Goal: Check status: Check status

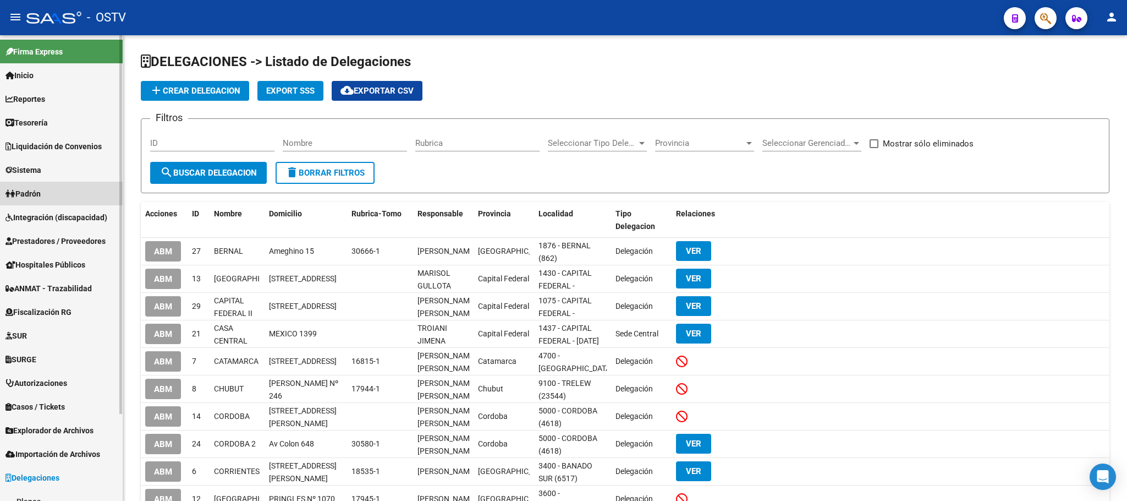
drag, startPoint x: 38, startPoint y: 190, endPoint x: 39, endPoint y: 196, distance: 6.1
click at [39, 190] on span "Padrón" at bounding box center [23, 194] width 35 height 12
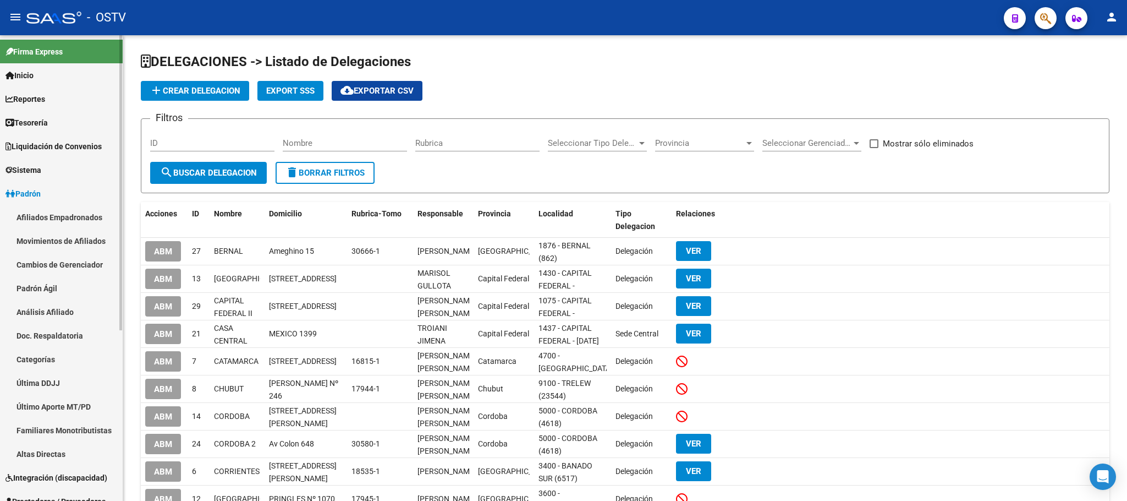
click at [45, 217] on link "Afiliados Empadronados" at bounding box center [61, 217] width 123 height 24
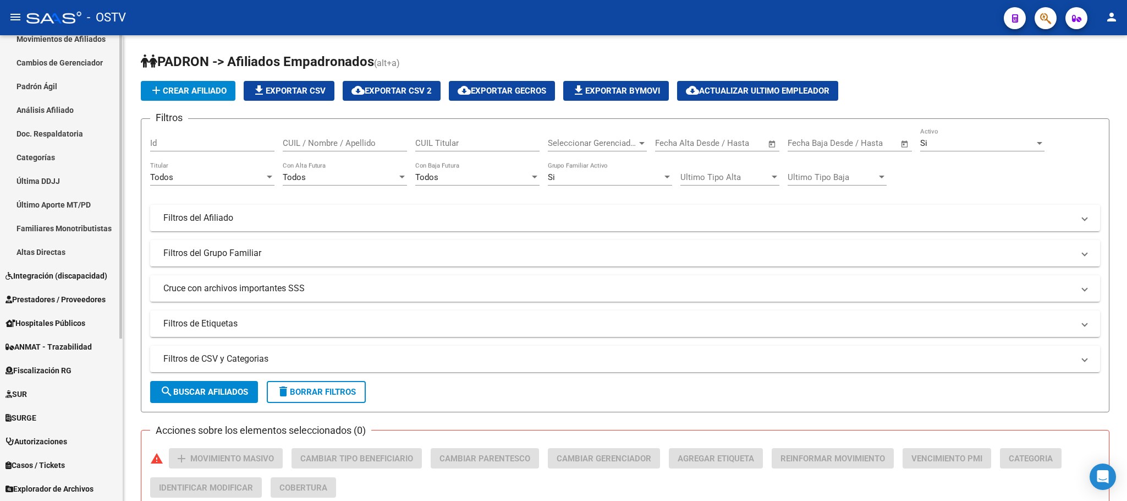
scroll to position [248, 0]
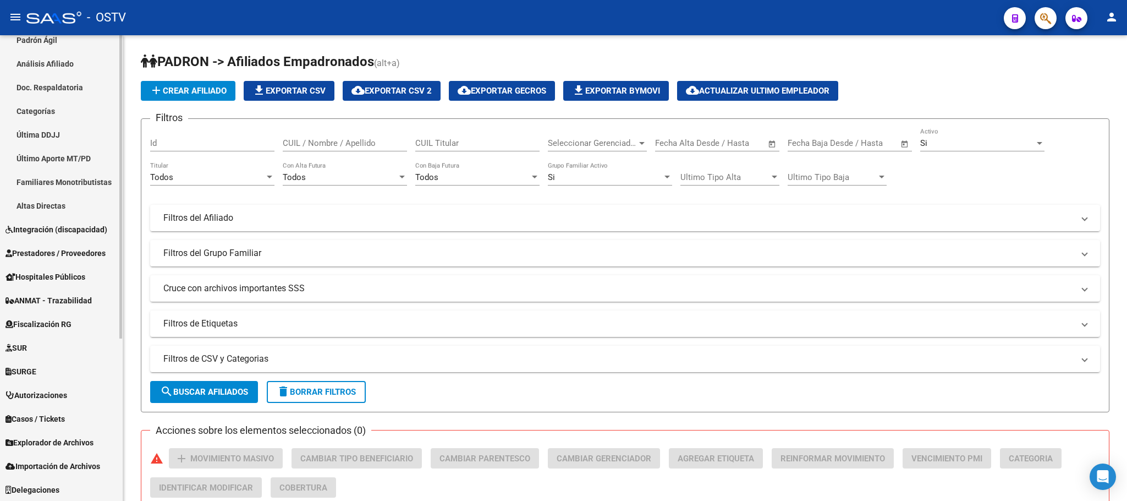
click at [120, 425] on div at bounding box center [120, 348] width 3 height 303
click at [48, 446] on span "Explorador de Archivos" at bounding box center [50, 442] width 88 height 12
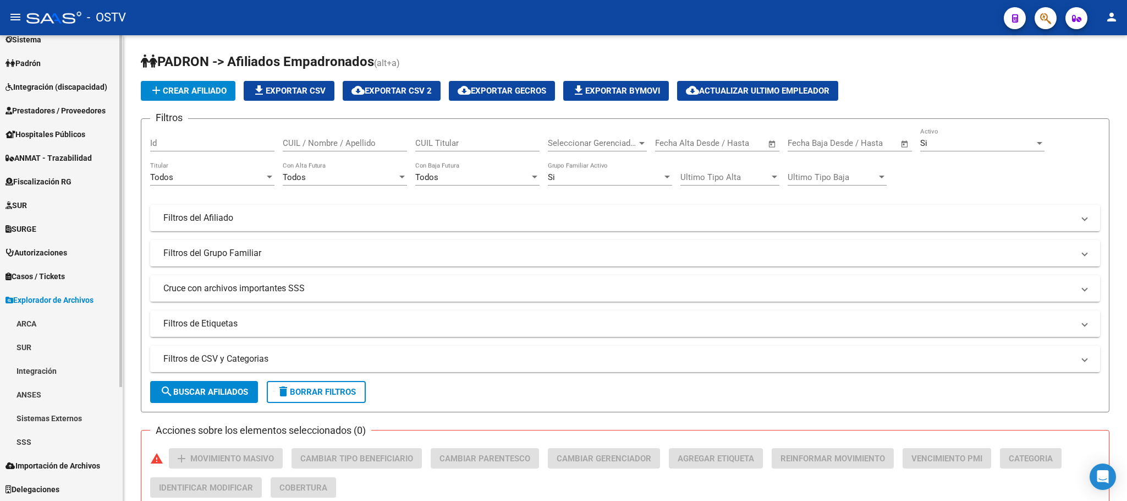
scroll to position [130, 0]
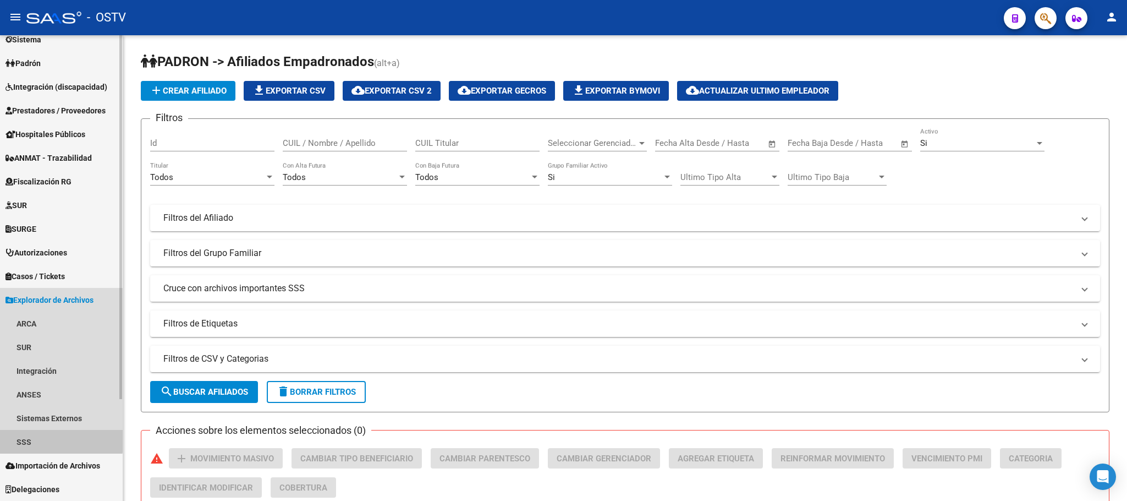
click at [48, 436] on link "SSS" at bounding box center [61, 442] width 123 height 24
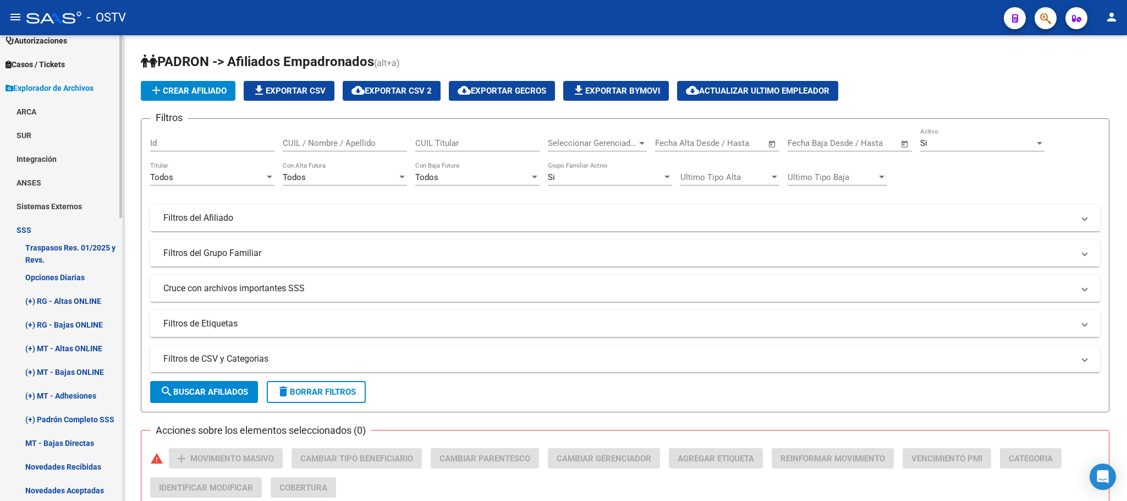
scroll to position [460, 0]
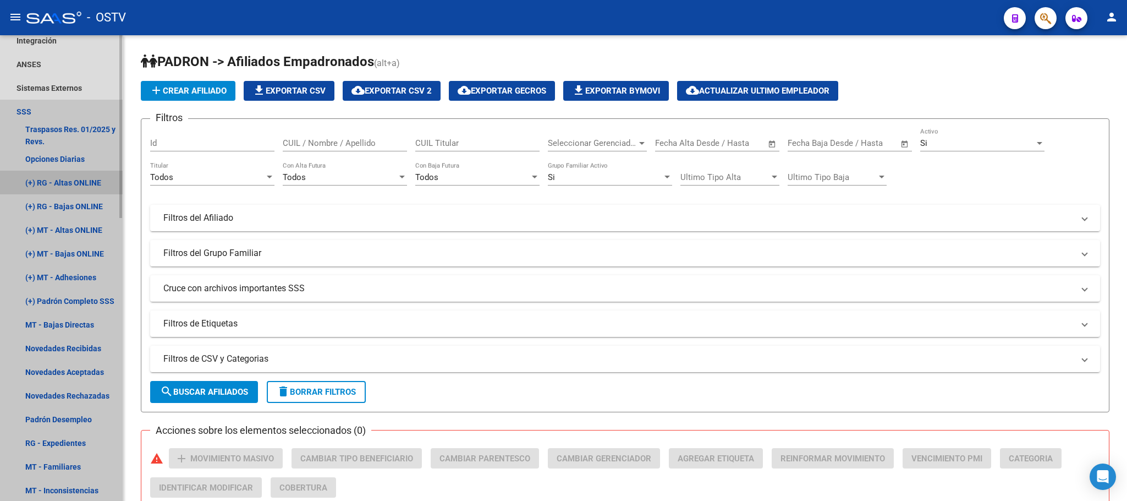
click at [66, 180] on link "(+) RG - Altas ONLINE" at bounding box center [61, 183] width 123 height 24
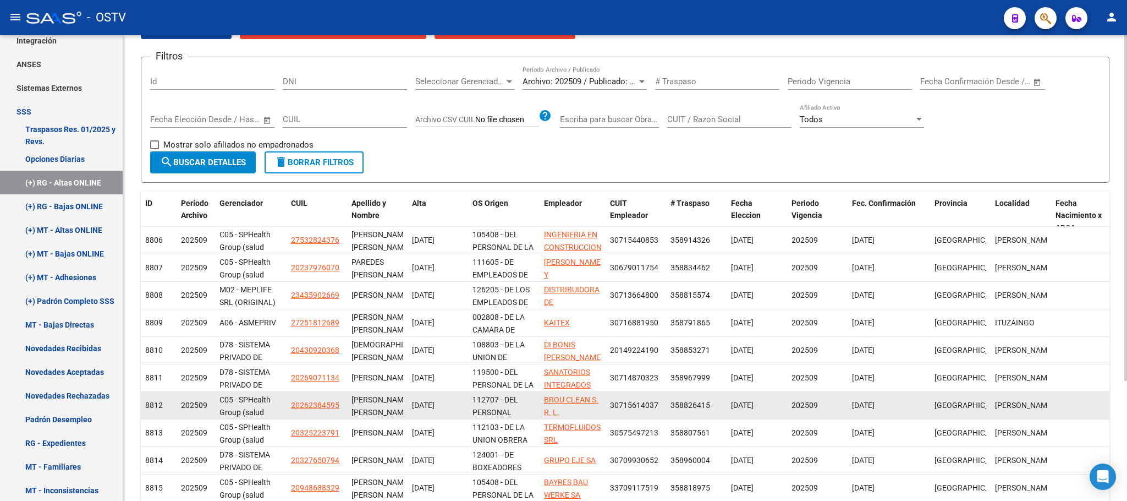
scroll to position [162, 0]
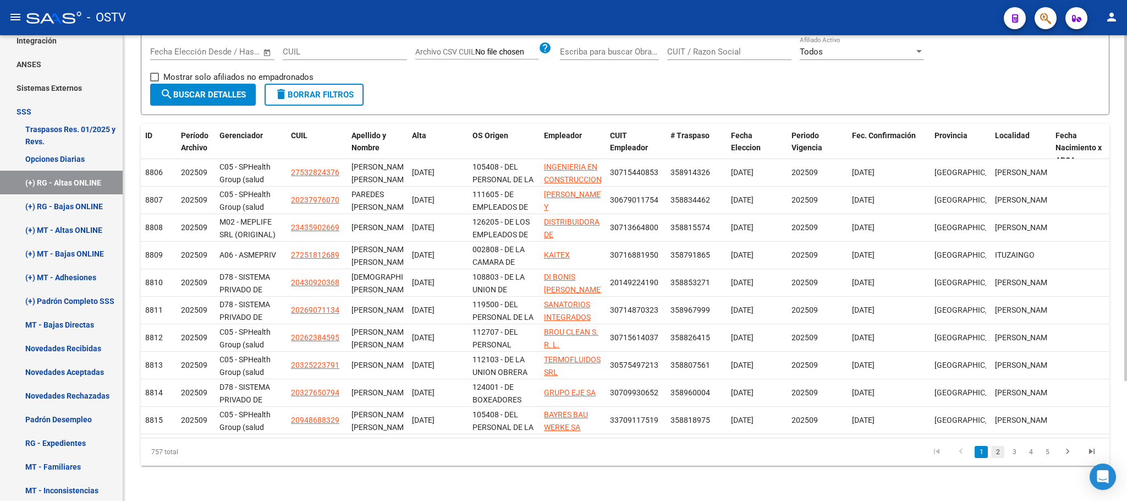
click at [997, 449] on link "2" at bounding box center [997, 452] width 13 height 12
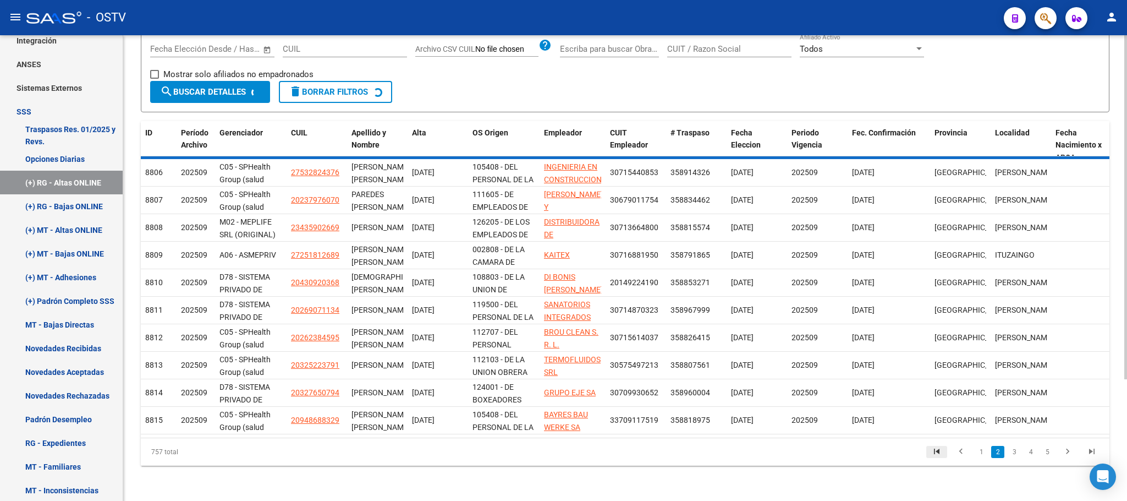
scroll to position [2, 0]
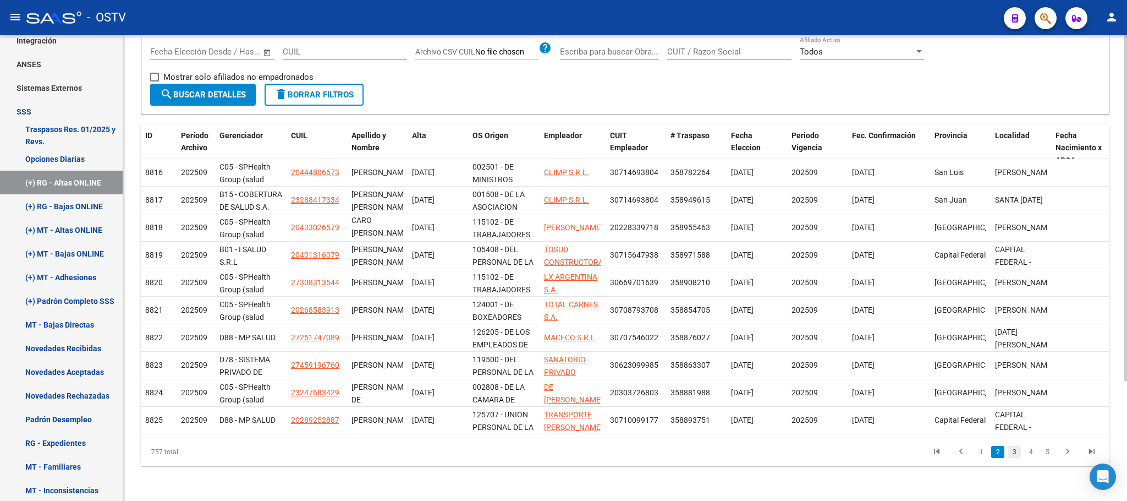
click at [1012, 454] on link "3" at bounding box center [1014, 452] width 13 height 12
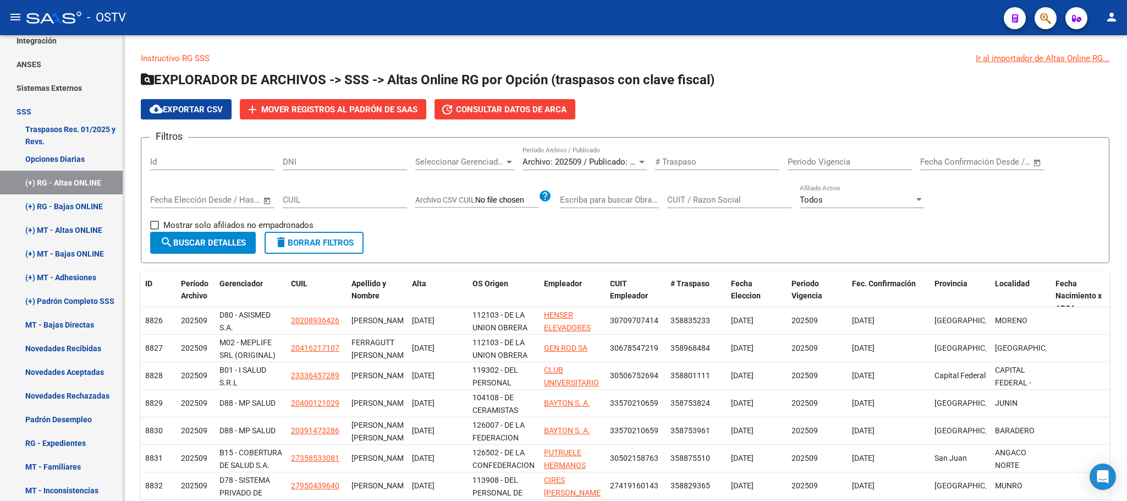
scroll to position [0, 0]
click at [479, 155] on div "Seleccionar Gerenciador Seleccionar Gerenciador" at bounding box center [464, 159] width 99 height 24
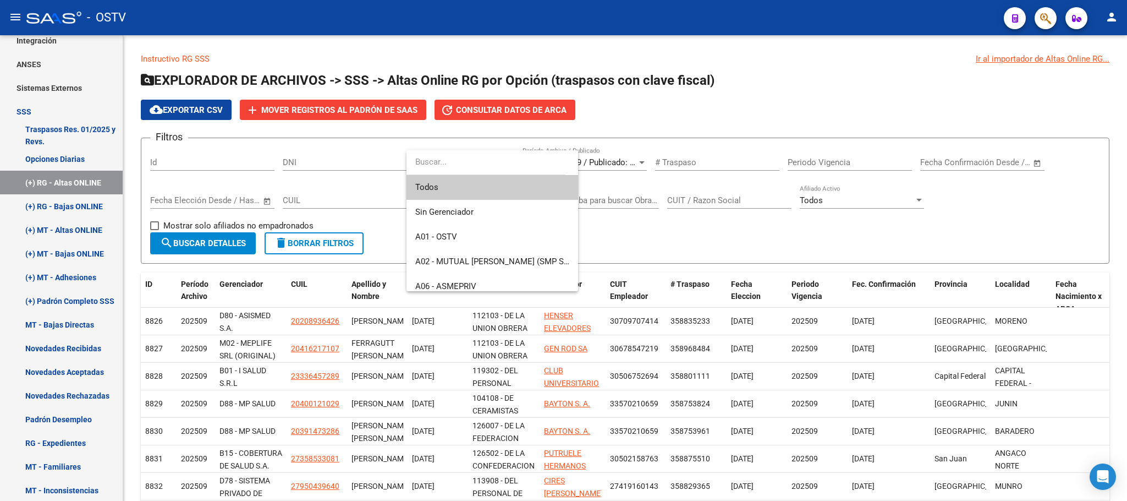
scroll to position [799, 0]
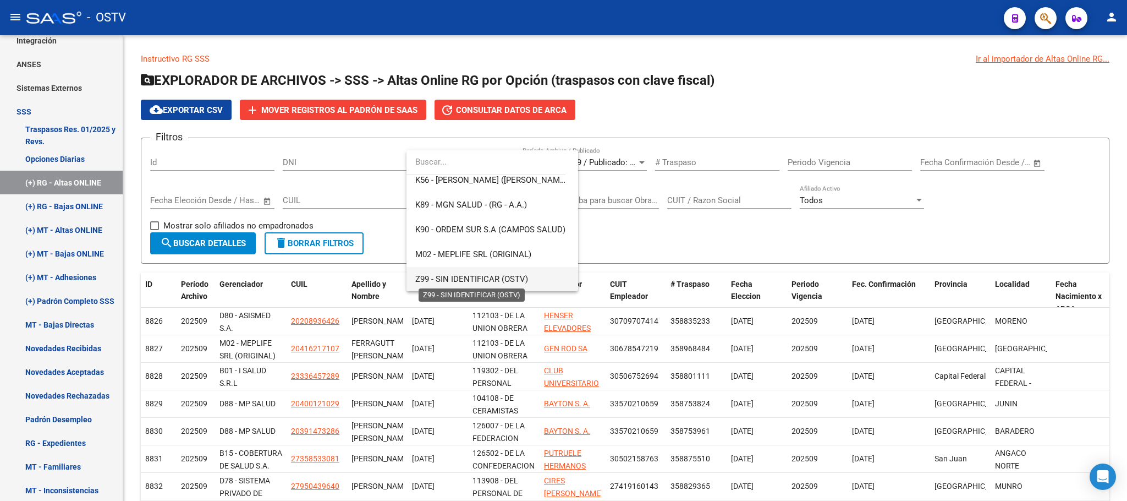
click at [424, 274] on span "Z99 - SIN IDENTIFICAR (OSTV)" at bounding box center [471, 279] width 113 height 10
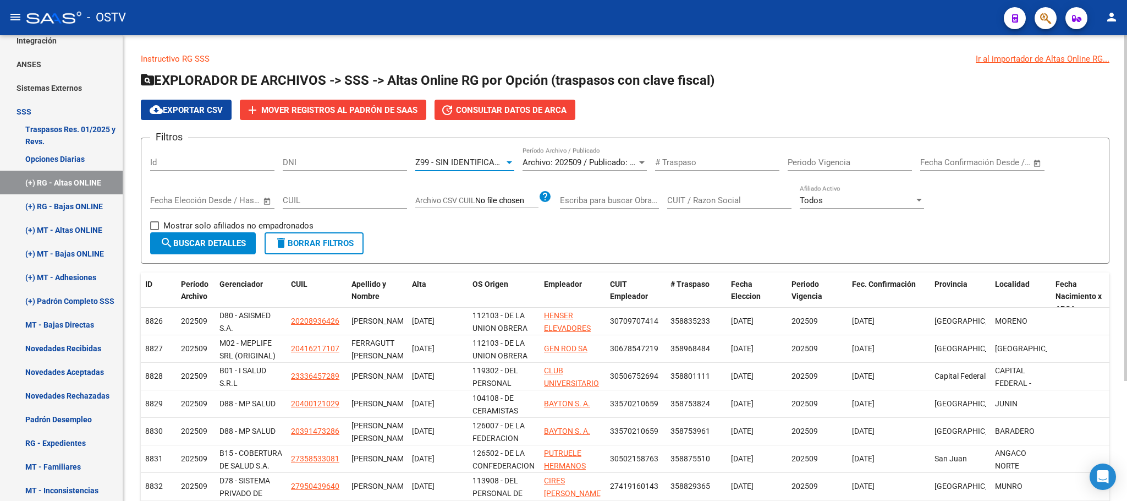
click at [210, 234] on button "search Buscar Detalles" at bounding box center [203, 243] width 106 height 22
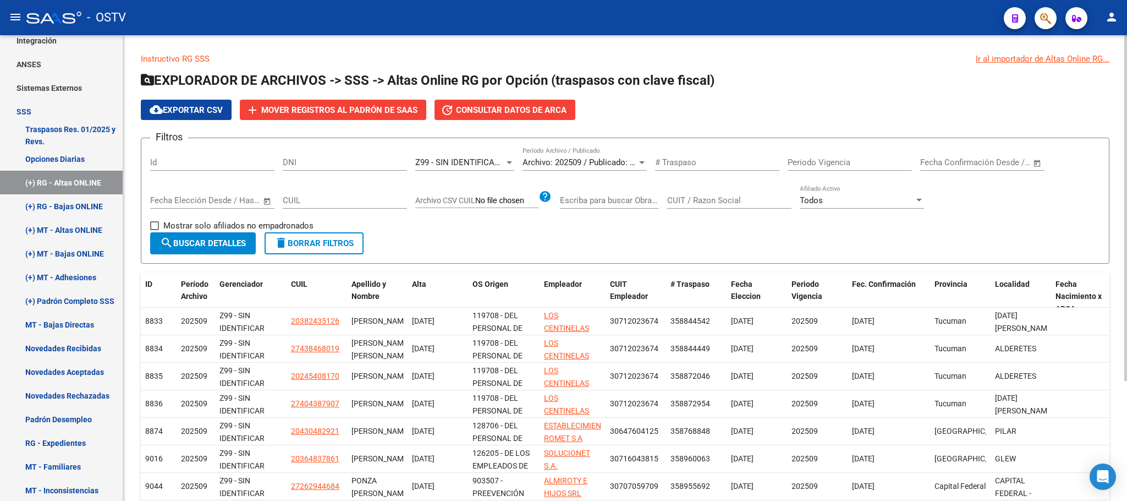
scroll to position [162, 0]
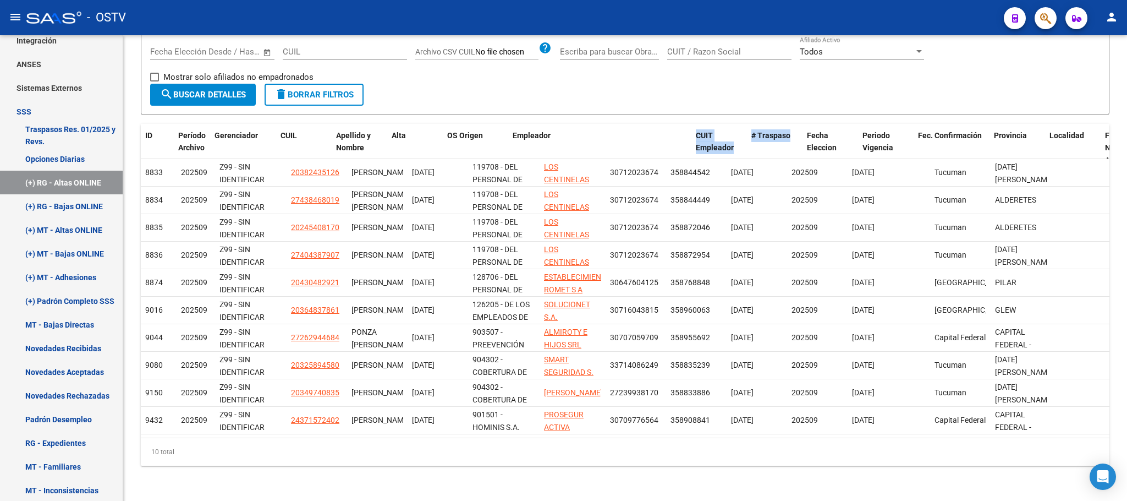
drag, startPoint x: 603, startPoint y: 127, endPoint x: 806, endPoint y: 102, distance: 204.5
click at [806, 102] on div "Instructivo RG SSS Ir al importador de Altas Online RG... EXPLORADOR DE ARCHIVO…" at bounding box center [625, 184] width 969 height 561
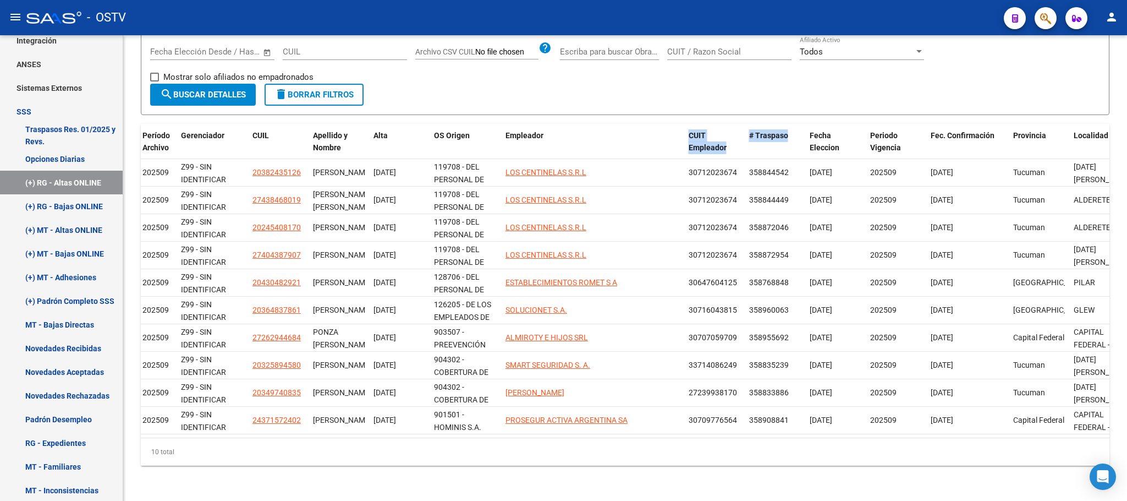
scroll to position [0, 0]
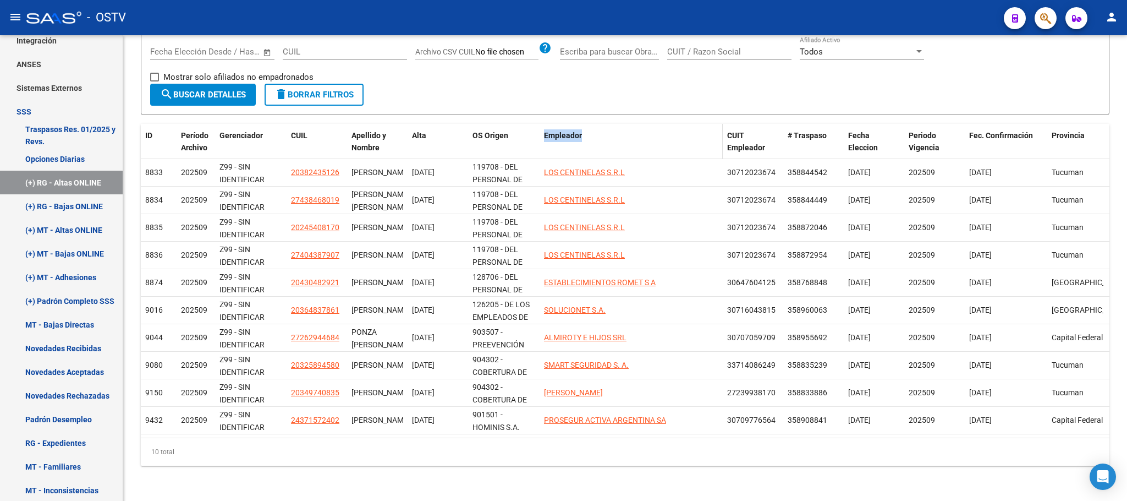
drag, startPoint x: 537, startPoint y: 134, endPoint x: 703, endPoint y: 134, distance: 166.1
click at [703, 134] on div "ID Período Archivo Gerenciador CUIL Apellido y Nombre Alta OS Origen Empleador …" at bounding box center [983, 148] width 1685 height 48
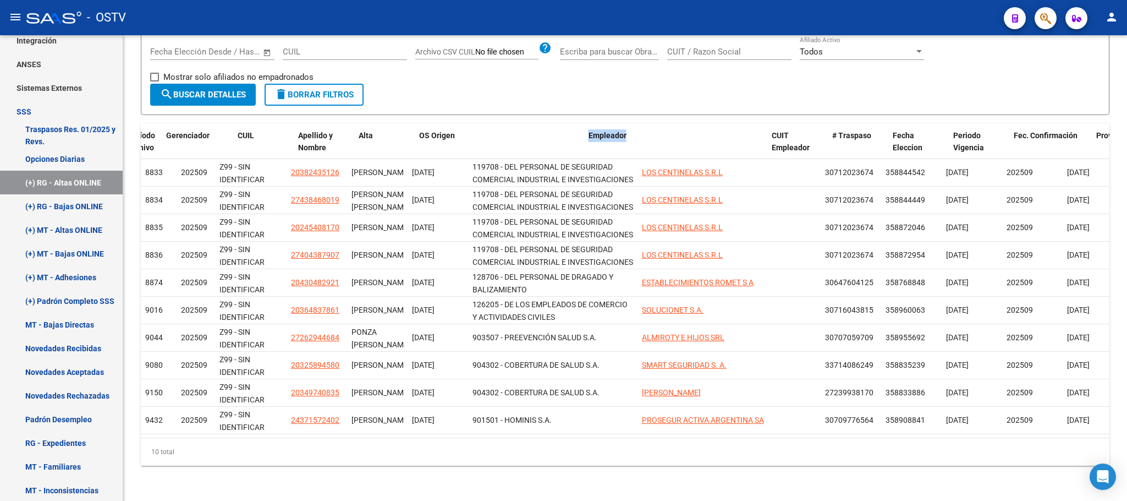
scroll to position [0, 233]
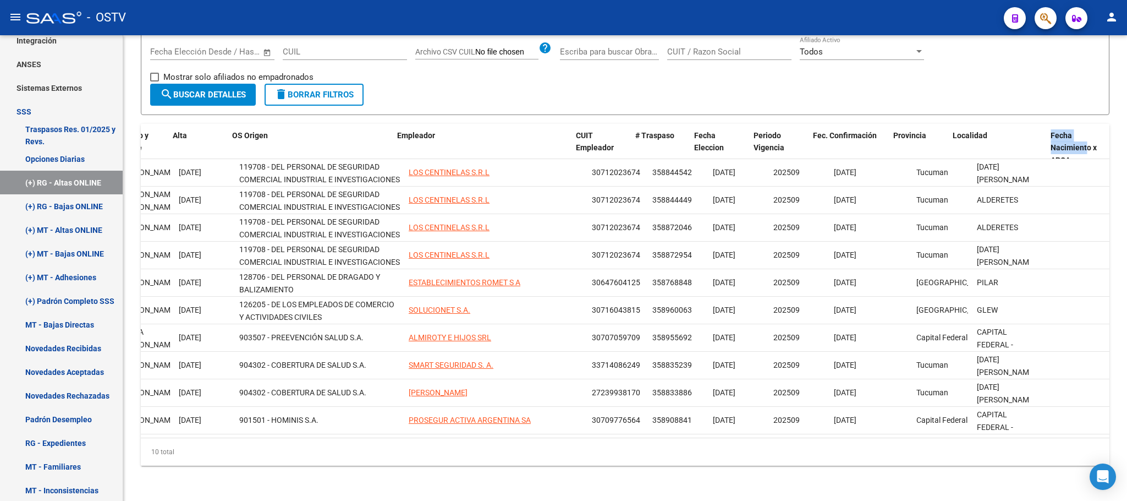
drag, startPoint x: 1028, startPoint y: 122, endPoint x: 1088, endPoint y: 132, distance: 60.8
click at [1088, 132] on div "ID Período Archivo Gerenciador CUIL Apellido y Nombre Alta OS Origen Empleador …" at bounding box center [799, 148] width 1783 height 48
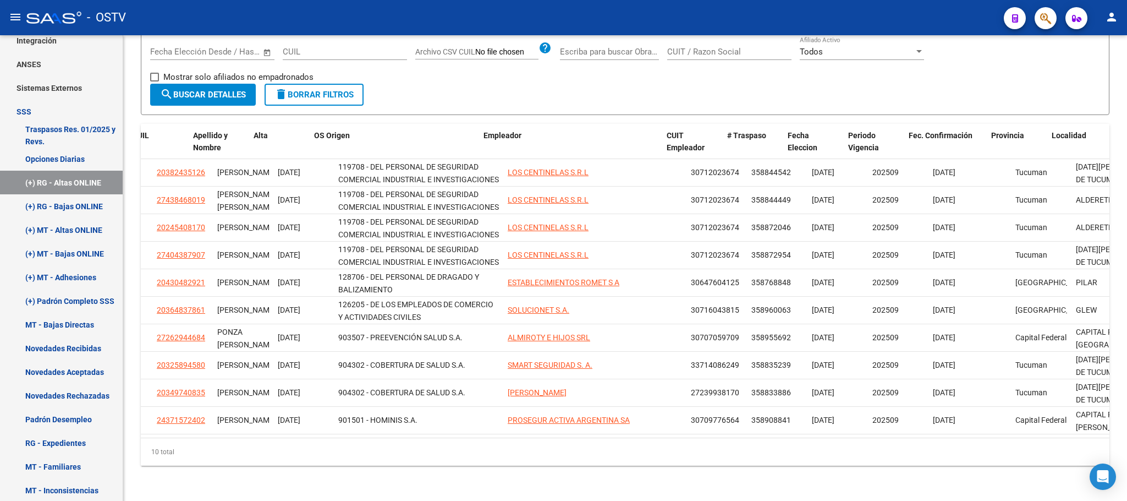
scroll to position [0, 118]
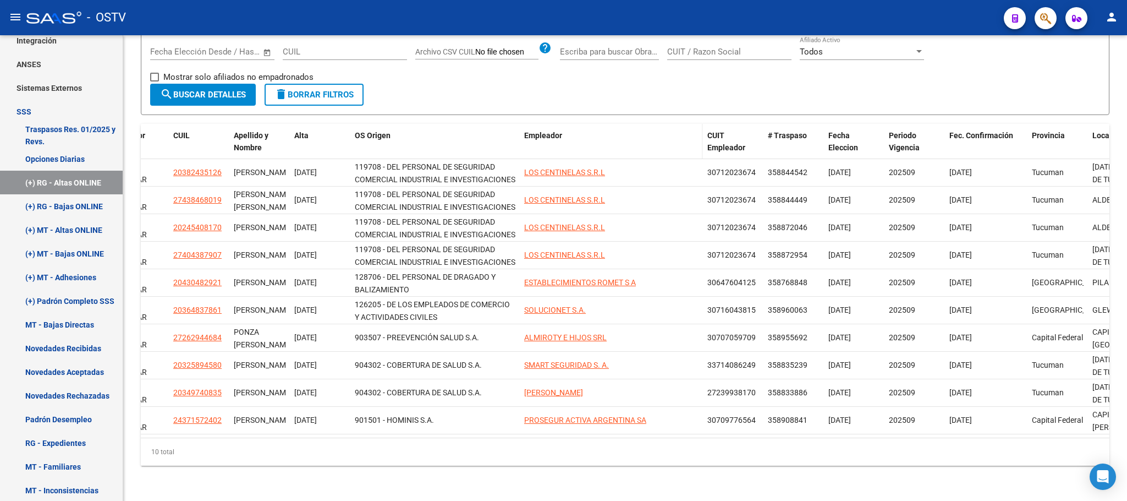
drag, startPoint x: 702, startPoint y: 124, endPoint x: 672, endPoint y: 132, distance: 30.8
click at [672, 132] on div "ID Período Archivo Gerenciador CUIL Apellido y Nombre Alta OS Origen Empleador …" at bounding box center [933, 148] width 1821 height 48
click at [644, 134] on datatable-header-cell "Empleador" at bounding box center [593, 148] width 147 height 48
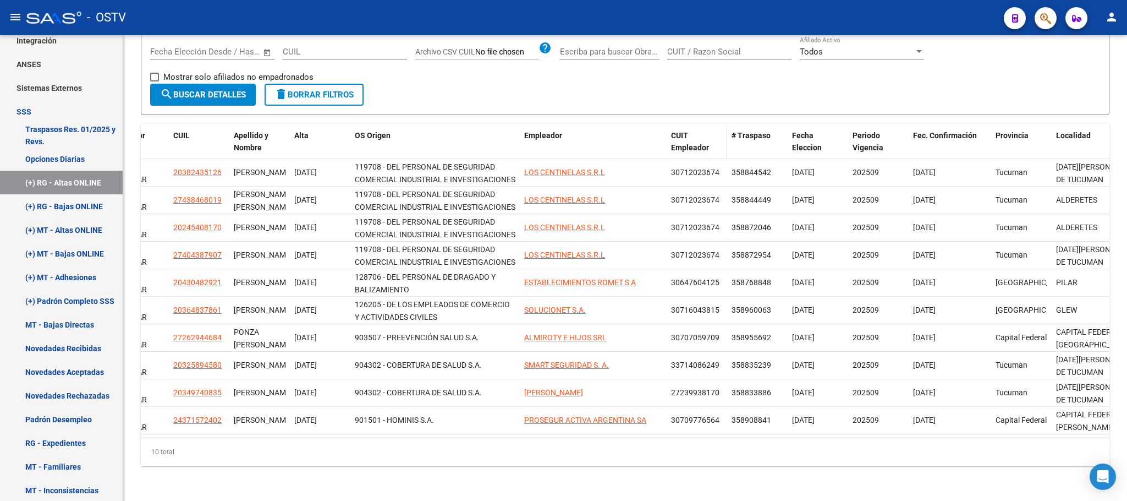
scroll to position [2, 0]
drag, startPoint x: 223, startPoint y: 123, endPoint x: 253, endPoint y: 124, distance: 29.7
click at [253, 124] on div "ID Período Archivo Gerenciador CUIL Apellido y Nombre Alta OS Origen Empleador …" at bounding box center [915, 148] width 1784 height 48
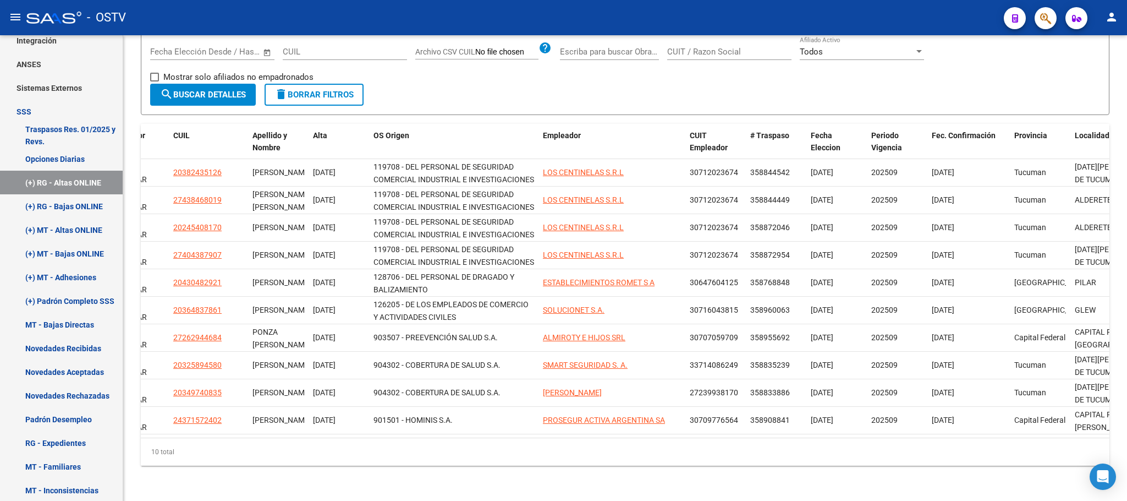
scroll to position [0, 0]
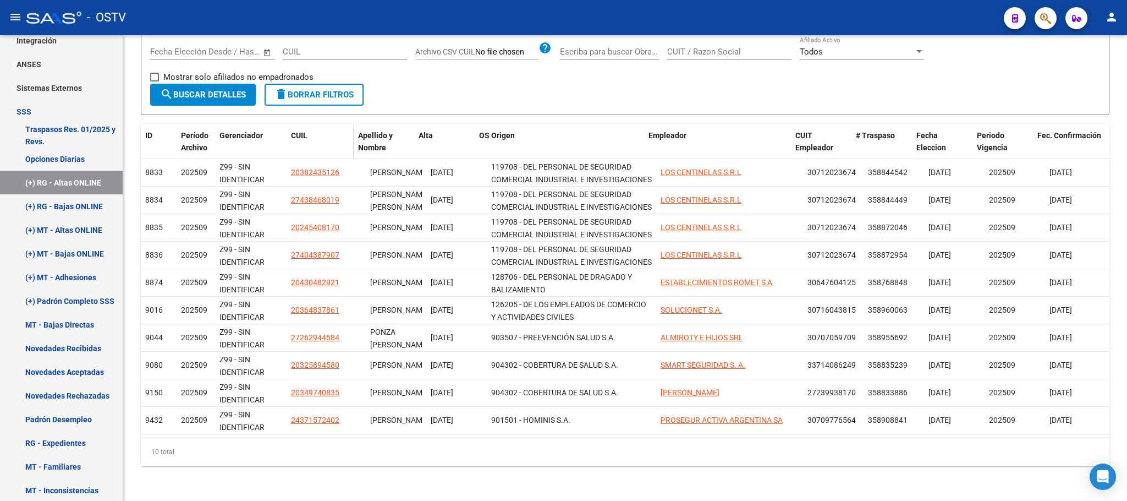
drag, startPoint x: 362, startPoint y: 124, endPoint x: 344, endPoint y: 127, distance: 18.4
click at [344, 127] on datatable-header-cell "CUIL" at bounding box center [320, 148] width 67 height 48
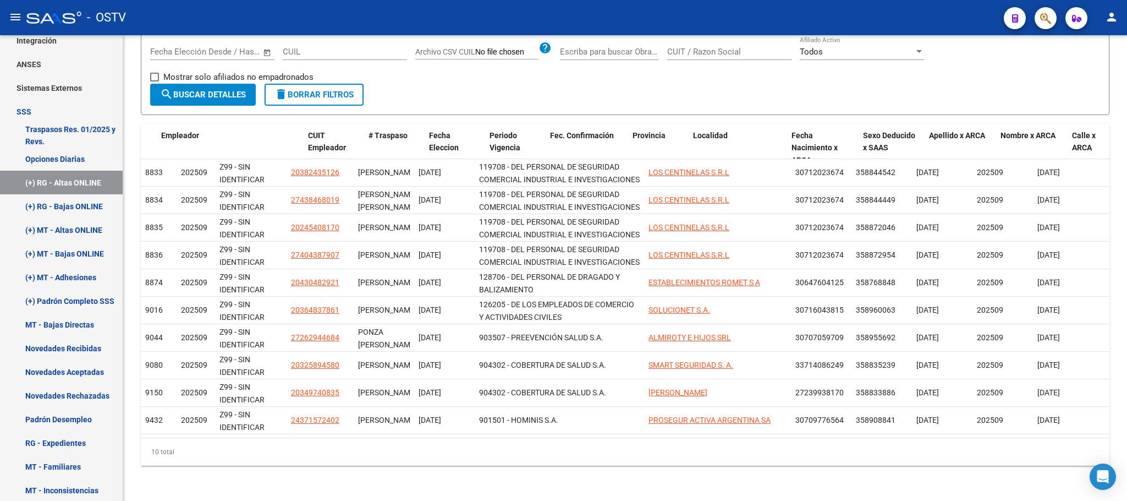
scroll to position [0, 487]
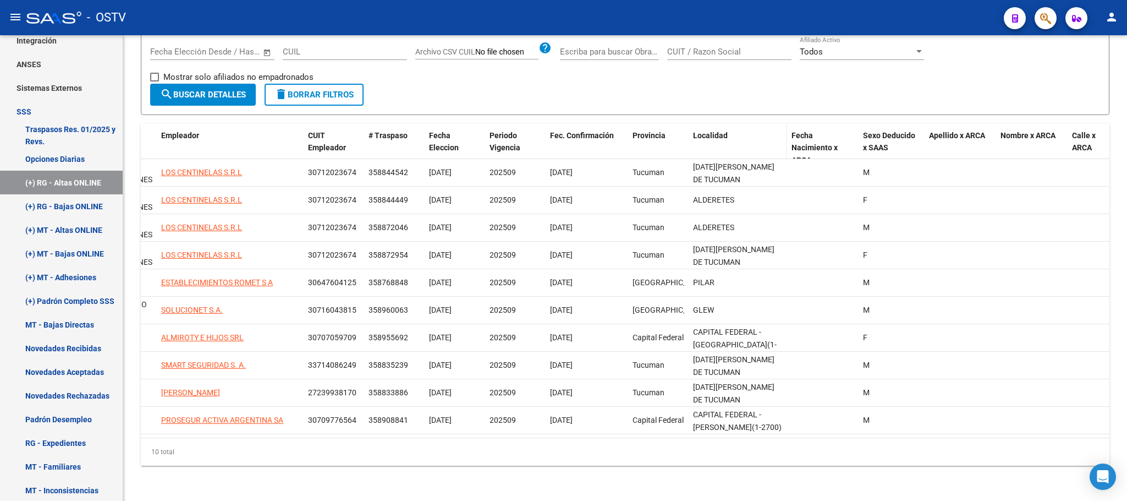
click at [714, 131] on span "Localidad" at bounding box center [710, 135] width 35 height 9
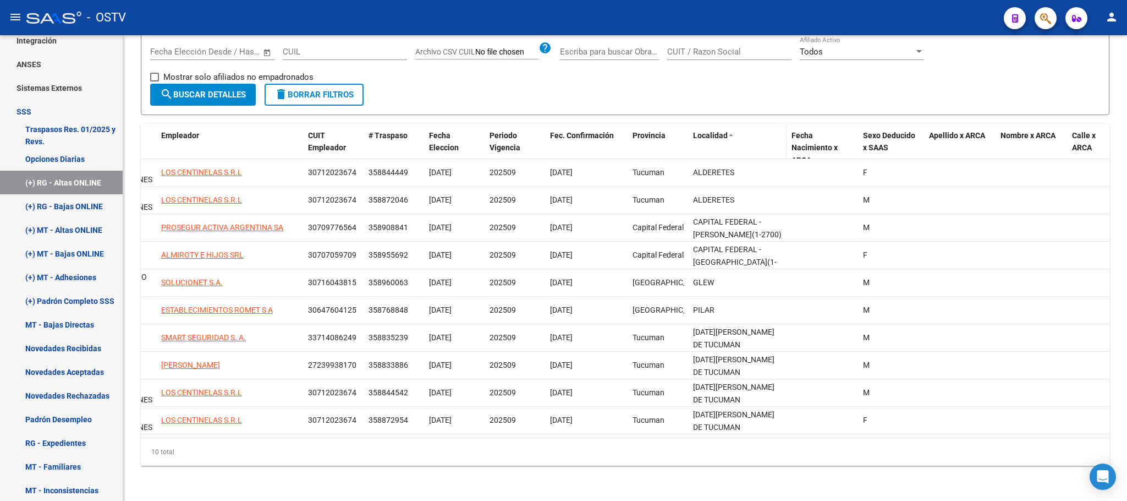
click at [714, 131] on span "Localidad" at bounding box center [710, 135] width 35 height 9
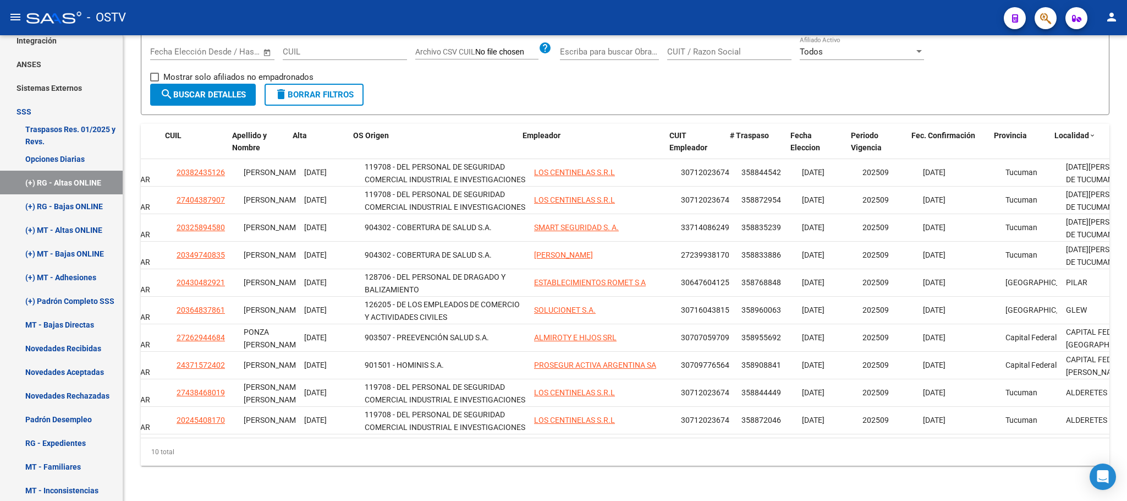
scroll to position [0, 107]
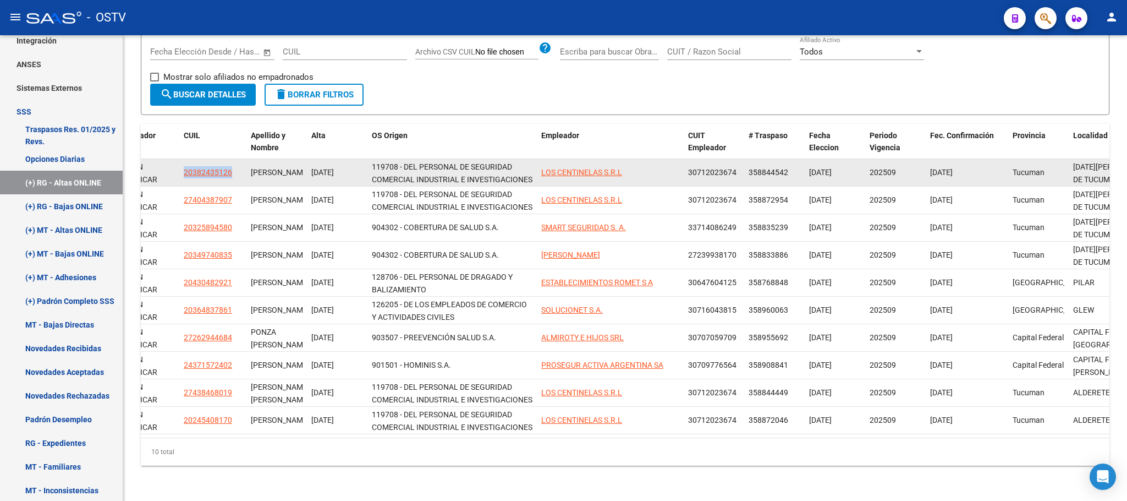
drag, startPoint x: 237, startPoint y: 157, endPoint x: 188, endPoint y: 165, distance: 49.0
click at [182, 165] on datatable-body-cell "20382435126" at bounding box center [212, 172] width 67 height 27
copy span "20382435126"
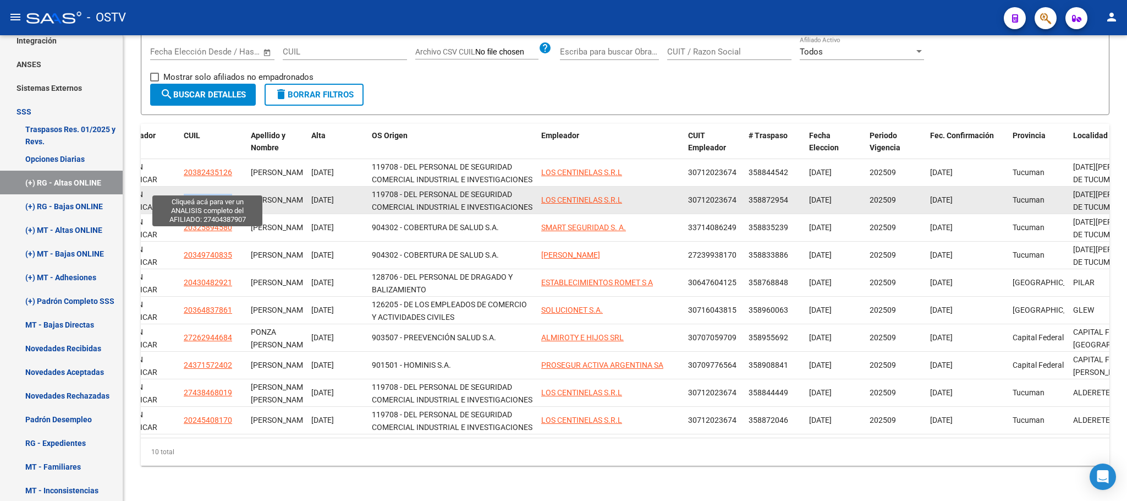
drag, startPoint x: 237, startPoint y: 189, endPoint x: 190, endPoint y: 190, distance: 46.2
click at [184, 194] on div "27404387907" at bounding box center [213, 200] width 58 height 13
copy span "27404387907"
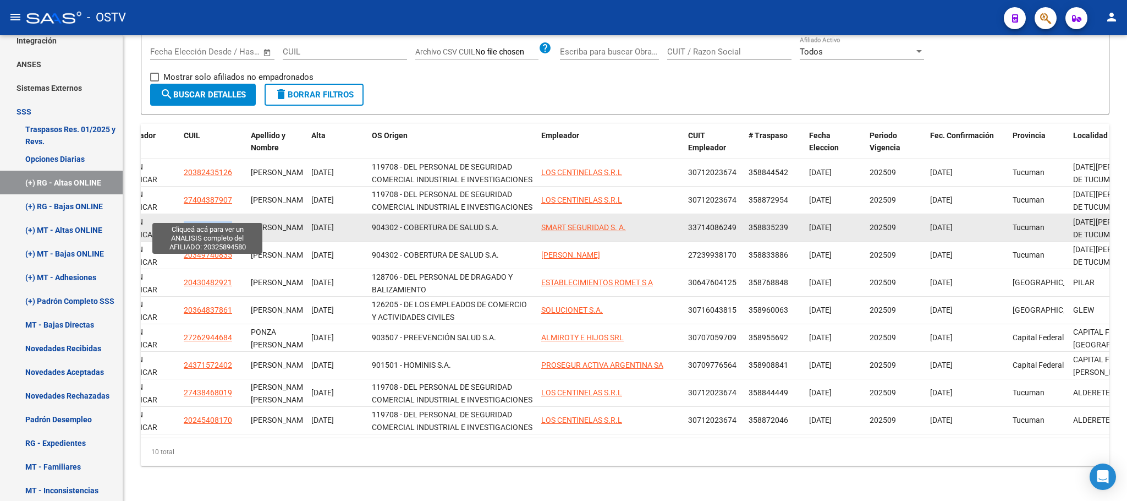
drag, startPoint x: 238, startPoint y: 215, endPoint x: 185, endPoint y: 215, distance: 52.8
click at [185, 221] on div "20325894580" at bounding box center [213, 227] width 58 height 13
copy span "20325894580"
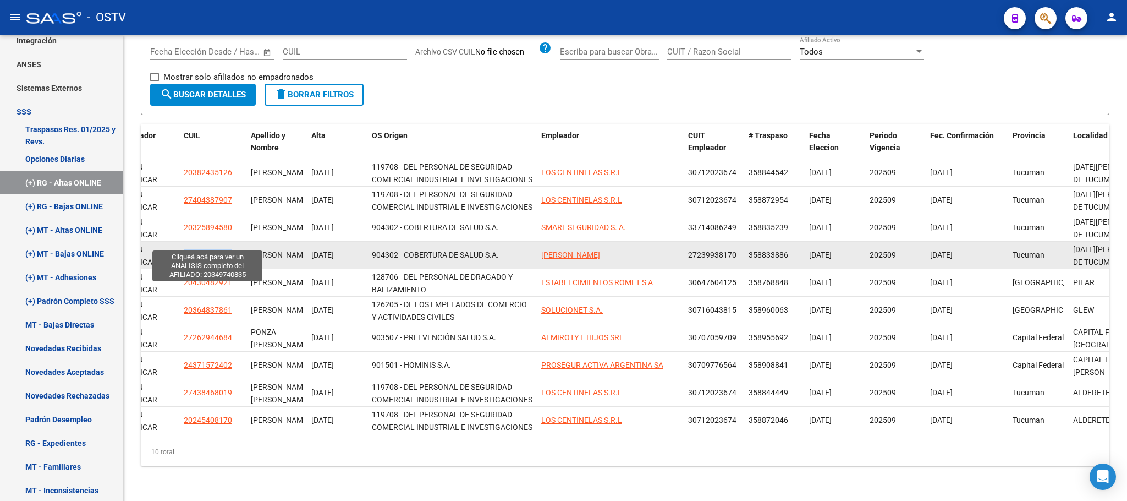
drag, startPoint x: 233, startPoint y: 244, endPoint x: 182, endPoint y: 244, distance: 50.6
click at [182, 244] on datatable-body-cell "20349740835" at bounding box center [212, 254] width 67 height 27
copy span "20349740835"
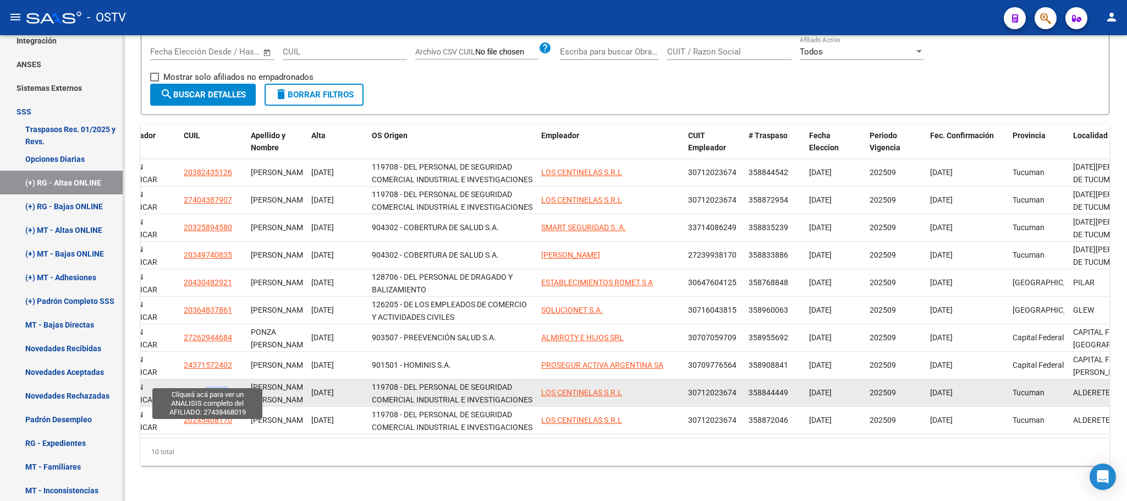
drag, startPoint x: 228, startPoint y: 377, endPoint x: 204, endPoint y: 382, distance: 24.7
click at [204, 388] on span "27438468019" at bounding box center [208, 392] width 48 height 9
copy span "46801"
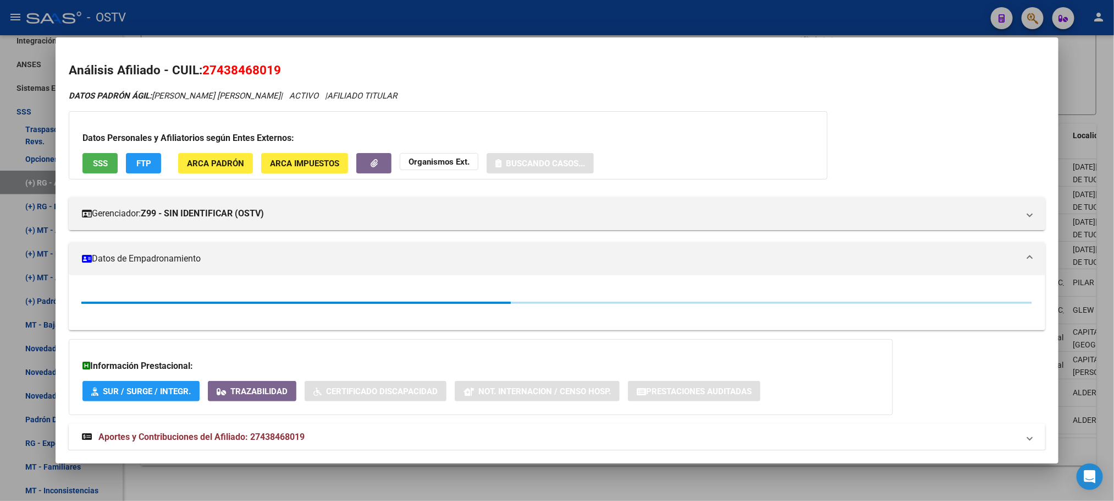
click at [253, 484] on div at bounding box center [557, 250] width 1114 height 501
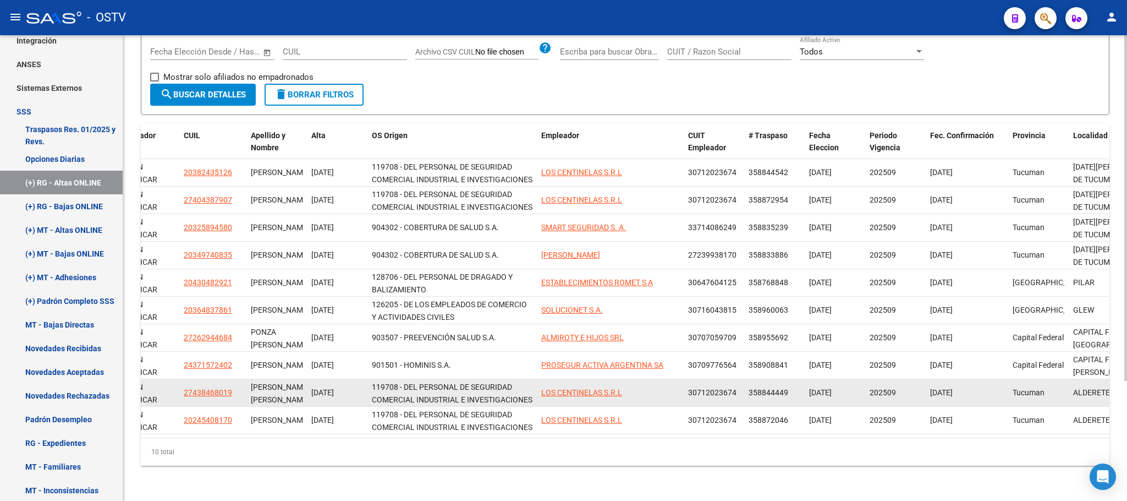
drag, startPoint x: 232, startPoint y: 381, endPoint x: 166, endPoint y: 386, distance: 66.2
click at [166, 386] on div "8834 202509 Z99 - SIN IDENTIFICAR (OSTV) 27438468019 [PERSON_NAME] [PERSON_NAME…" at bounding box center [929, 393] width 1791 height 28
copy div "(OSTV) 27438468019"
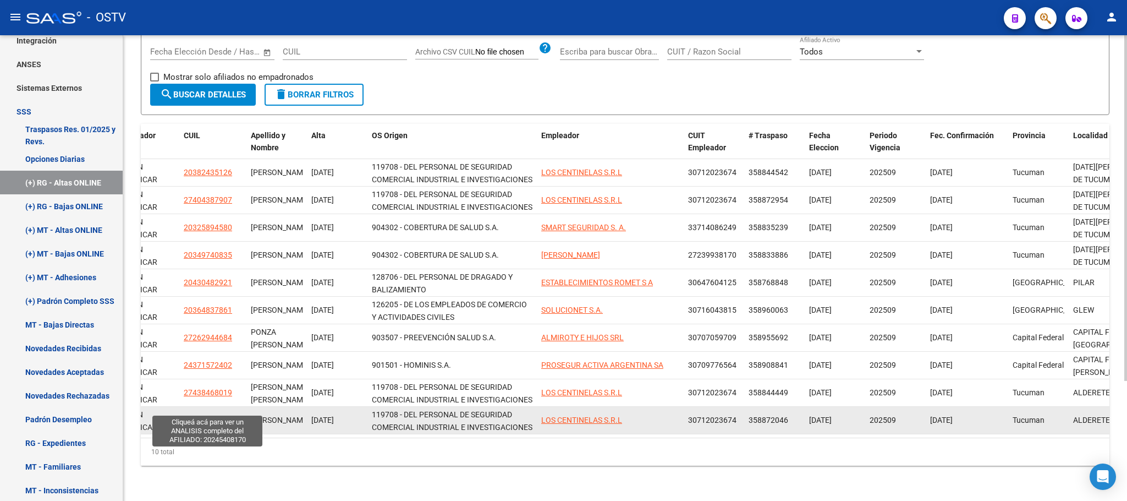
drag, startPoint x: 233, startPoint y: 409, endPoint x: 189, endPoint y: 410, distance: 44.6
click at [182, 411] on datatable-body-cell "20245408170" at bounding box center [212, 419] width 67 height 27
copy span "20245408170"
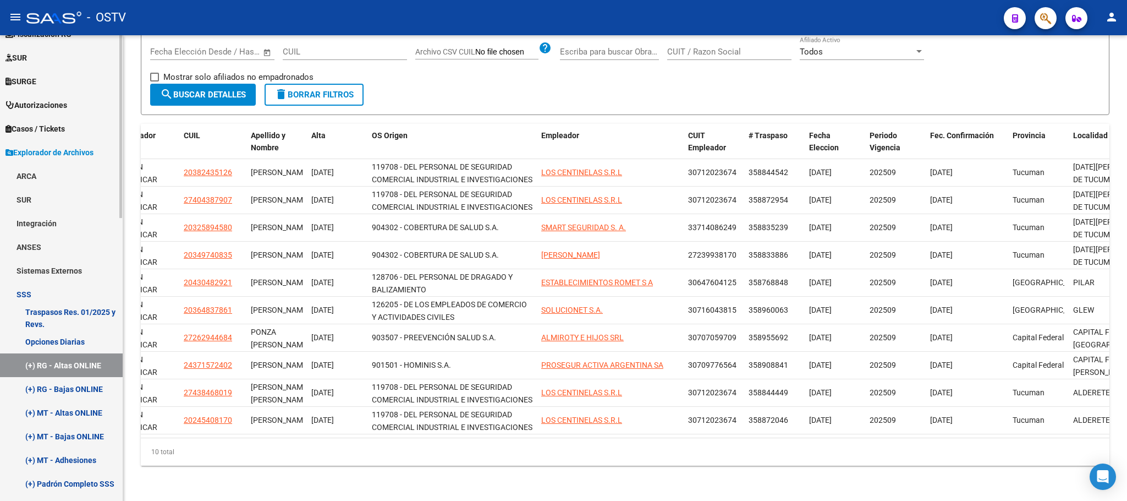
scroll to position [48, 0]
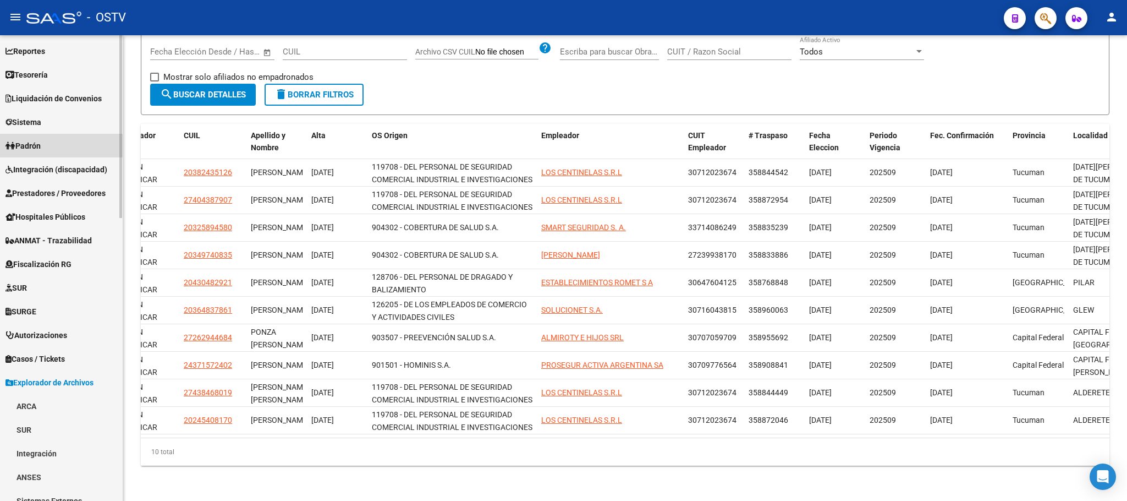
click at [48, 147] on link "Padrón" at bounding box center [61, 146] width 123 height 24
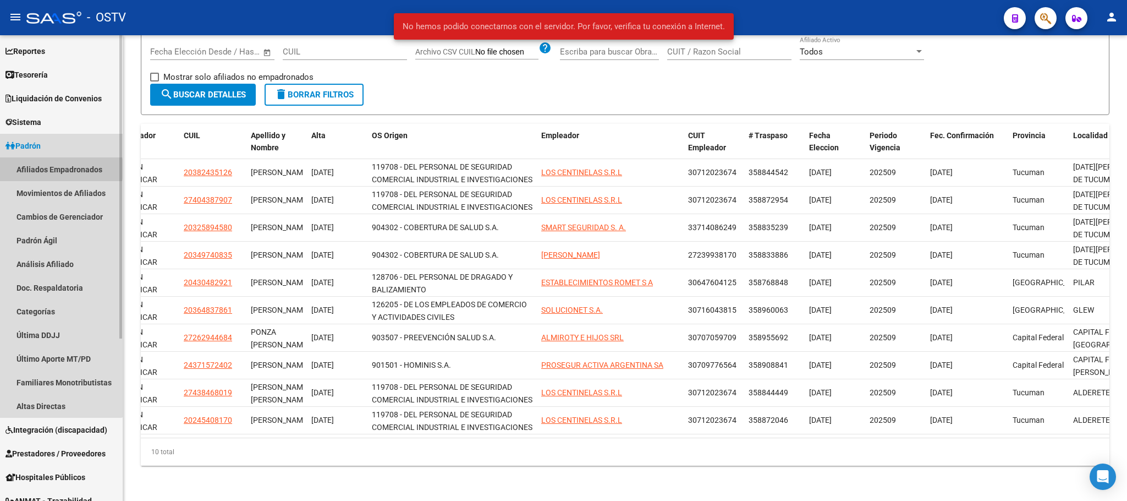
click at [41, 169] on link "Afiliados Empadronados" at bounding box center [61, 169] width 123 height 24
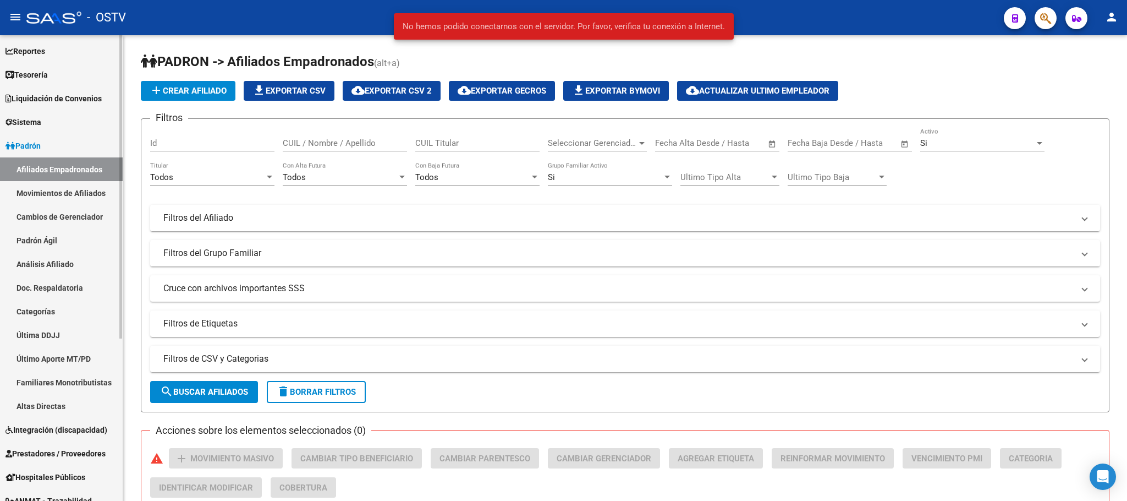
click at [61, 193] on link "Movimientos de Afiliados" at bounding box center [61, 193] width 123 height 24
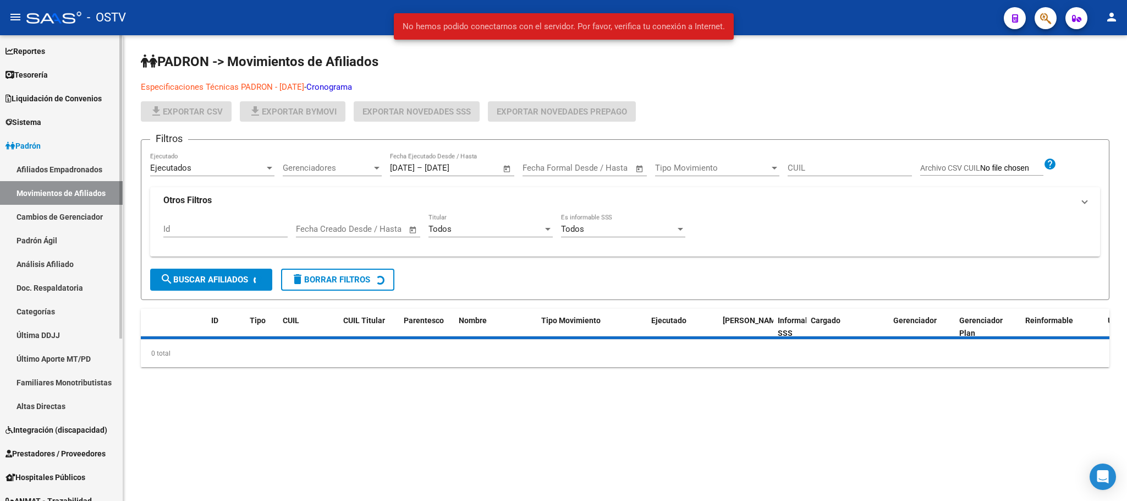
click at [61, 175] on link "Afiliados Empadronados" at bounding box center [61, 169] width 123 height 24
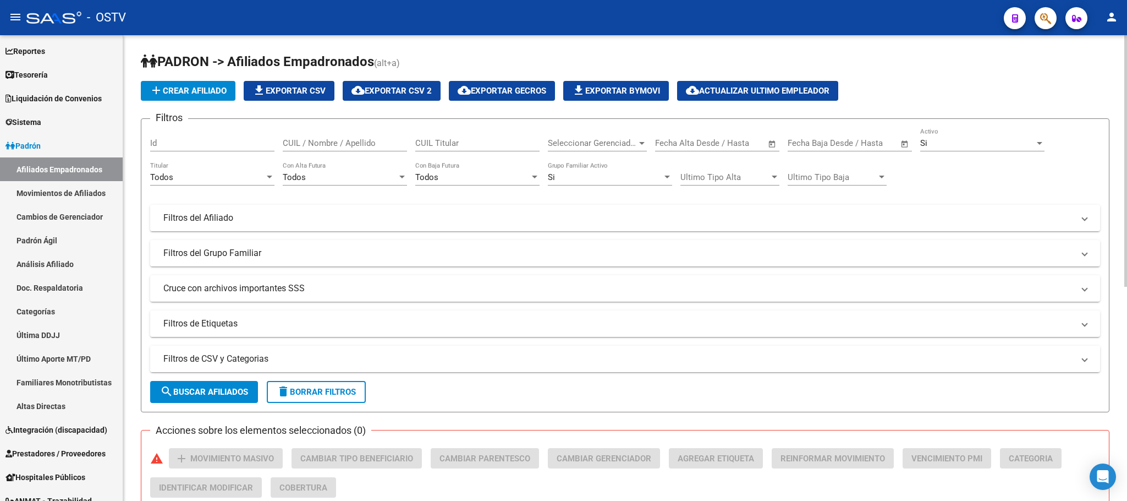
click at [239, 355] on mat-panel-title "Filtros de CSV y Categorias" at bounding box center [618, 359] width 910 height 12
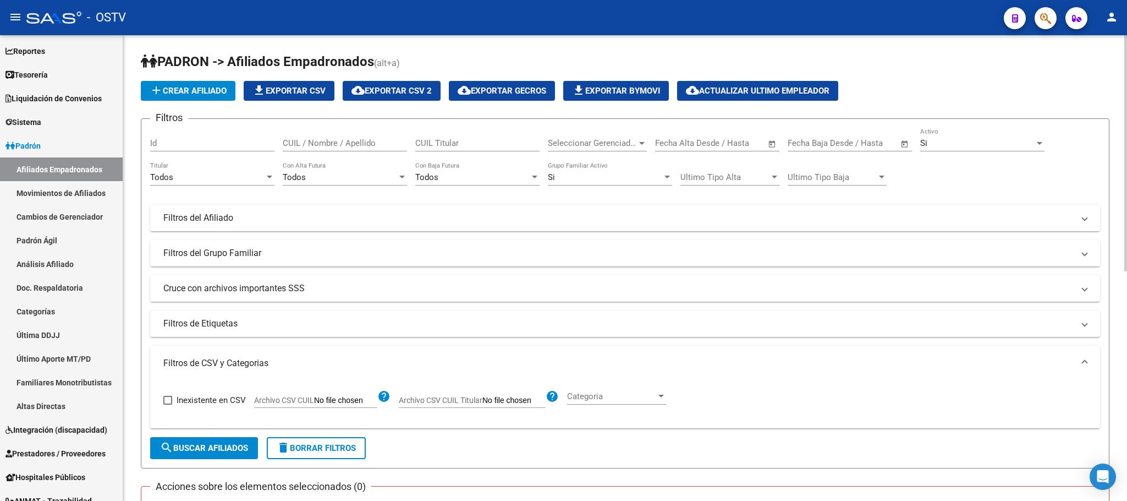
click at [358, 404] on input "Archivo CSV CUIL" at bounding box center [345, 400] width 63 height 10
type input "C:\fakepath\AgilB06Septiembre.csv"
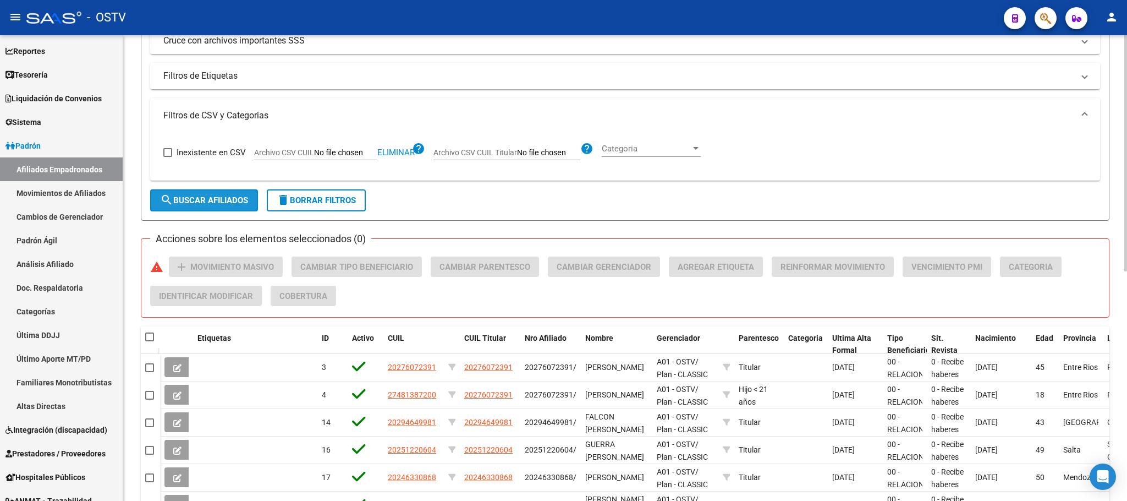
click at [226, 203] on span "search Buscar Afiliados" at bounding box center [204, 200] width 88 height 10
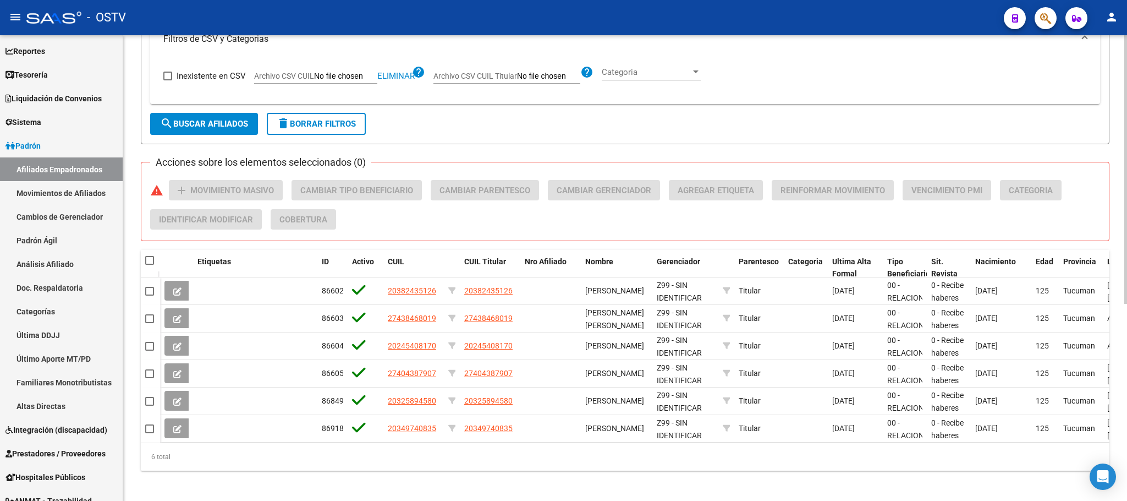
scroll to position [342, 0]
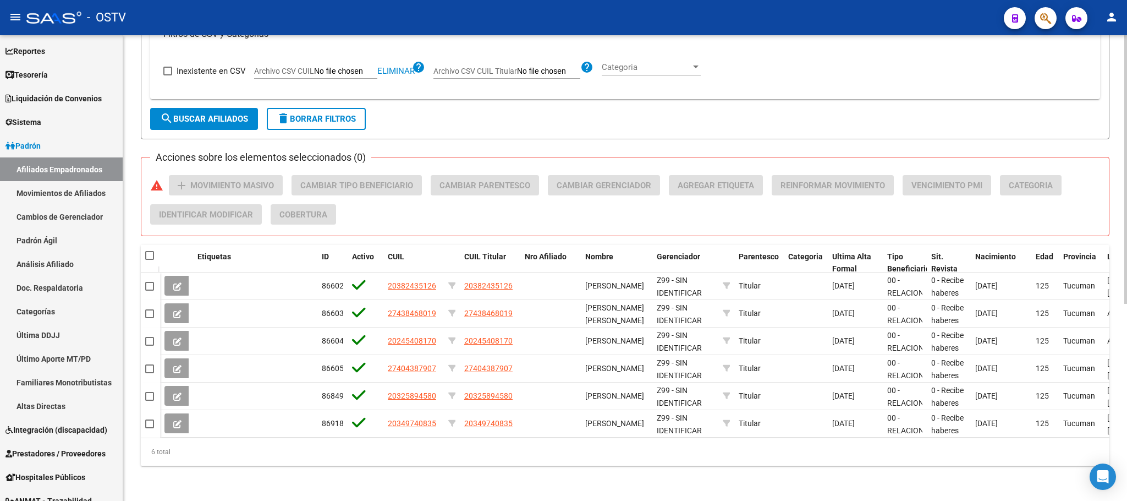
click at [150, 251] on span at bounding box center [149, 255] width 9 height 9
click at [150, 260] on input "checkbox" at bounding box center [149, 260] width 1 height 1
checkbox input "true"
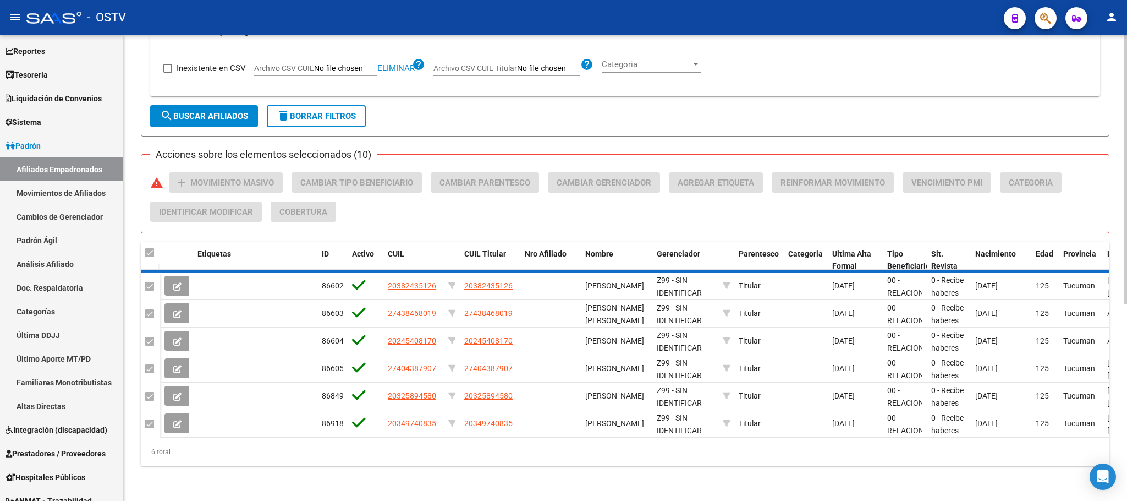
checkbox input "true"
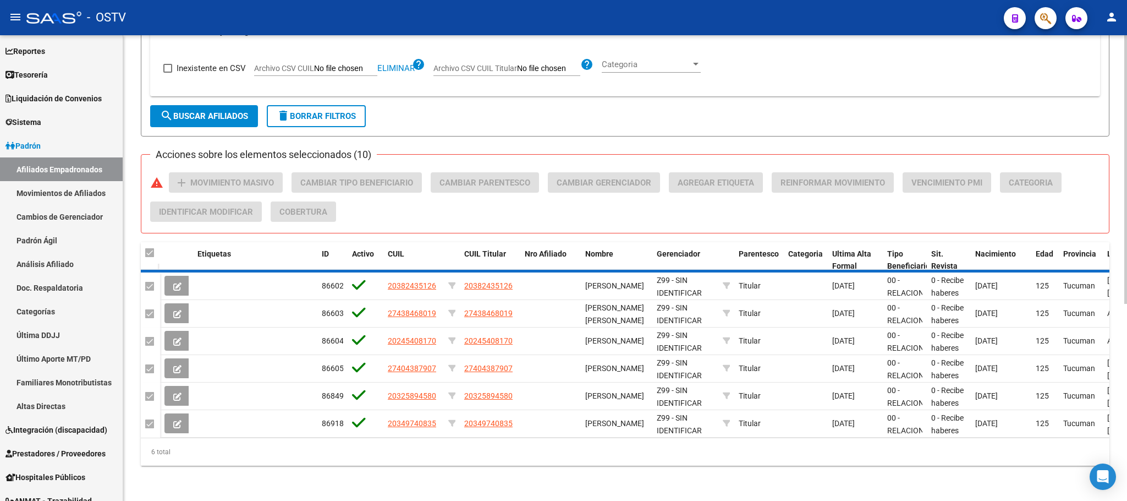
checkbox input "true"
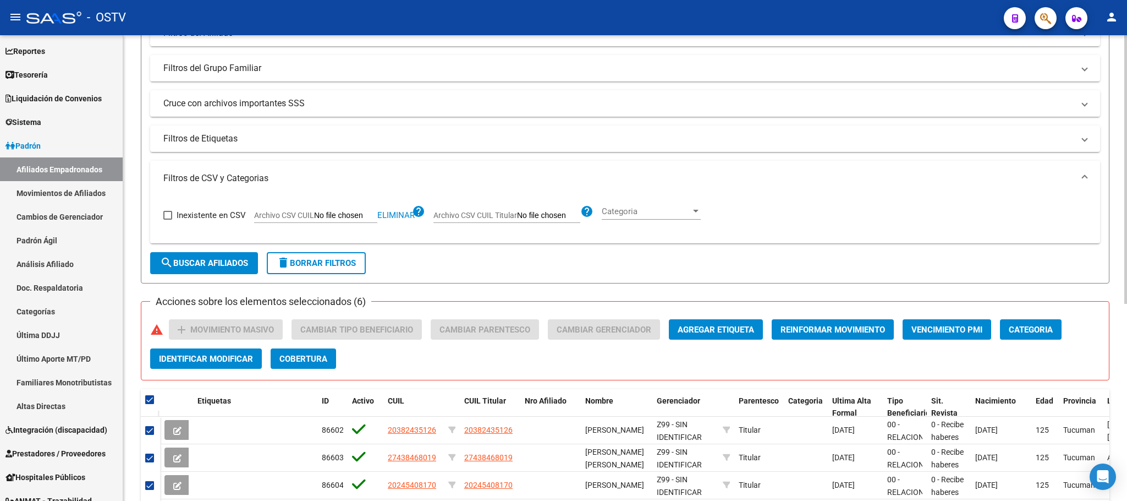
scroll to position [0, 0]
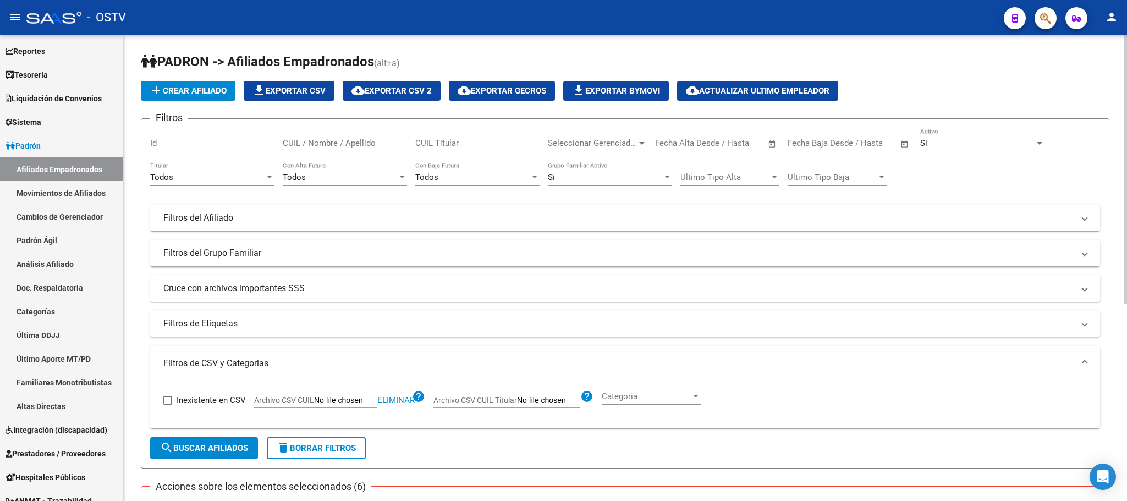
click at [246, 177] on div "Todos" at bounding box center [207, 177] width 114 height 10
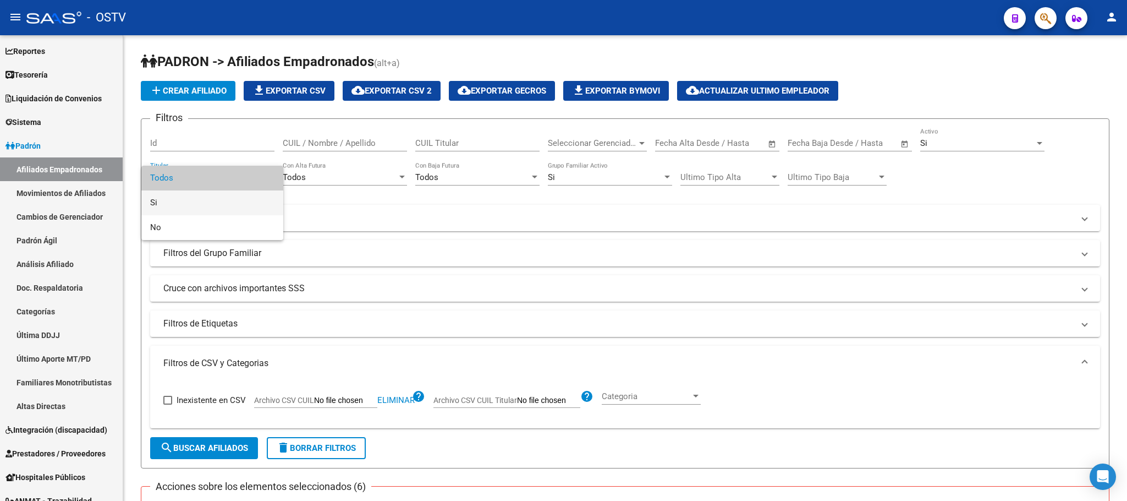
click at [215, 202] on span "Si" at bounding box center [212, 202] width 124 height 25
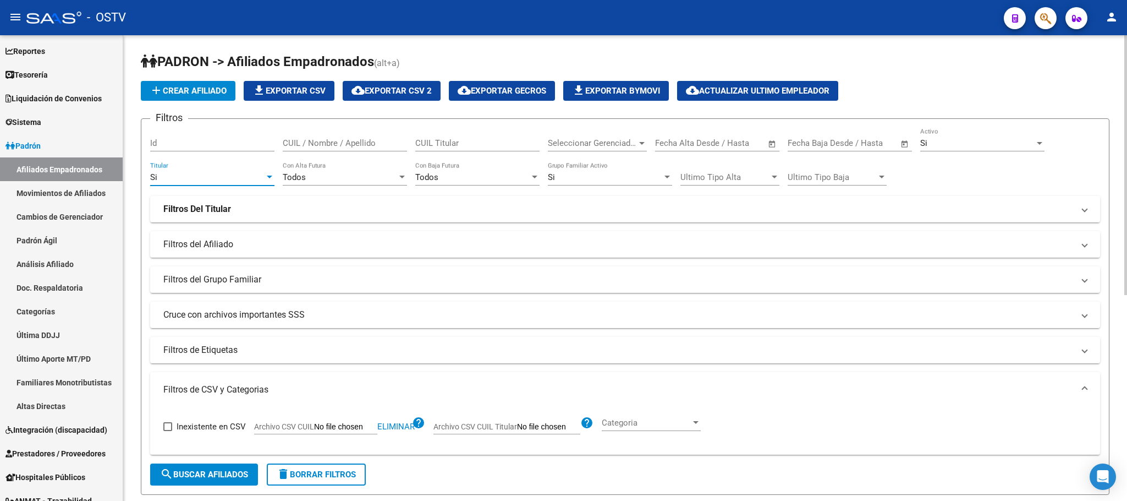
scroll to position [165, 0]
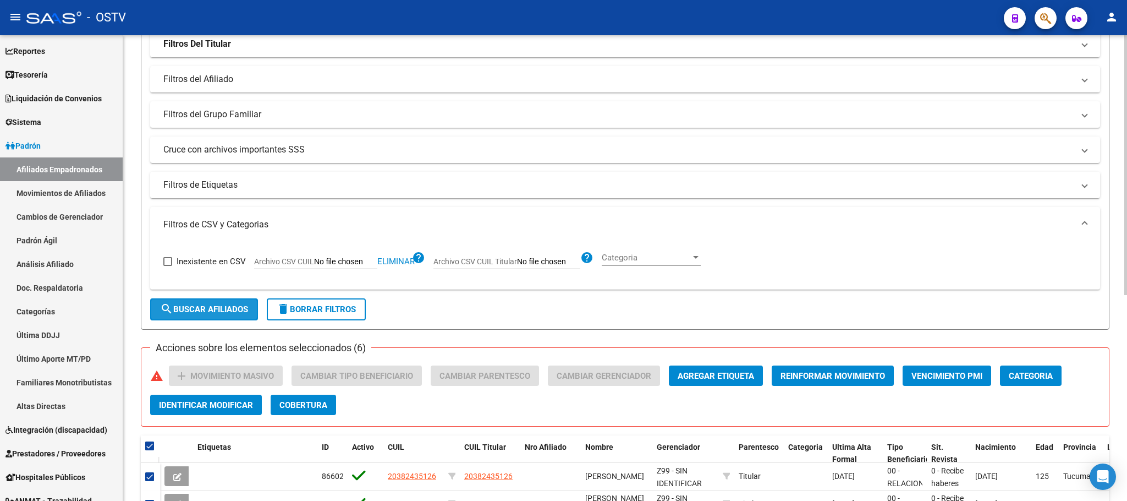
click at [215, 307] on span "search Buscar Afiliados" at bounding box center [204, 309] width 88 height 10
checkbox input "false"
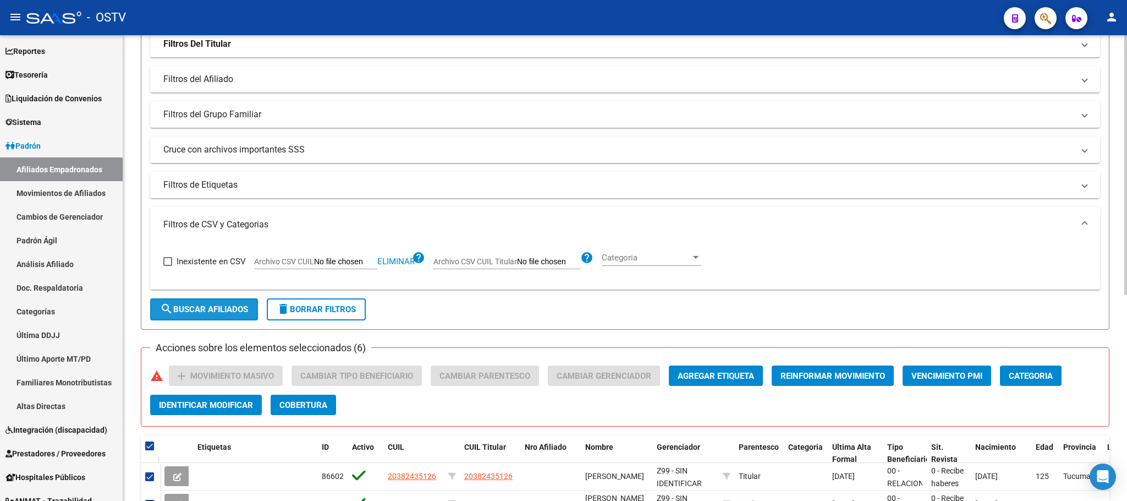
checkbox input "false"
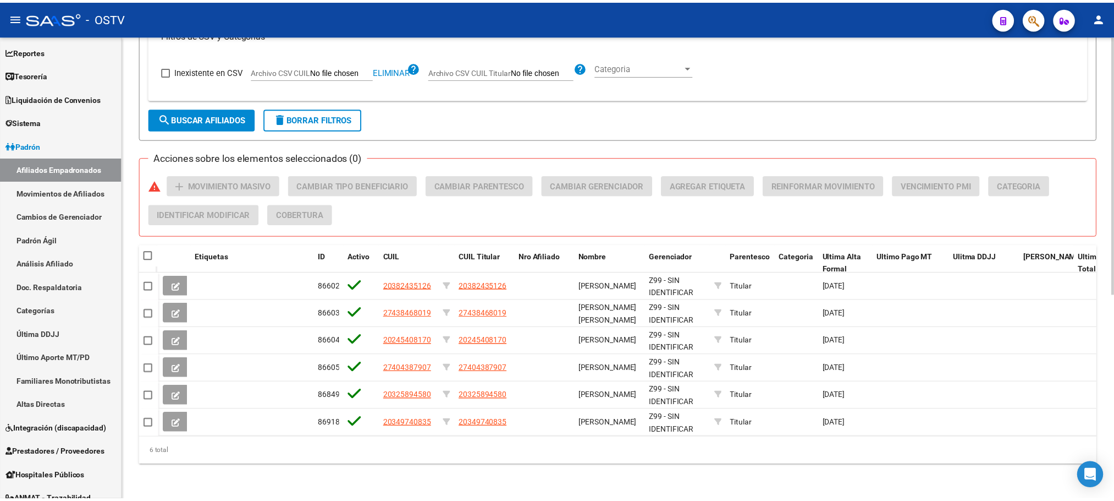
scroll to position [369, 0]
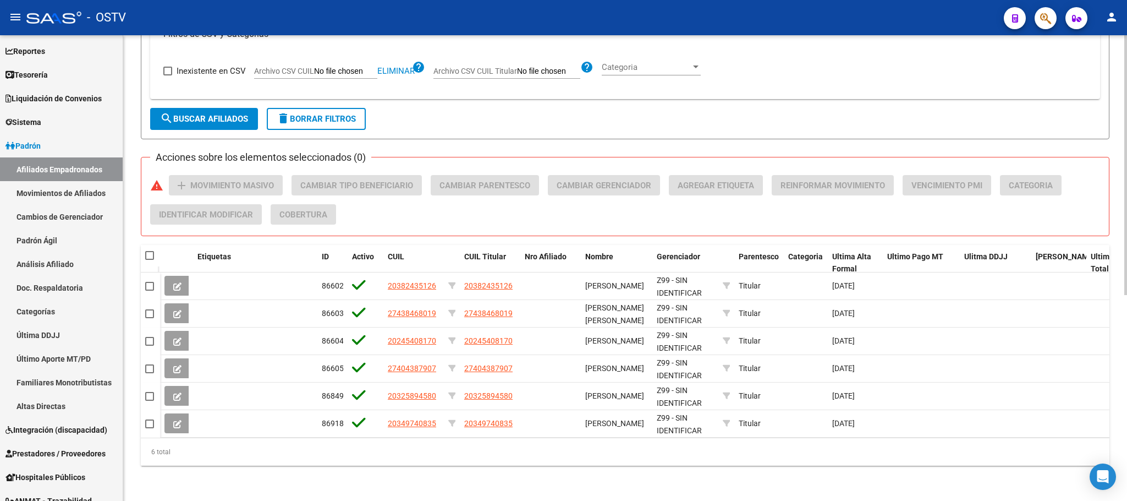
click at [149, 251] on span at bounding box center [149, 255] width 9 height 9
click at [149, 260] on input "checkbox" at bounding box center [149, 260] width 1 height 1
checkbox input "true"
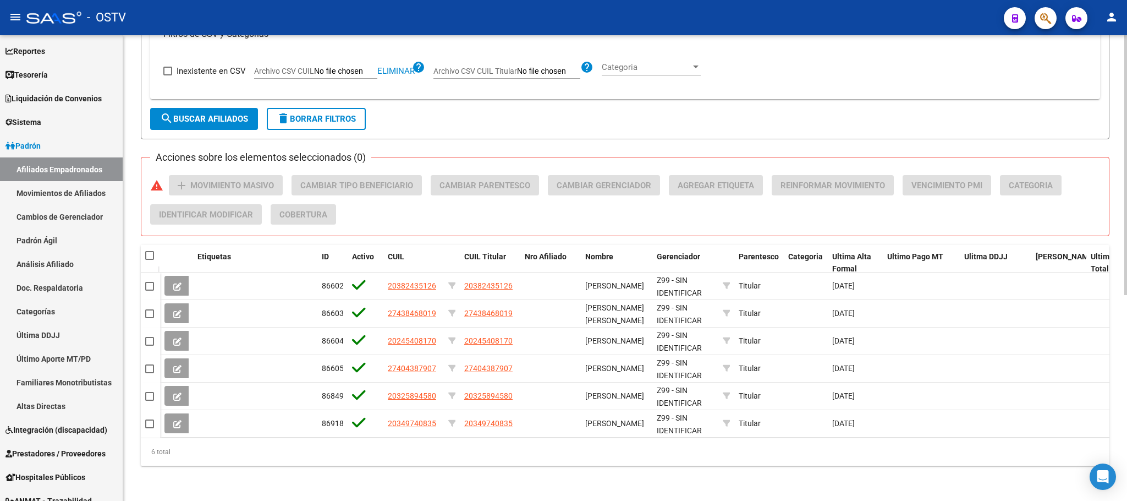
checkbox input "true"
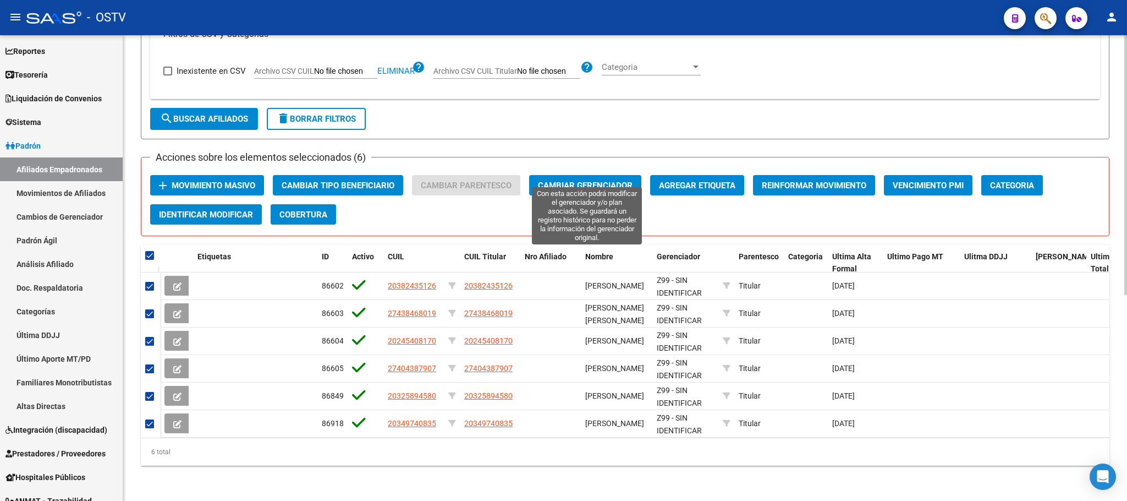
click at [574, 180] on span "Cambiar Gerenciador" at bounding box center [585, 185] width 95 height 10
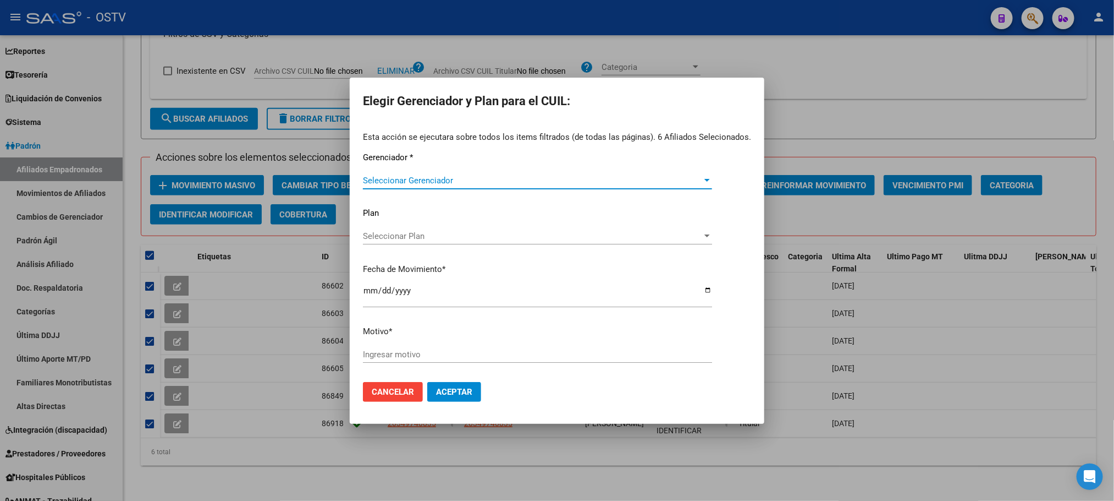
click at [441, 177] on span "Seleccionar Gerenciador" at bounding box center [532, 180] width 339 height 10
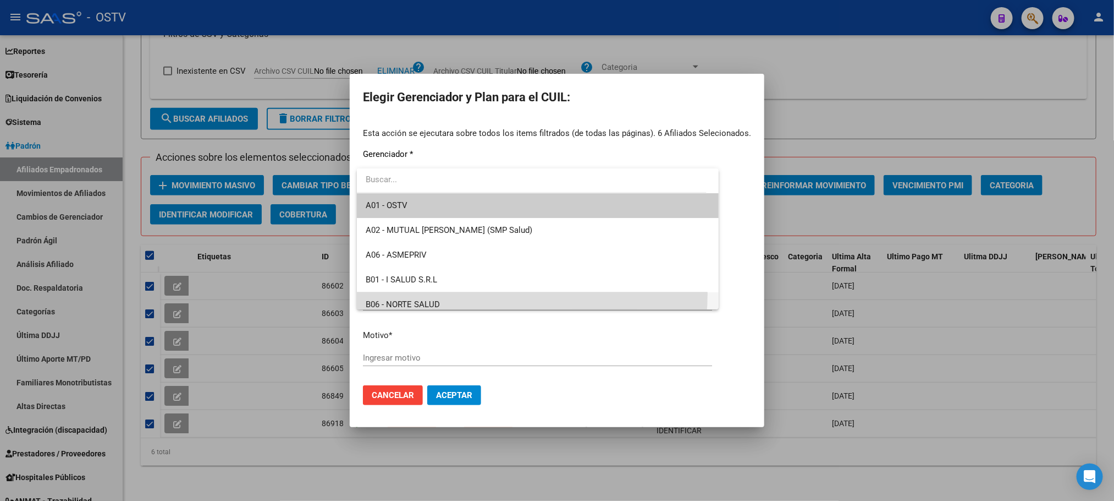
click at [500, 294] on span "B06 - NORTE SALUD" at bounding box center [538, 304] width 344 height 25
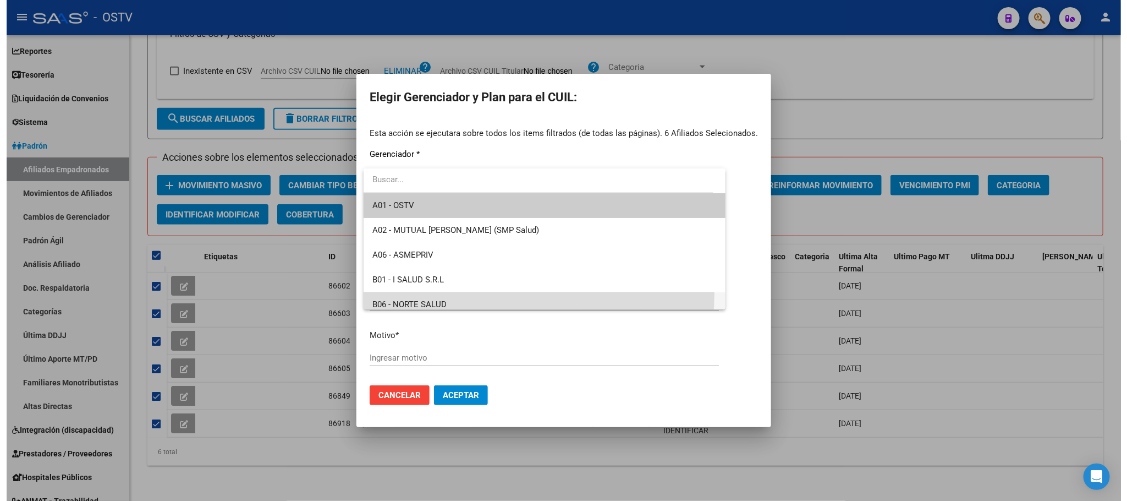
scroll to position [7, 0]
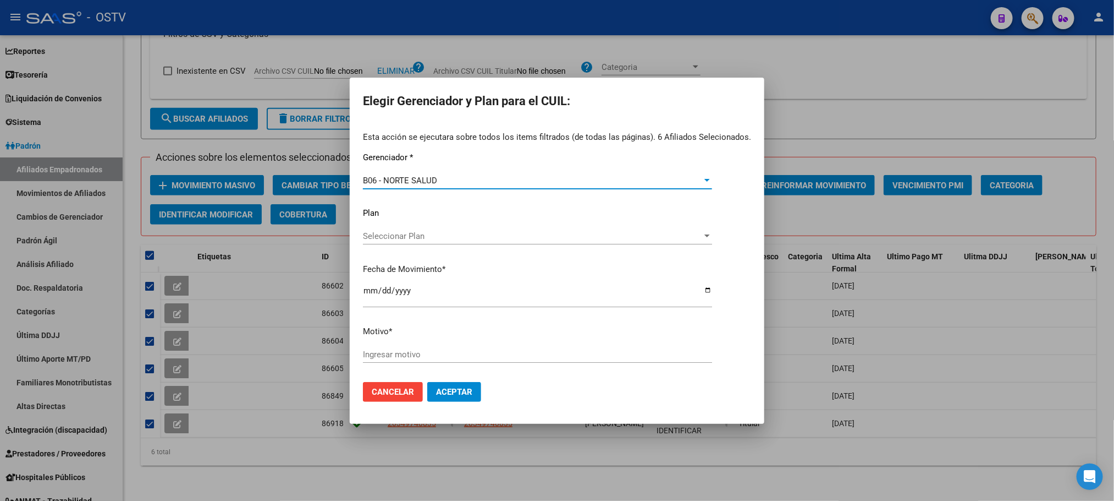
click at [389, 357] on input "Ingresar motivo" at bounding box center [537, 354] width 349 height 10
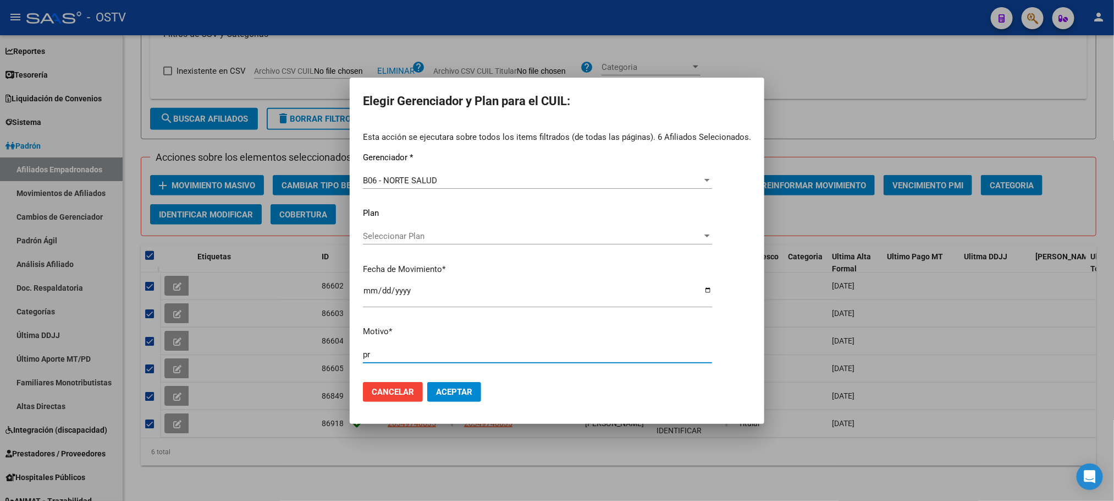
type input "p"
type input "SE APLICA CAMBIO POR SER PROVINCIA TUCUMAN = B06"
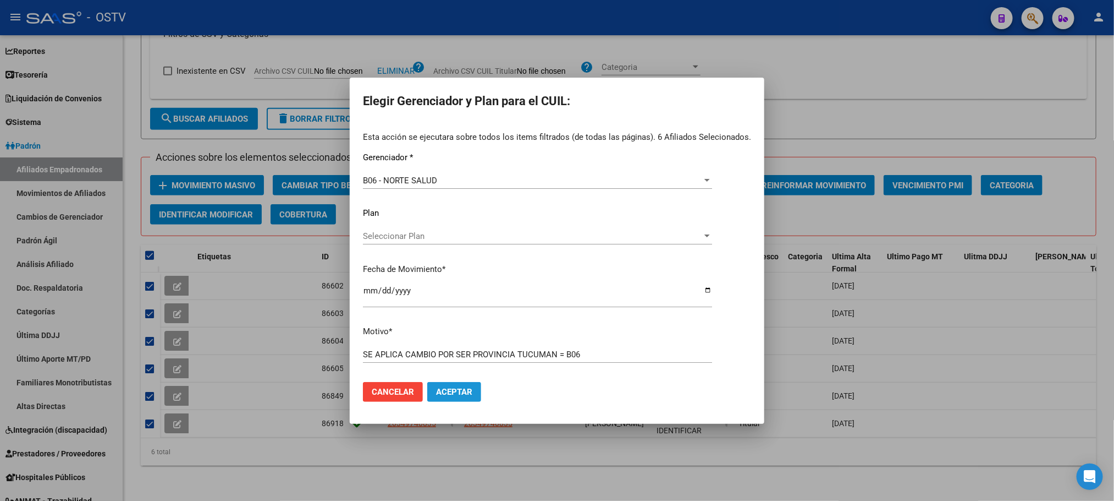
click at [449, 397] on button "Aceptar" at bounding box center [454, 392] width 54 height 20
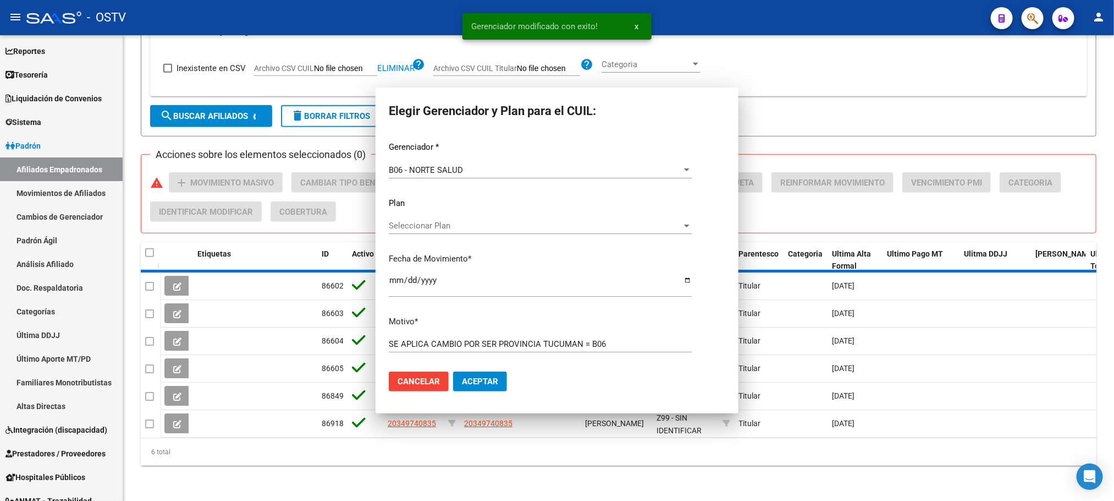
checkbox input "false"
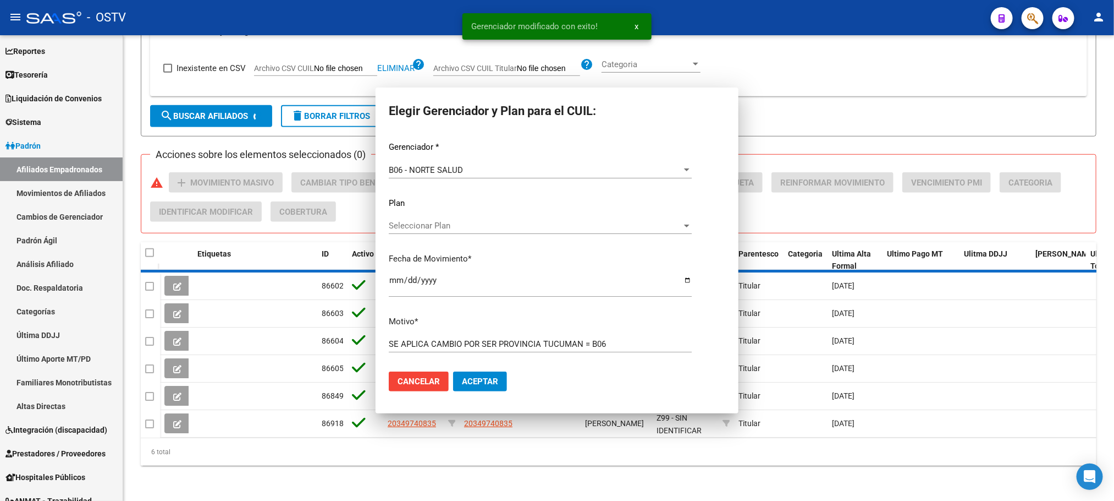
checkbox input "false"
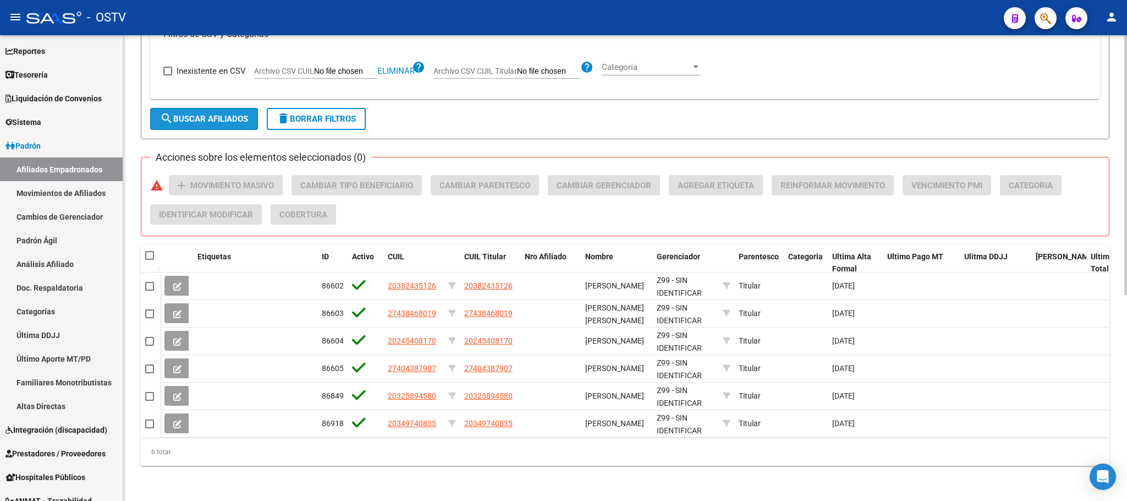
click at [225, 114] on button "search Buscar Afiliados" at bounding box center [204, 119] width 108 height 22
drag, startPoint x: 732, startPoint y: 246, endPoint x: 956, endPoint y: 240, distance: 224.5
click at [956, 245] on div "Etiquetas ID Activo CUIL CUIL Titular Nro Afiliado Nombre Gerenciador Parentesc…" at bounding box center [914, 263] width 1509 height 36
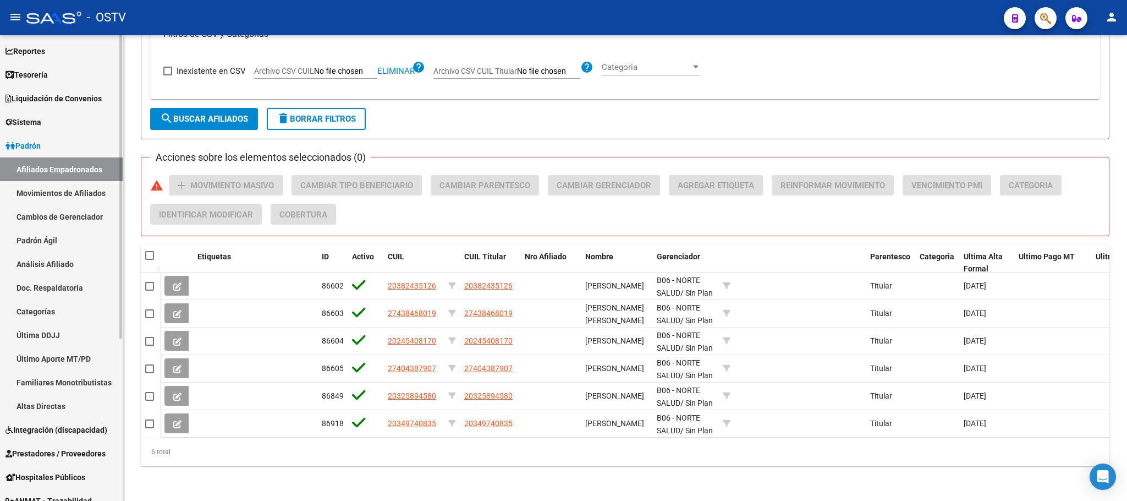
click at [48, 190] on link "Movimientos de Afiliados" at bounding box center [61, 193] width 123 height 24
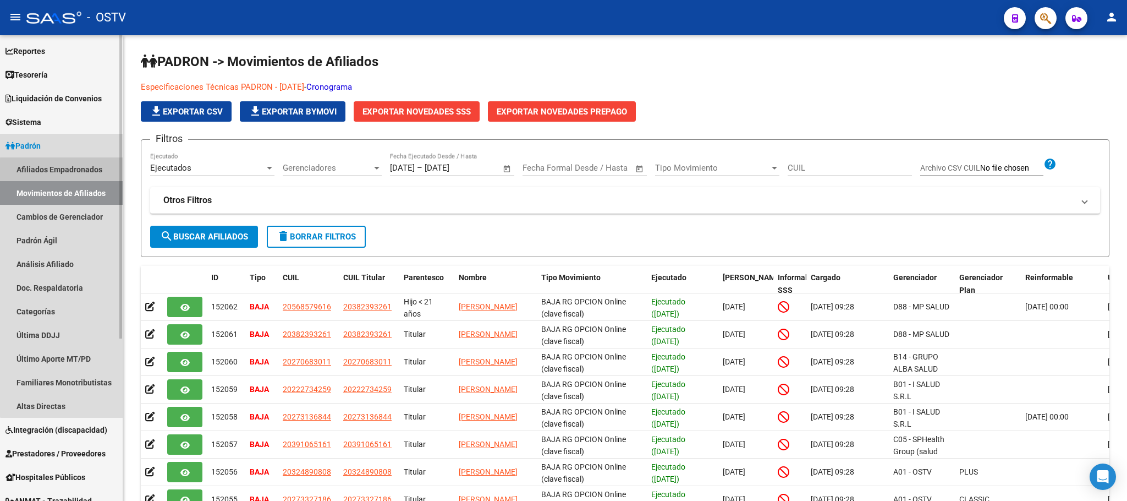
drag, startPoint x: 72, startPoint y: 171, endPoint x: 73, endPoint y: 184, distance: 13.2
click at [71, 171] on link "Afiliados Empadronados" at bounding box center [61, 169] width 123 height 24
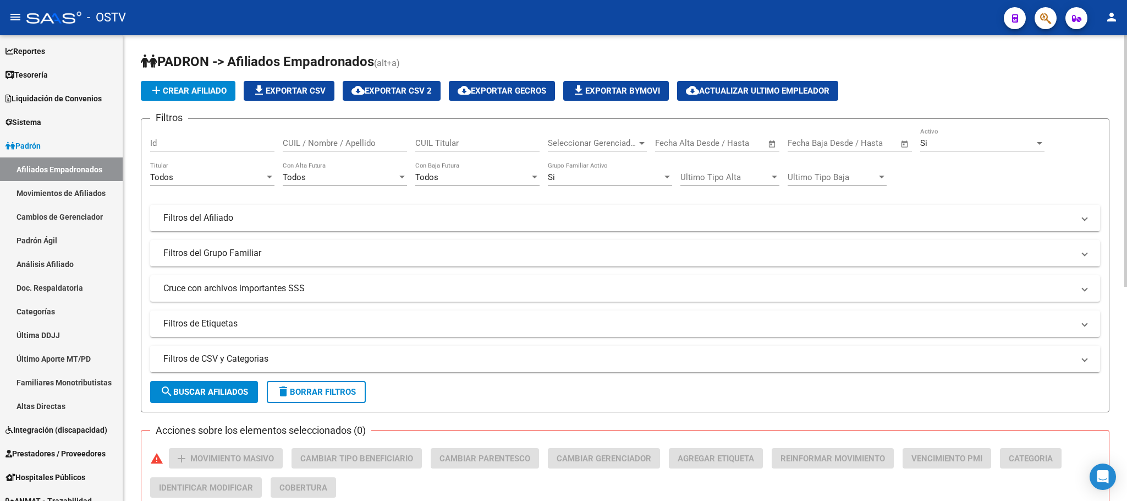
click at [290, 365] on mat-expansion-panel-header "Filtros de CSV y Categorias" at bounding box center [625, 358] width 950 height 26
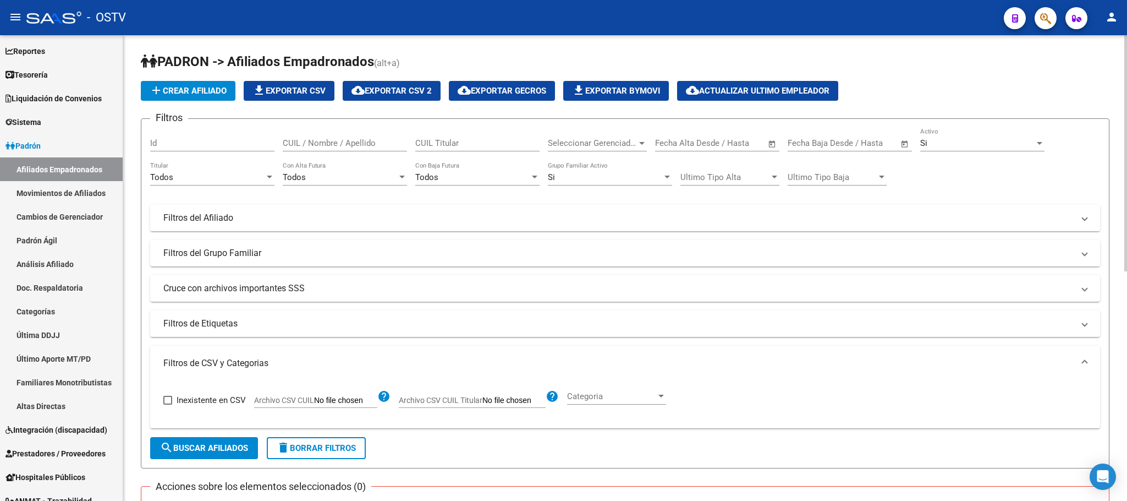
click at [355, 403] on input "Archivo CSV CUIL" at bounding box center [345, 400] width 63 height 10
type input "C:\fakepath\AgilB01Sep092025.csv"
click at [184, 443] on span "search Buscar Afiliados" at bounding box center [204, 448] width 88 height 10
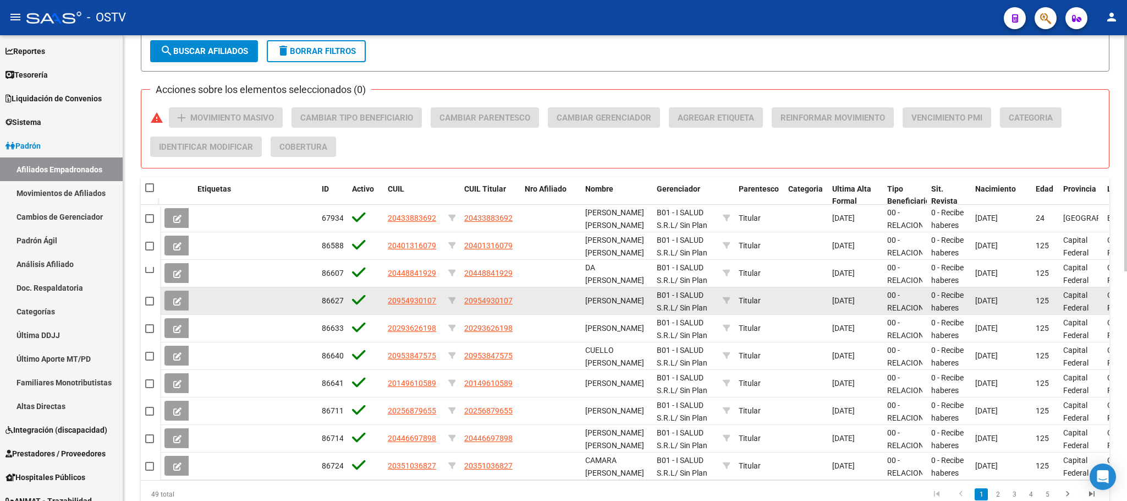
scroll to position [452, 0]
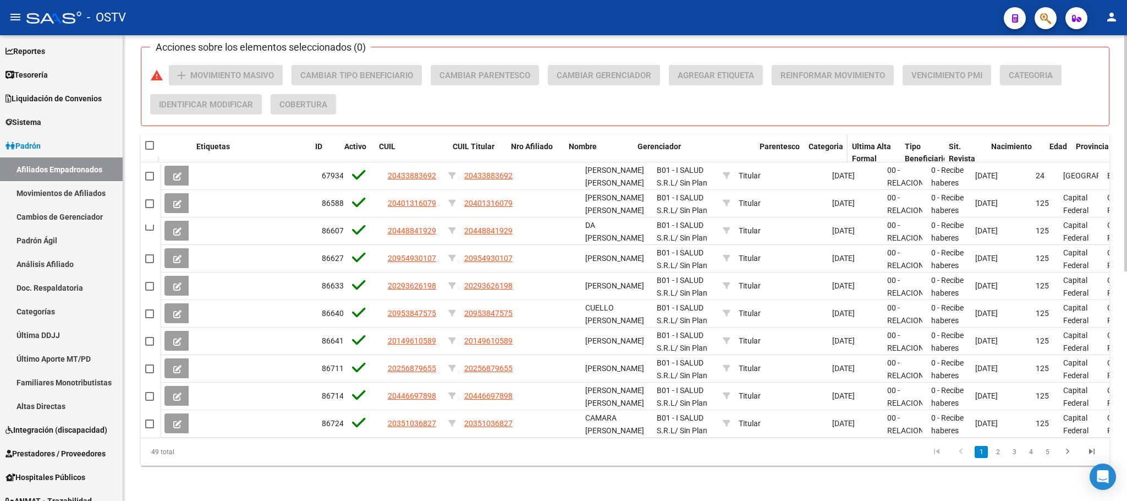
drag, startPoint x: 733, startPoint y: 138, endPoint x: 800, endPoint y: 138, distance: 67.7
click at [800, 138] on div "Etiquetas ID Activo CUIL CUIL Titular Nro Afiliado Nombre Gerenciador Parentesc…" at bounding box center [785, 159] width 1251 height 48
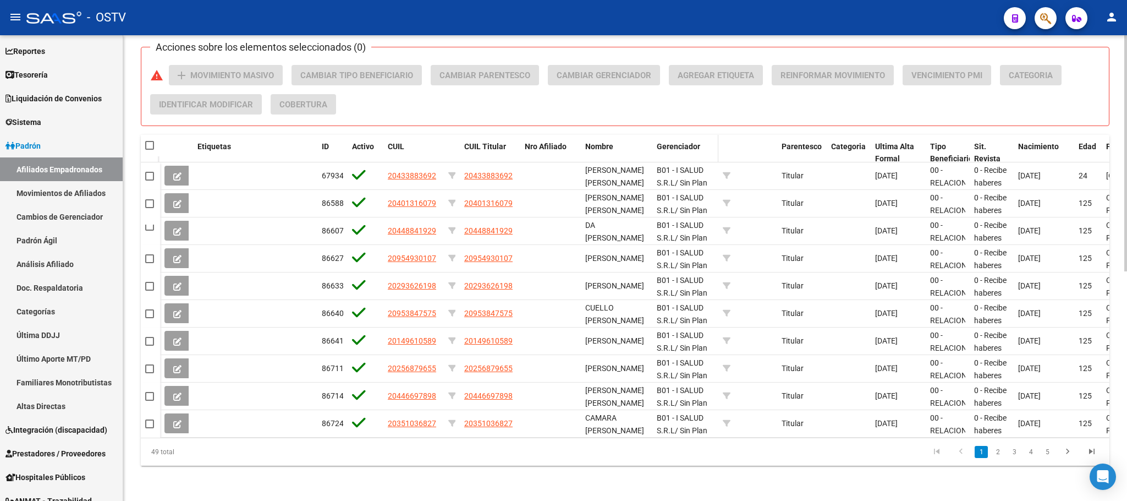
click at [670, 142] on span "Gerenciador" at bounding box center [678, 146] width 43 height 9
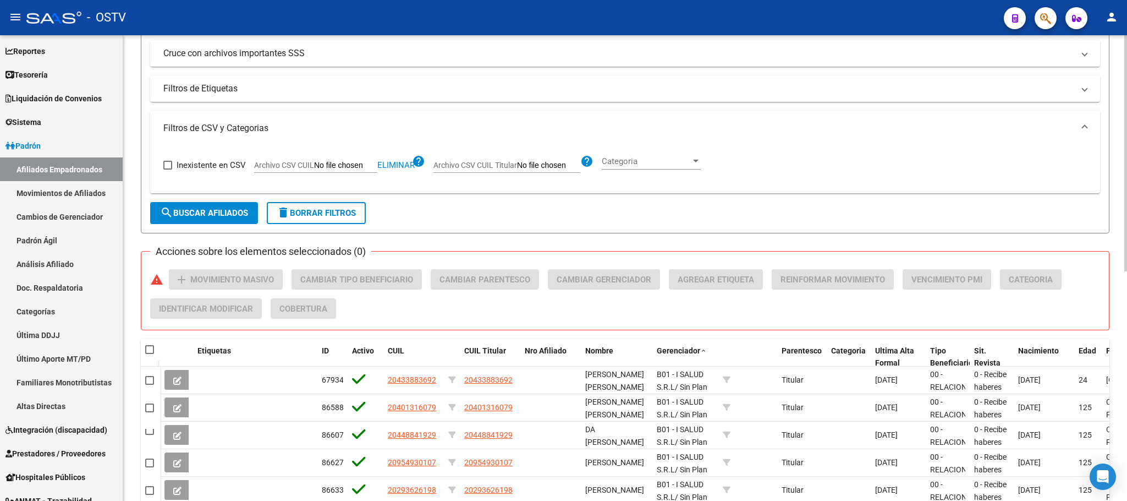
scroll to position [40, 0]
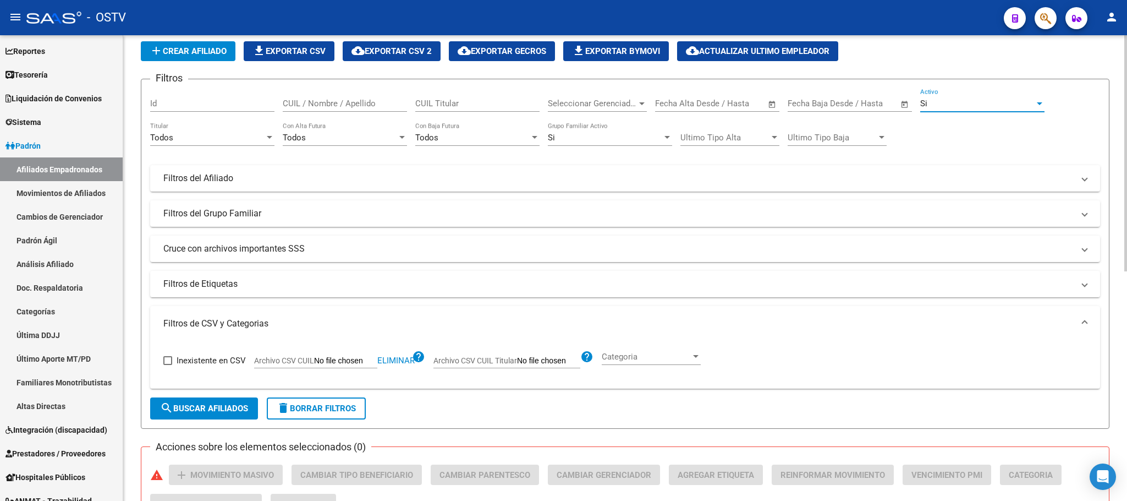
click at [944, 105] on div "Si" at bounding box center [977, 103] width 114 height 10
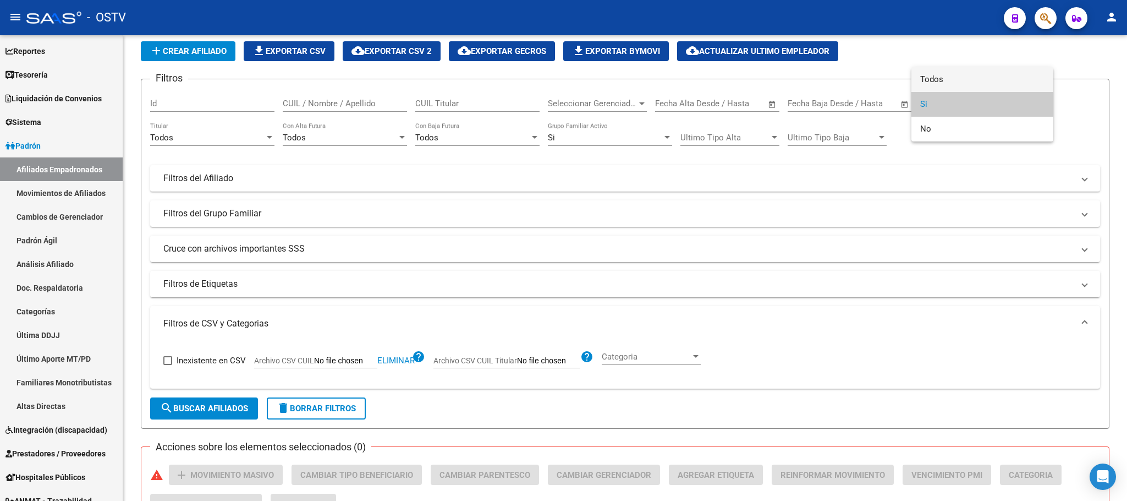
click at [941, 81] on span "Todos" at bounding box center [982, 79] width 124 height 25
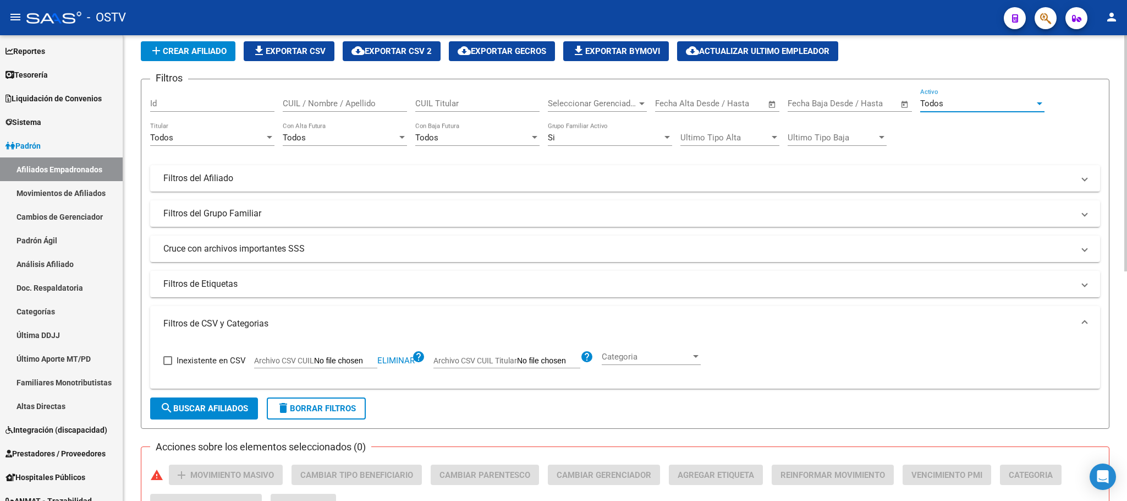
click at [241, 411] on span "search Buscar Afiliados" at bounding box center [204, 408] width 88 height 10
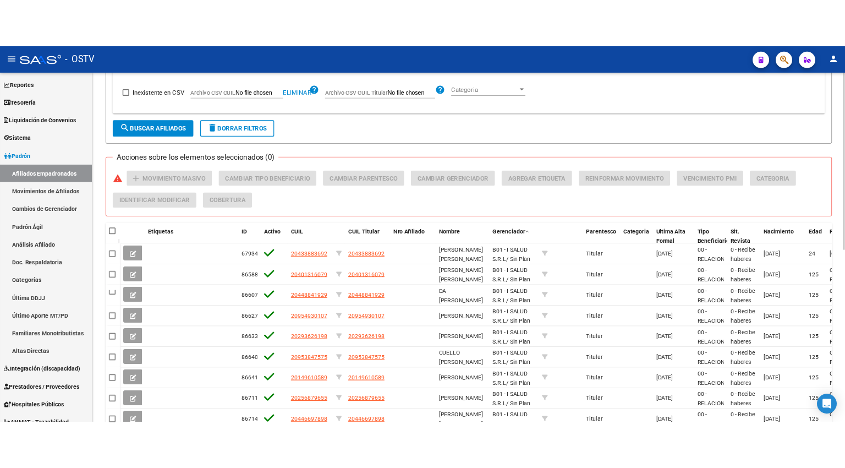
scroll to position [452, 0]
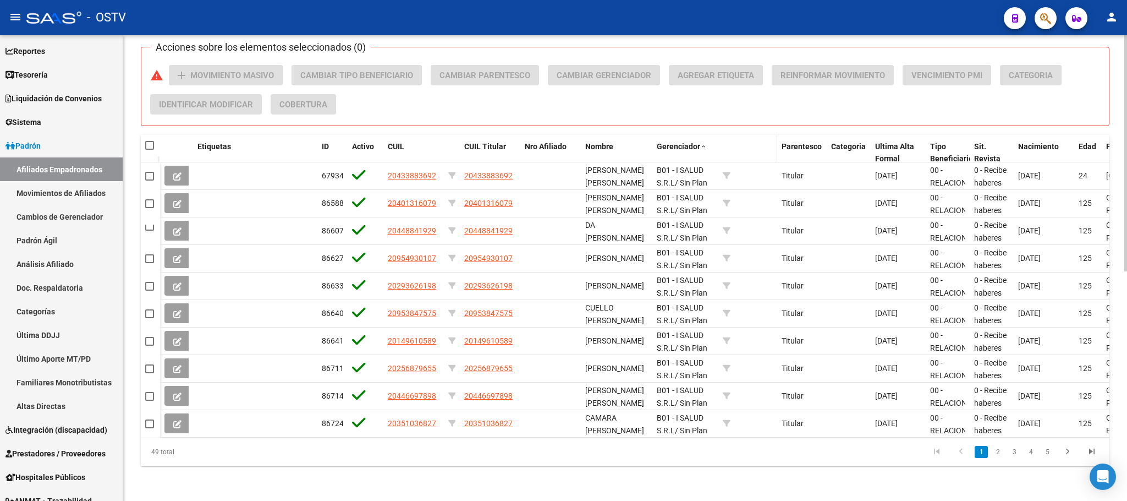
drag, startPoint x: 647, startPoint y: 128, endPoint x: 795, endPoint y: 130, distance: 148.5
click at [795, 135] on div "Etiquetas ID Activo CUIL CUIL Titular Nro Afiliado Nombre Gerenciador Parentesc…" at bounding box center [807, 153] width 1294 height 36
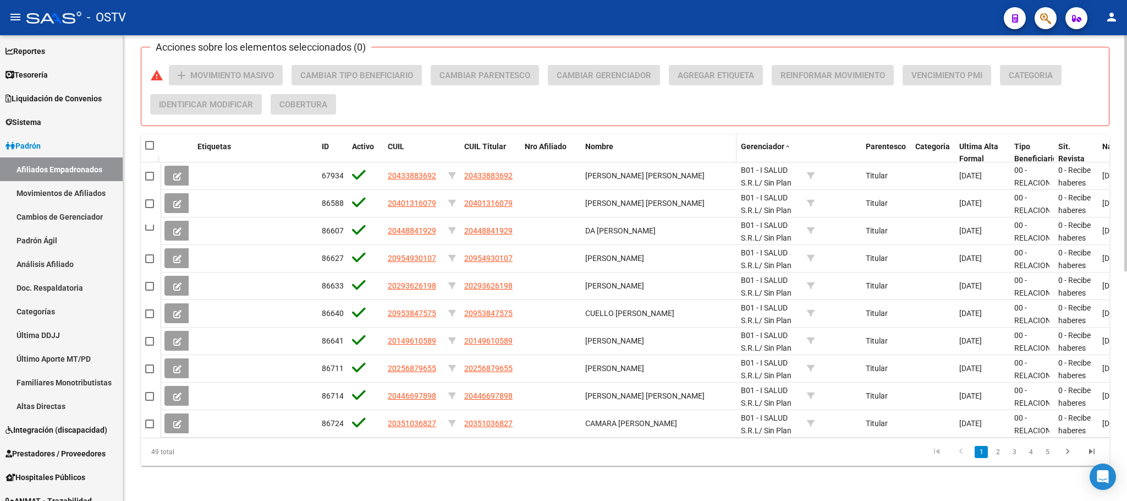
click at [601, 142] on span "Nombre" at bounding box center [599, 146] width 28 height 9
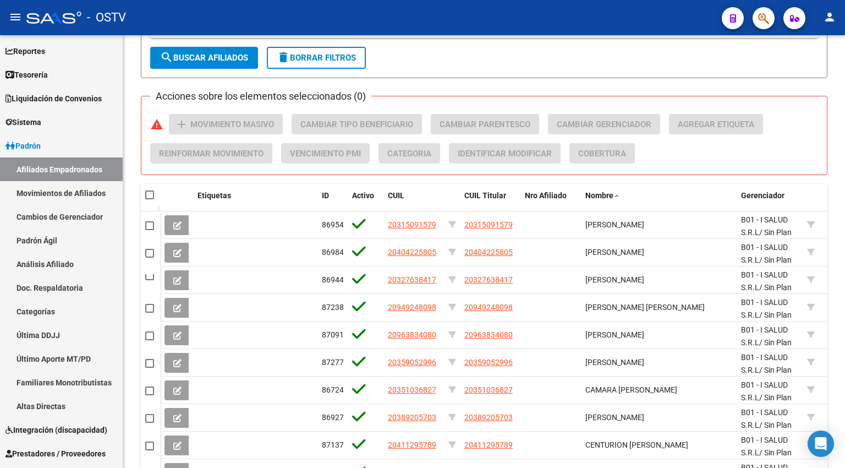
scroll to position [515, 0]
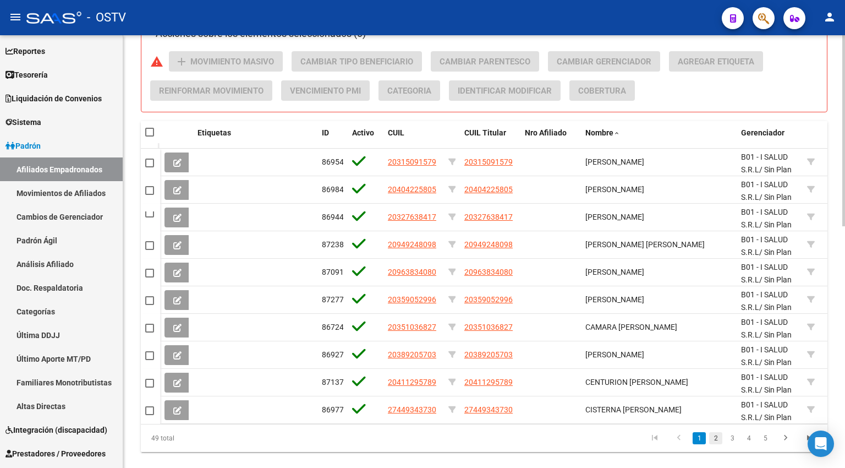
click at [713, 444] on link "2" at bounding box center [715, 438] width 13 height 12
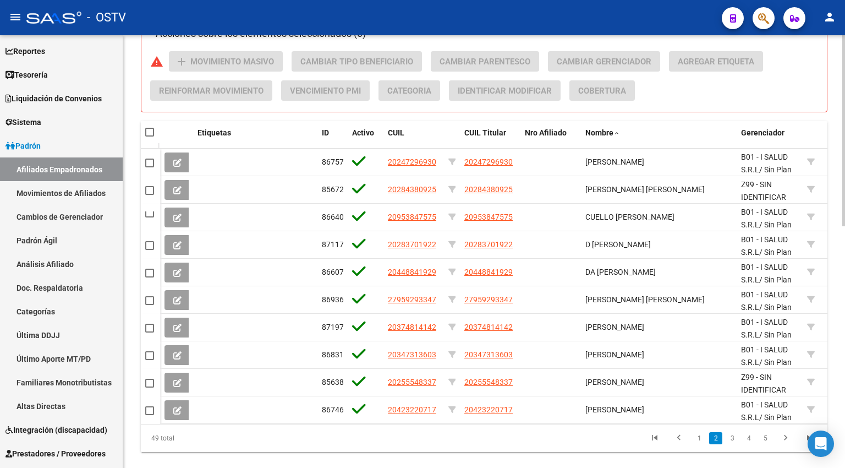
click at [730, 444] on link "3" at bounding box center [731, 438] width 13 height 12
click at [713, 444] on link "2" at bounding box center [715, 438] width 13 height 12
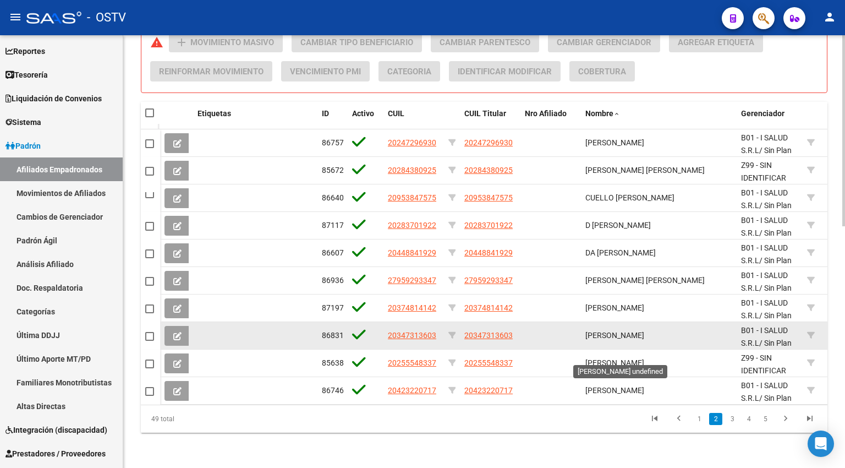
scroll to position [548, 0]
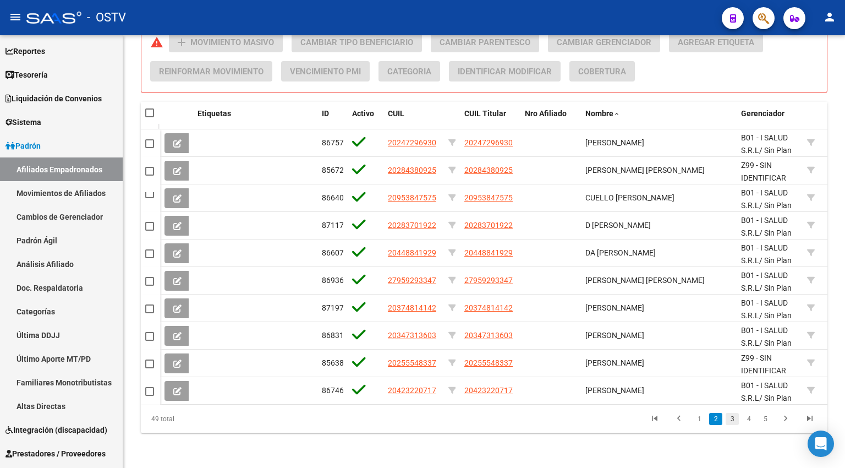
click at [734, 423] on link "3" at bounding box center [731, 419] width 13 height 12
click at [747, 421] on link "4" at bounding box center [748, 419] width 13 height 12
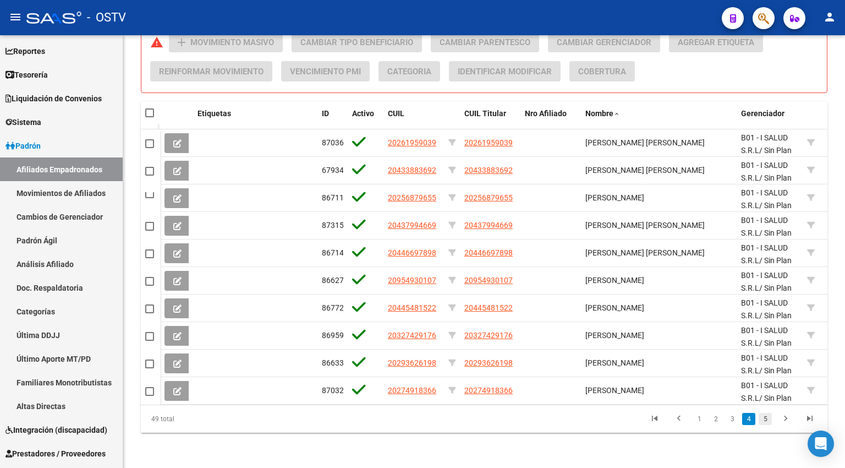
click at [766, 422] on link "5" at bounding box center [764, 419] width 13 height 12
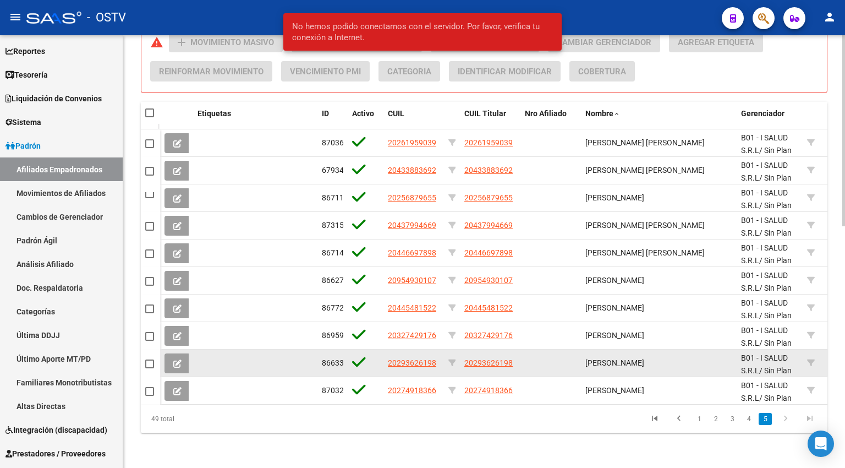
scroll to position [520, 0]
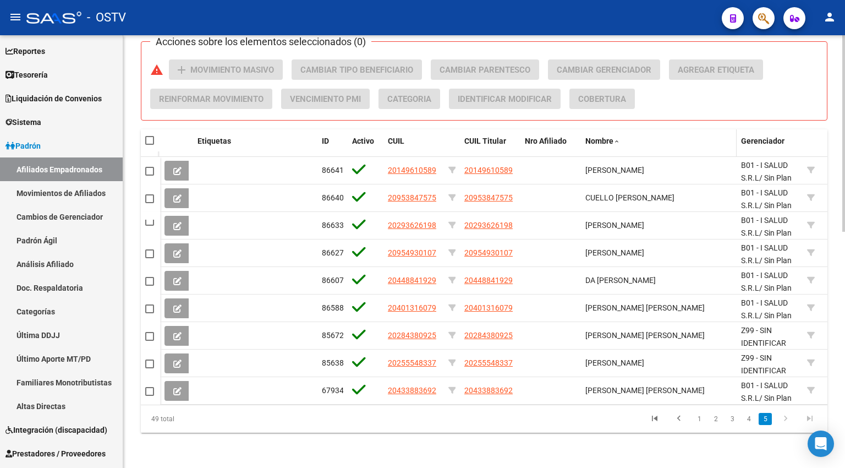
click at [599, 136] on span "Nombre" at bounding box center [599, 140] width 28 height 9
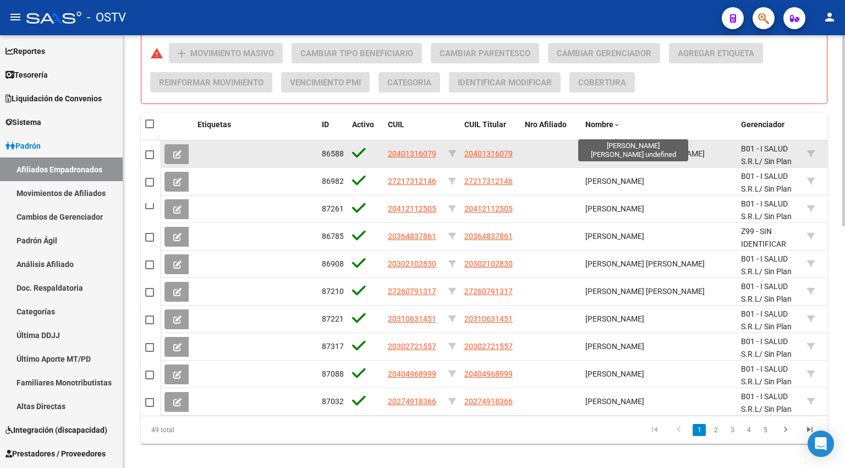
scroll to position [548, 0]
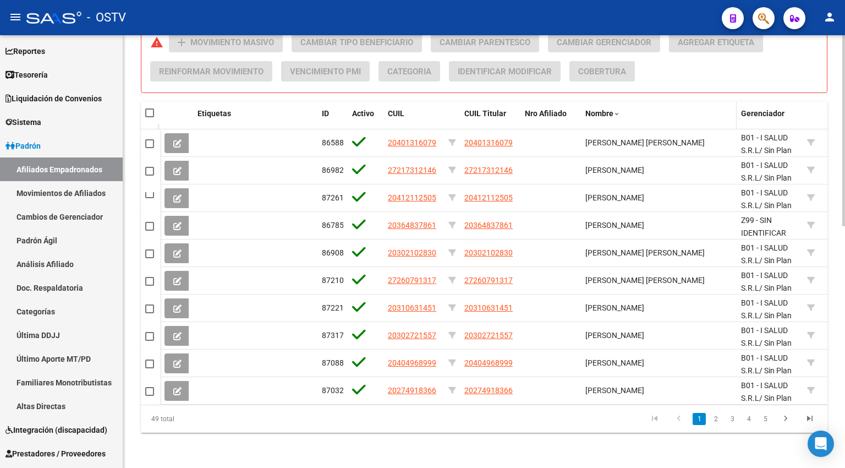
click at [603, 109] on span "Nombre" at bounding box center [599, 113] width 28 height 9
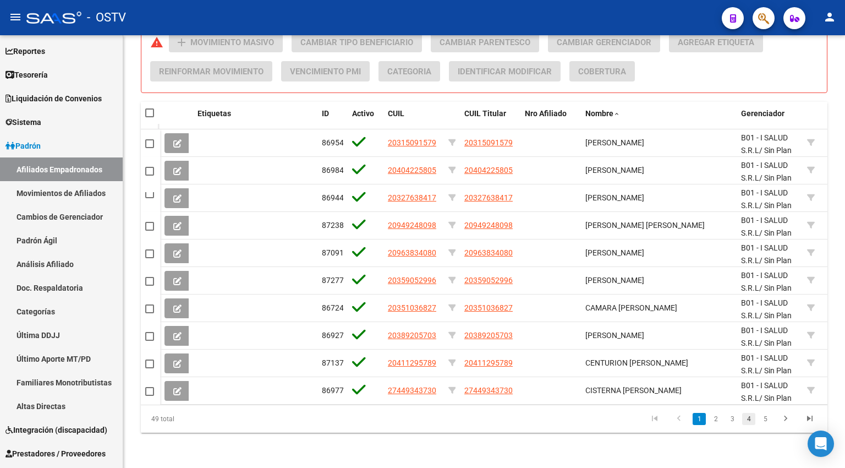
click at [744, 420] on link "4" at bounding box center [748, 419] width 13 height 12
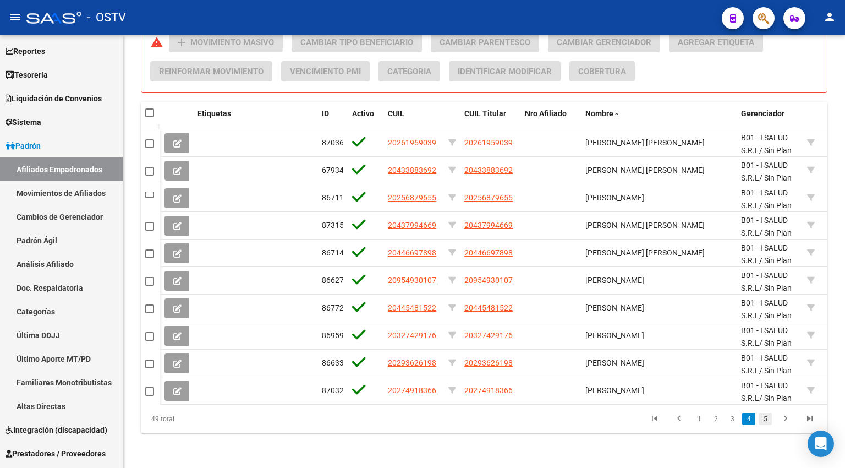
click at [761, 422] on link "5" at bounding box center [764, 419] width 13 height 12
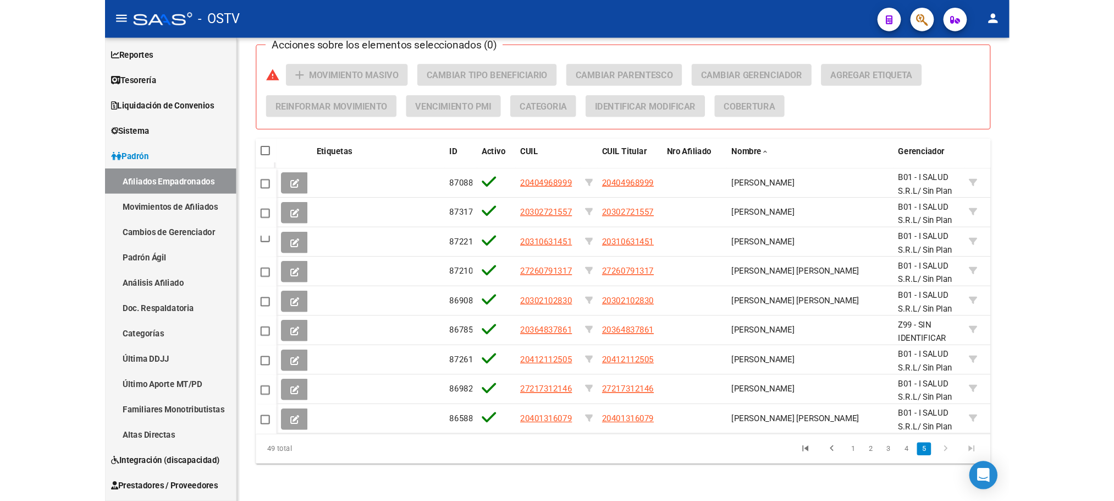
scroll to position [425, 0]
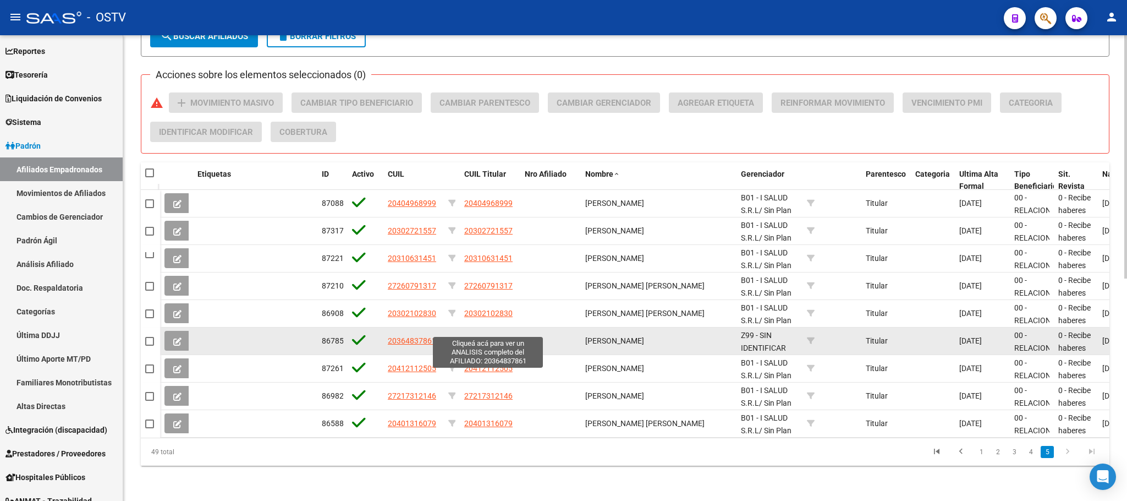
click at [485, 336] on span "20364837861" at bounding box center [488, 340] width 48 height 9
type textarea "20364837861"
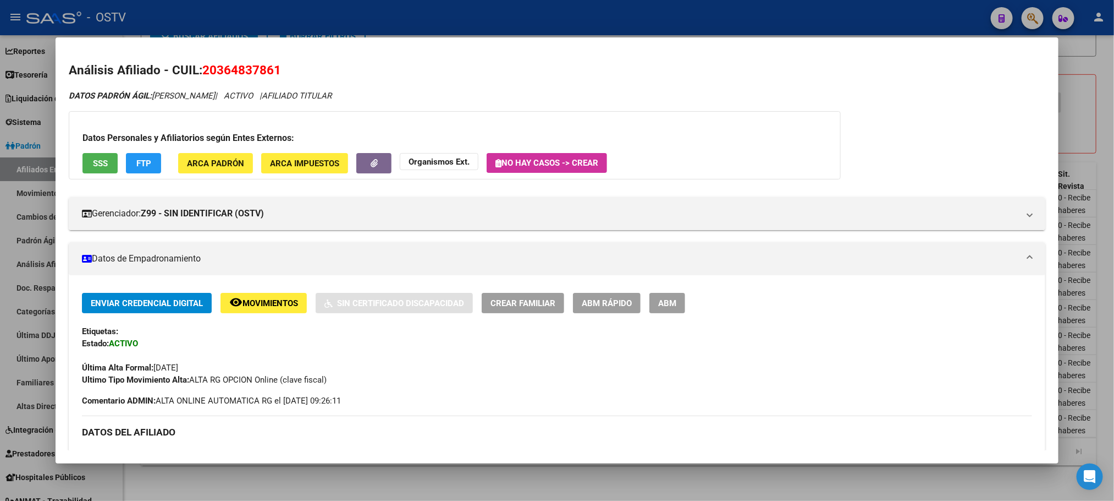
click at [651, 309] on button "ABM" at bounding box center [668, 303] width 36 height 20
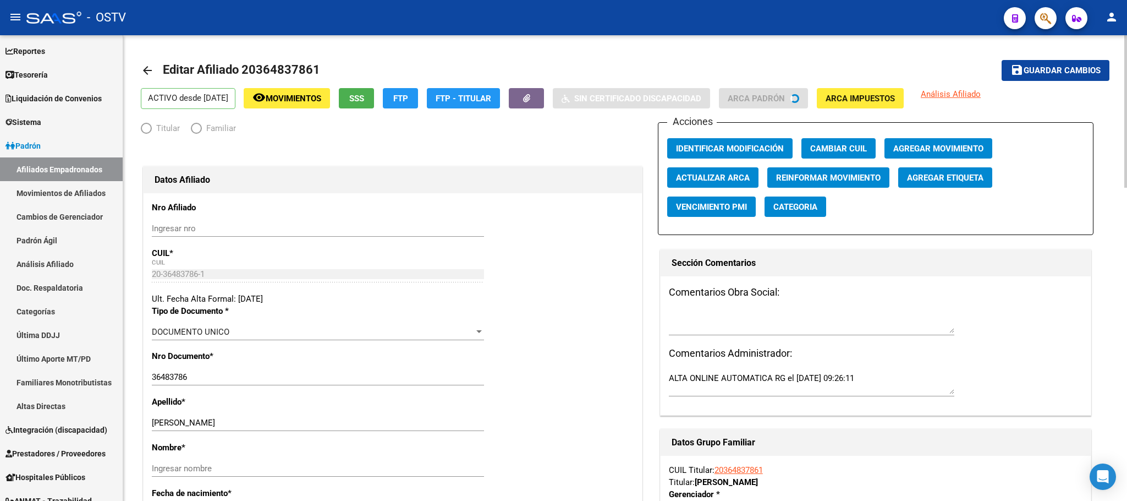
radio input "true"
type input "30-71604381-5"
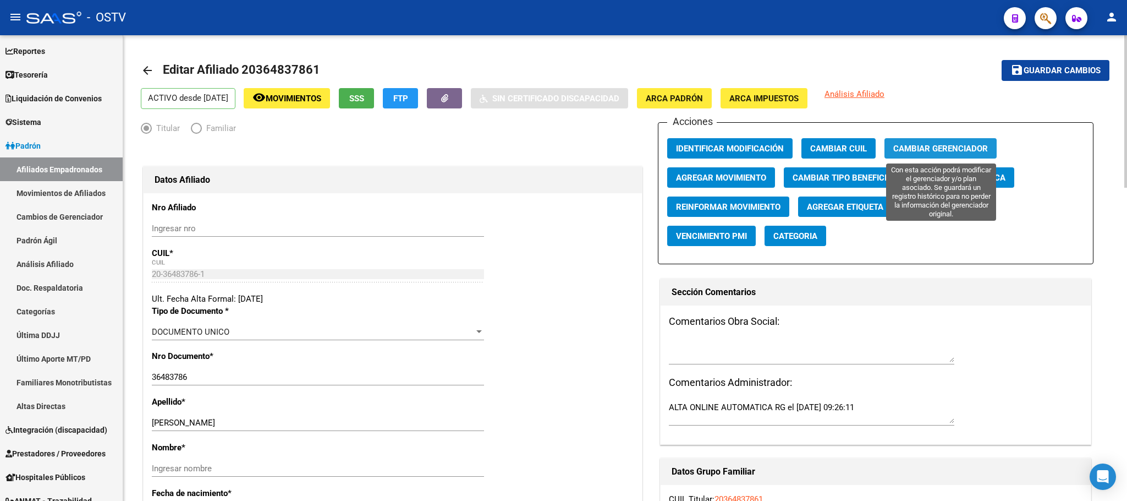
click at [949, 144] on span "Cambiar Gerenciador" at bounding box center [940, 149] width 95 height 10
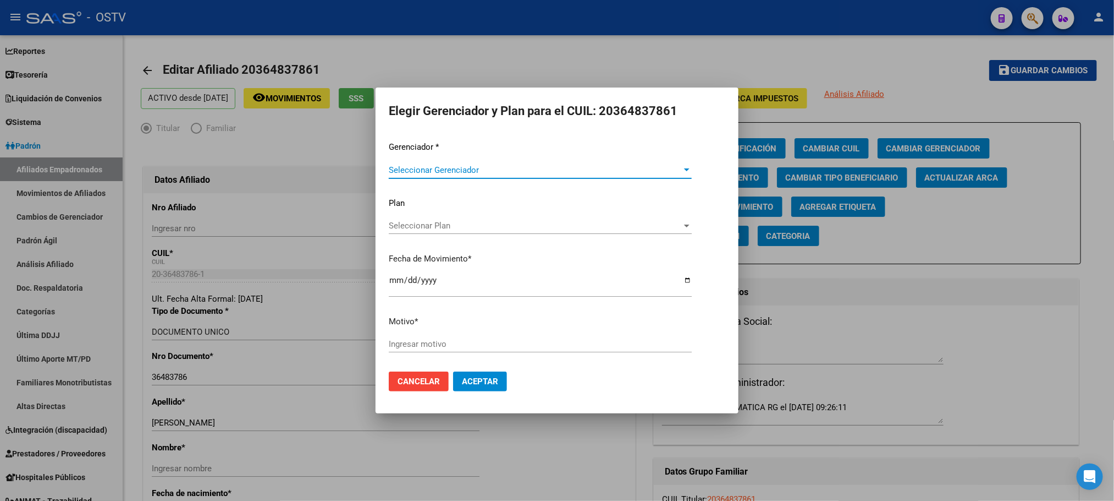
click at [520, 172] on span "Seleccionar Gerenciador" at bounding box center [535, 170] width 293 height 10
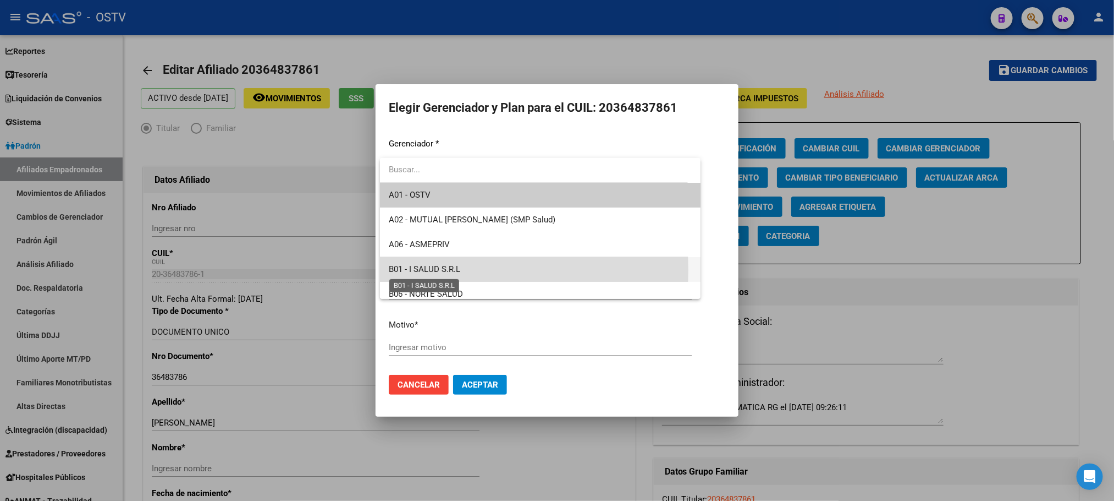
click at [431, 269] on span "B01 - I SALUD S.R.L" at bounding box center [425, 269] width 72 height 10
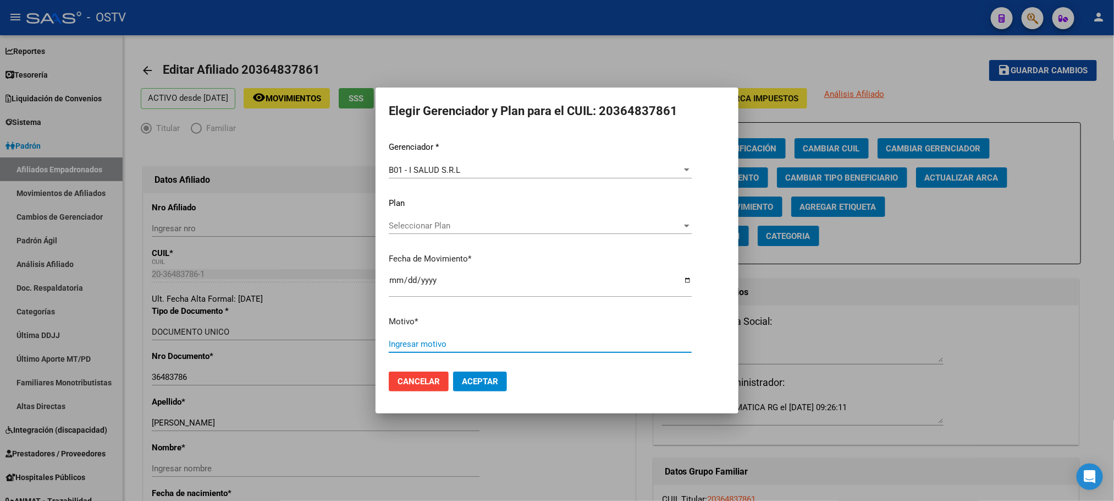
click at [411, 339] on input "Ingresar motivo" at bounding box center [540, 344] width 303 height 10
type input "."
click at [467, 376] on span "Aceptar" at bounding box center [480, 381] width 36 height 10
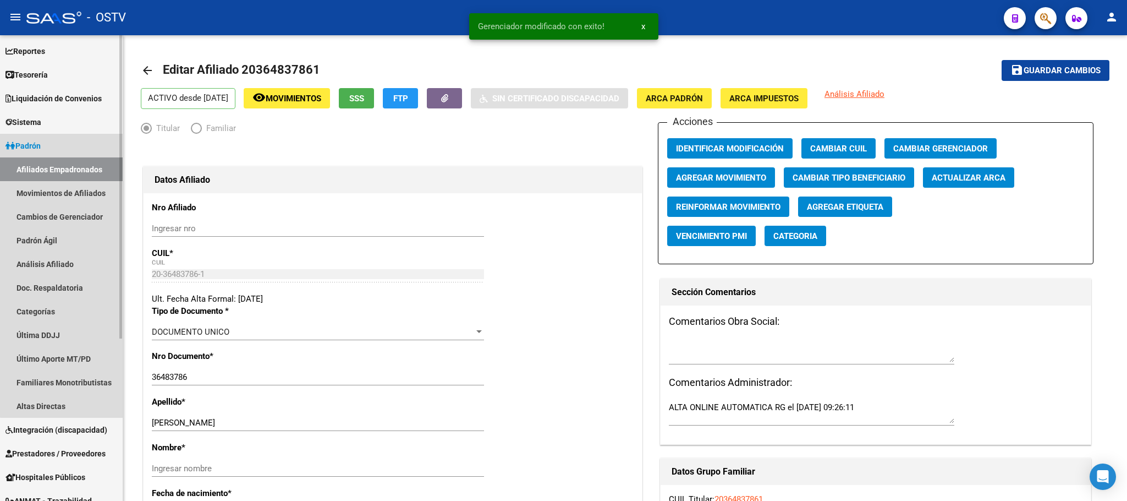
drag, startPoint x: 88, startPoint y: 167, endPoint x: 95, endPoint y: 172, distance: 7.9
click at [88, 167] on link "Afiliados Empadronados" at bounding box center [61, 169] width 123 height 24
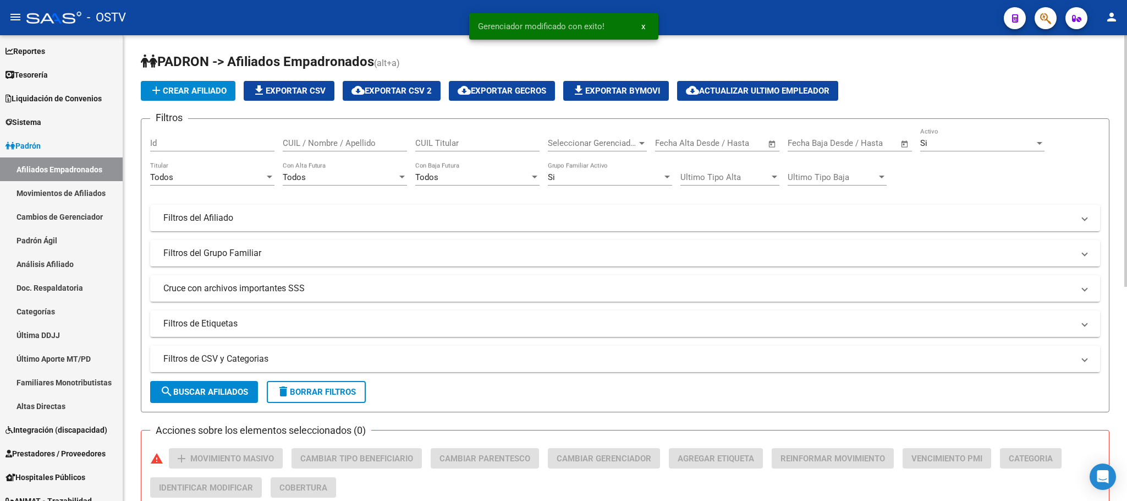
click at [272, 353] on mat-expansion-panel-header "Filtros de CSV y Categorias" at bounding box center [625, 358] width 950 height 26
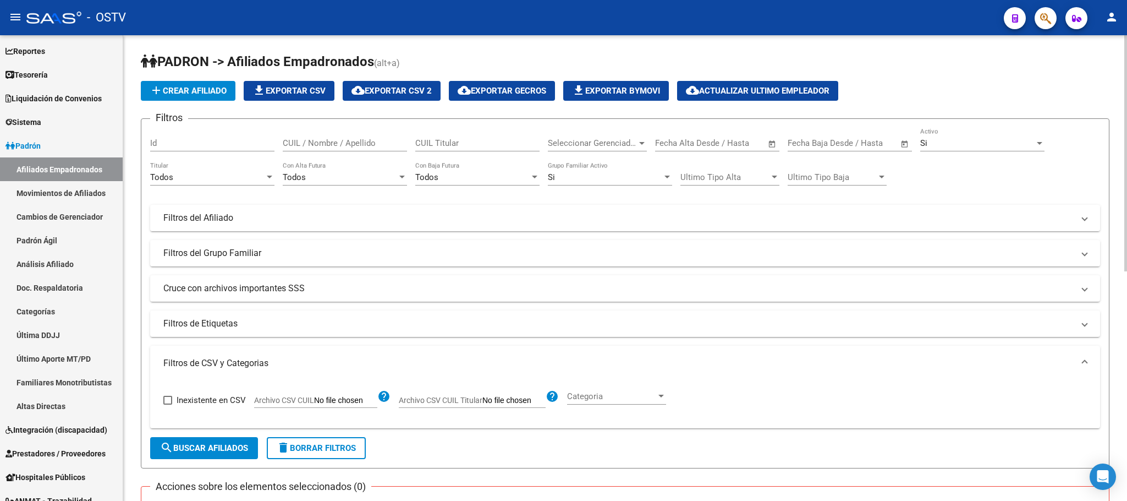
click at [339, 403] on input "Archivo CSV CUIL" at bounding box center [345, 400] width 63 height 10
type input "C:\fakepath\AgilB01Sep092025.csv"
click at [206, 449] on span "search Buscar Afiliados" at bounding box center [204, 448] width 88 height 10
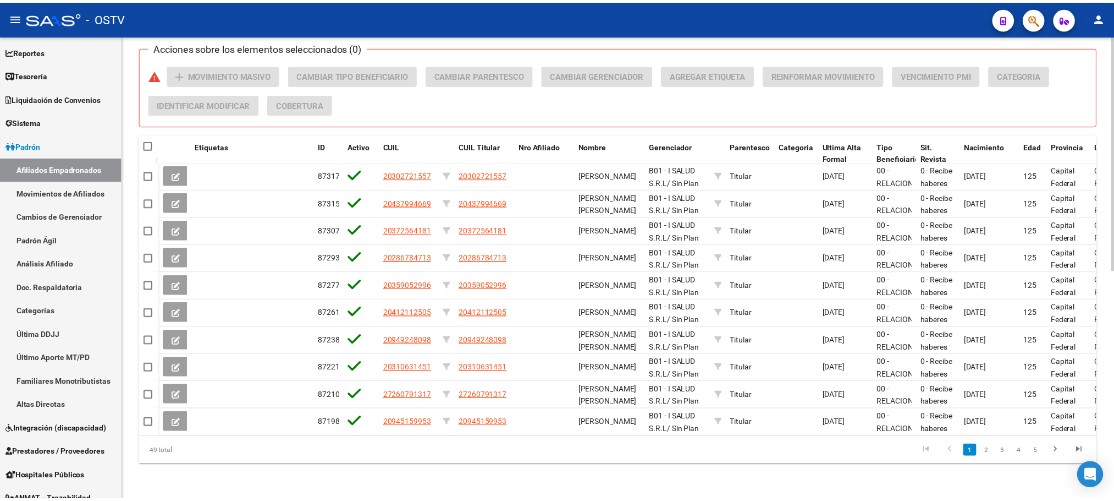
scroll to position [452, 0]
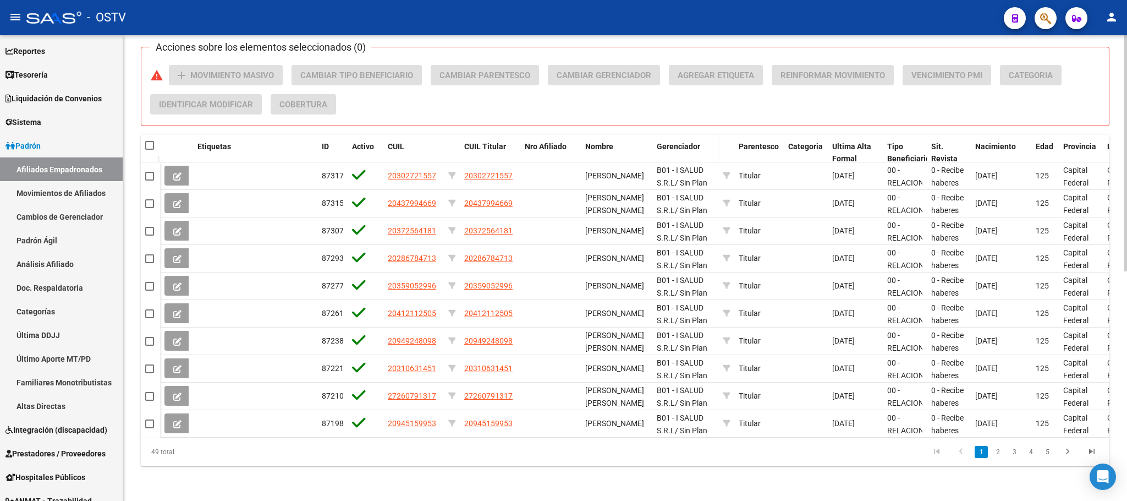
click at [667, 142] on span "Gerenciador" at bounding box center [678, 146] width 43 height 9
click at [681, 142] on span "Gerenciador" at bounding box center [678, 146] width 43 height 9
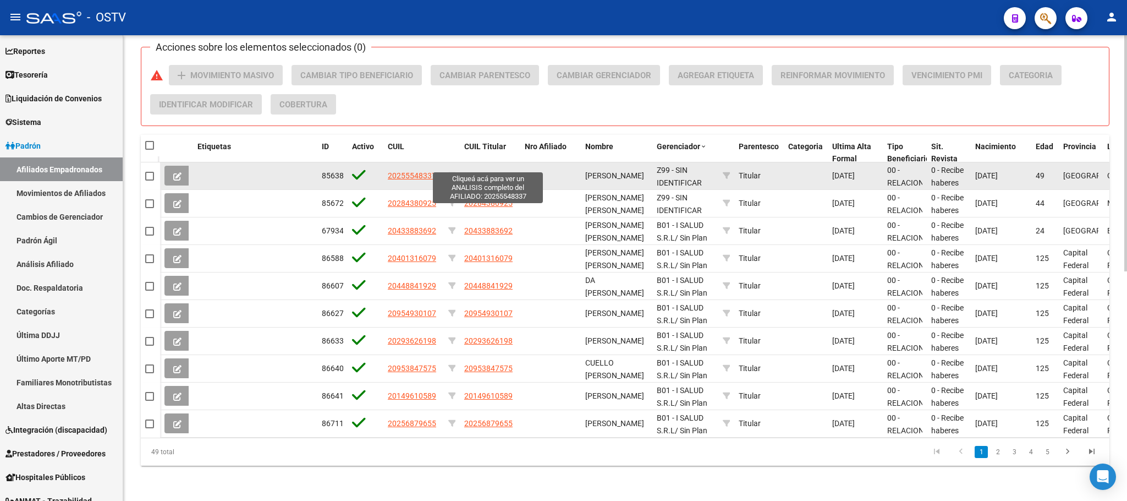
click at [479, 171] on span "20255548337" at bounding box center [488, 175] width 48 height 9
type textarea "20255548337"
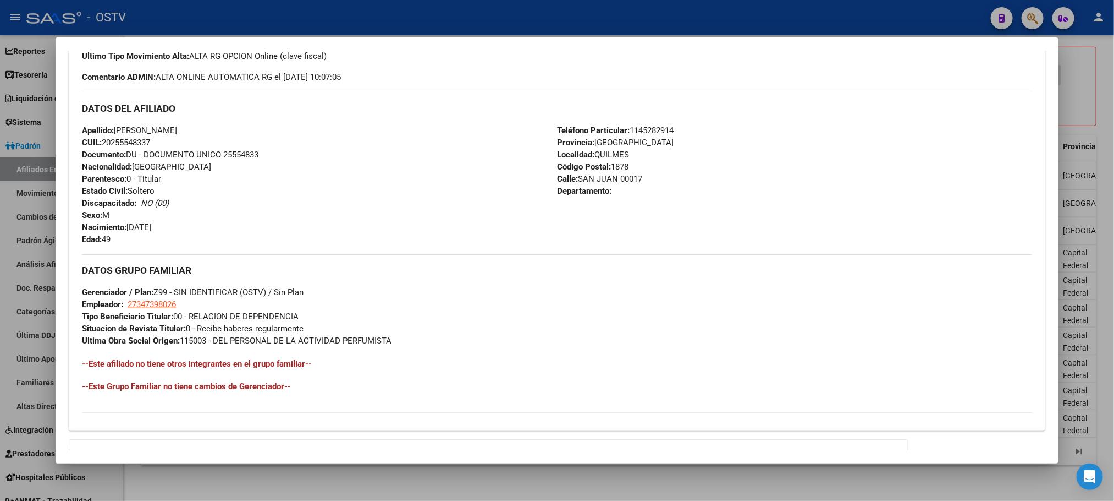
scroll to position [330, 0]
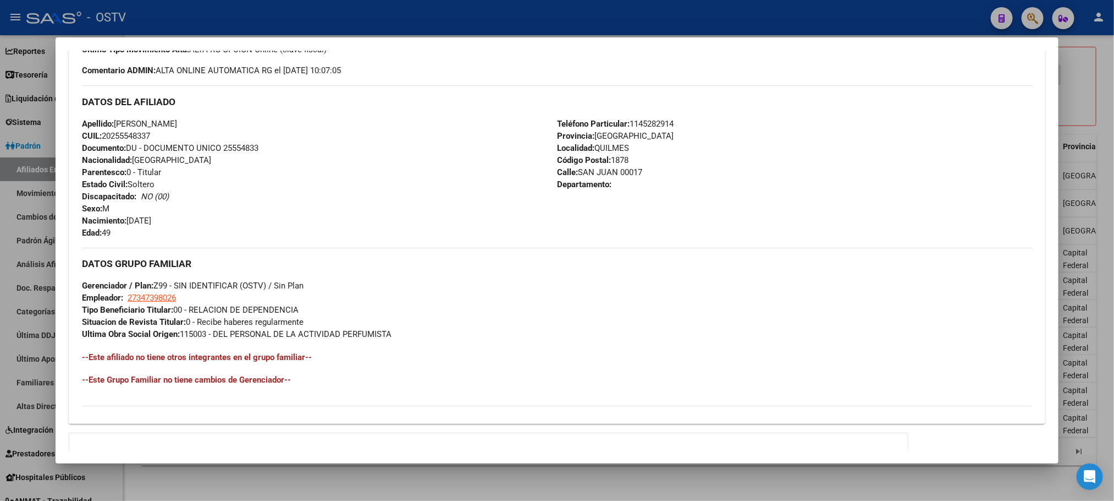
click at [580, 484] on div at bounding box center [557, 250] width 1114 height 501
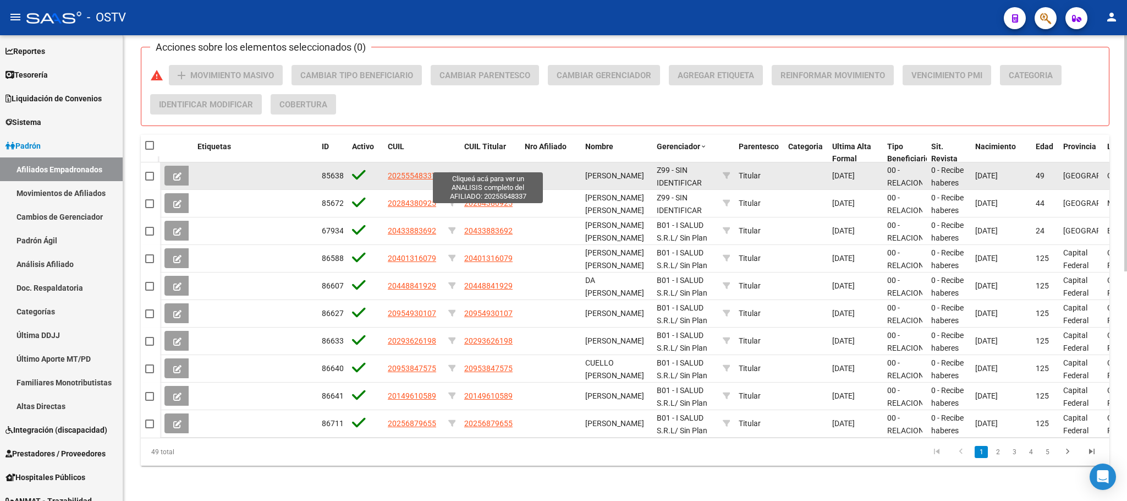
click at [483, 171] on span "20255548337" at bounding box center [488, 175] width 48 height 9
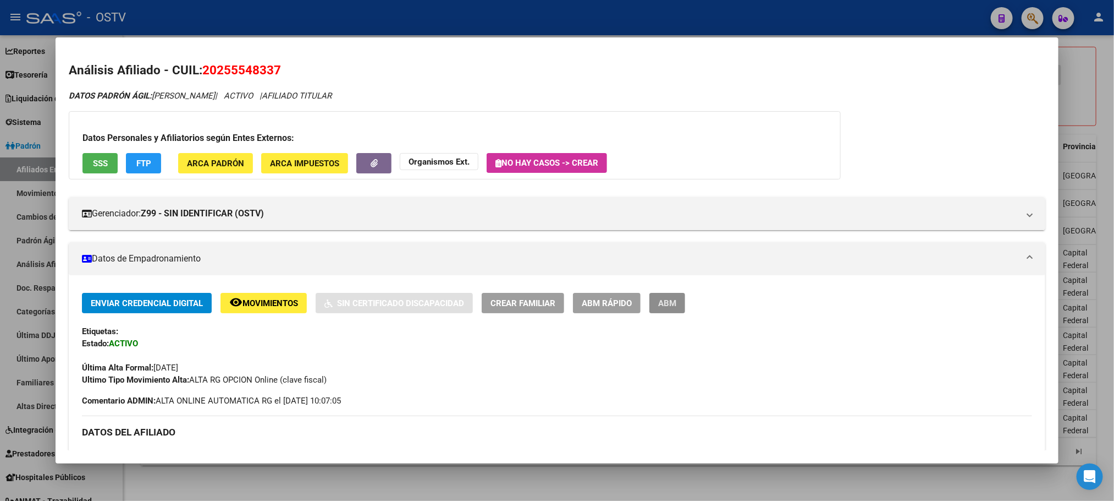
click at [659, 304] on span "ABM" at bounding box center [667, 303] width 18 height 10
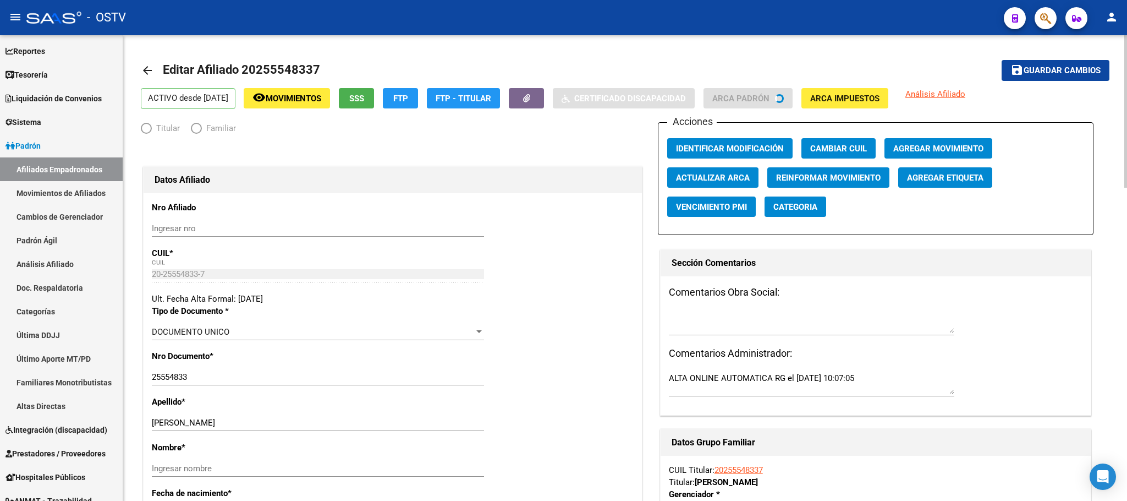
radio input "true"
type input "27-34739802-6"
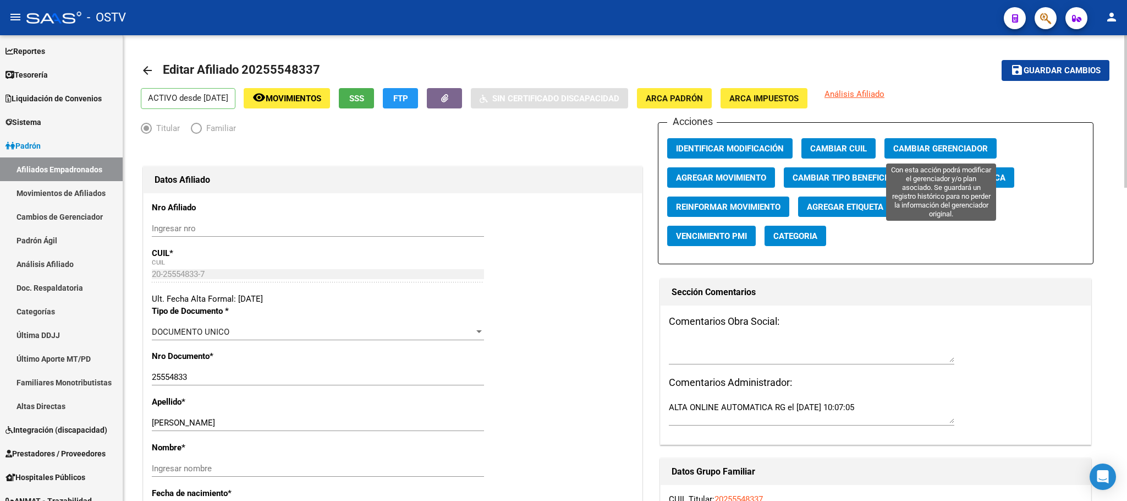
click at [939, 147] on span "Cambiar Gerenciador" at bounding box center [940, 149] width 95 height 10
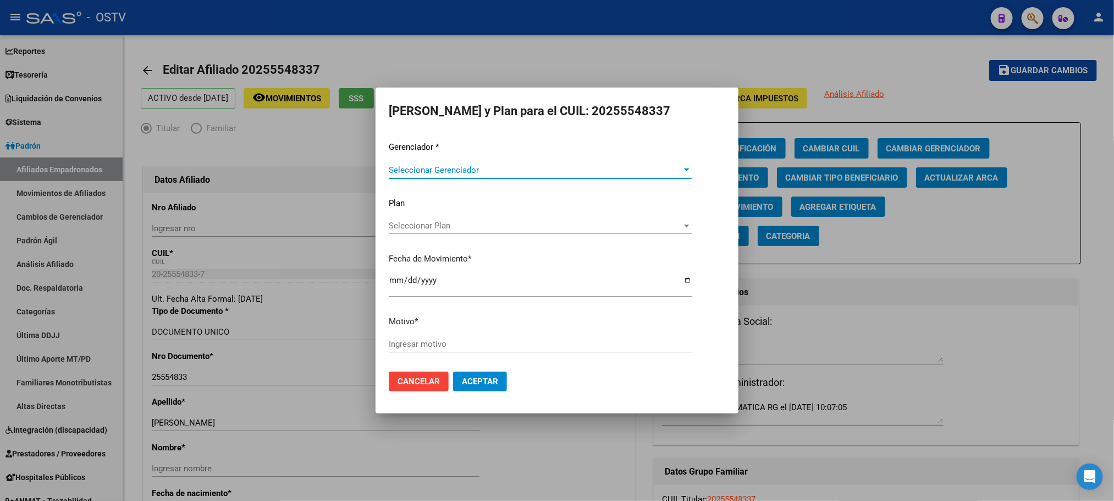
click at [444, 175] on div "Seleccionar Gerenciador Seleccionar Gerenciador" at bounding box center [540, 175] width 303 height 27
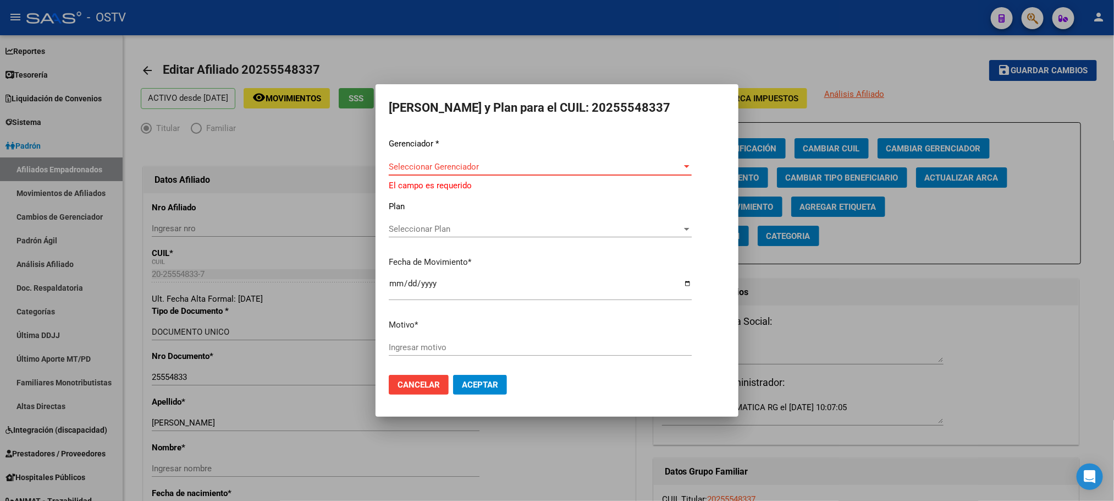
click at [444, 167] on span "Seleccionar Gerenciador" at bounding box center [535, 167] width 293 height 10
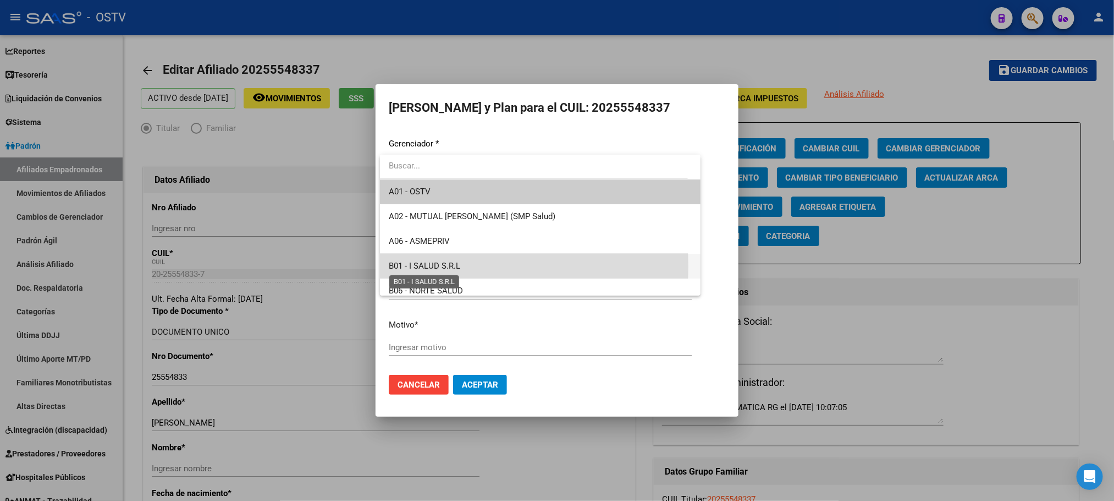
click at [426, 266] on span "B01 - I SALUD S.R.L" at bounding box center [425, 266] width 72 height 10
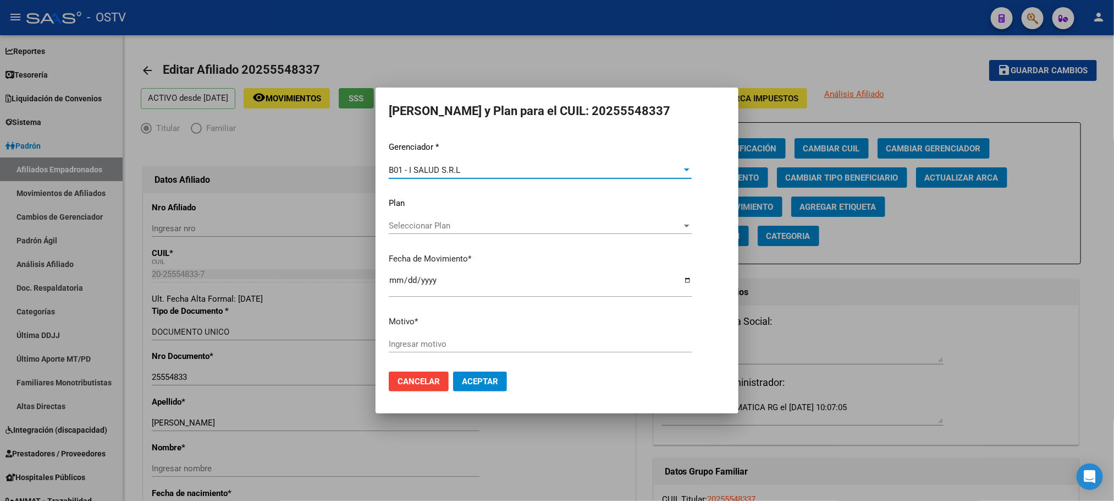
click at [430, 345] on input "Ingresar motivo" at bounding box center [540, 344] width 303 height 10
type input "."
click at [480, 383] on span "Aceptar" at bounding box center [480, 381] width 36 height 10
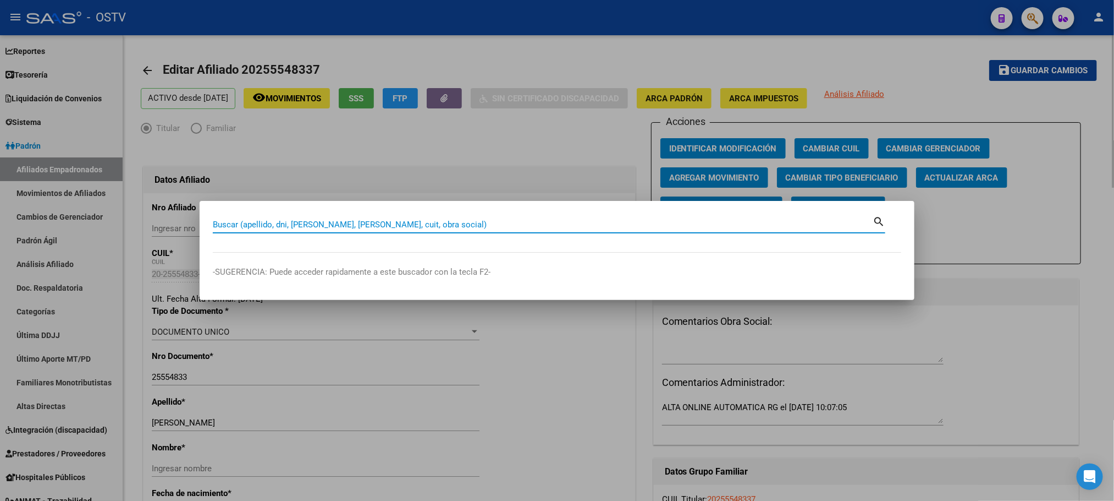
paste input "23452980959"
type input "23452980959"
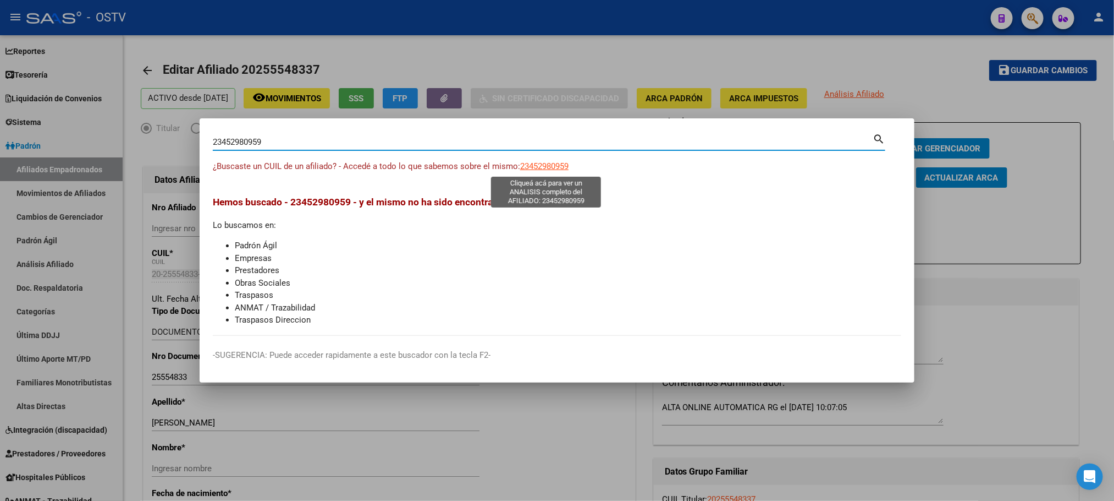
click at [535, 166] on span "23452980959" at bounding box center [544, 166] width 48 height 10
type textarea "23452980959"
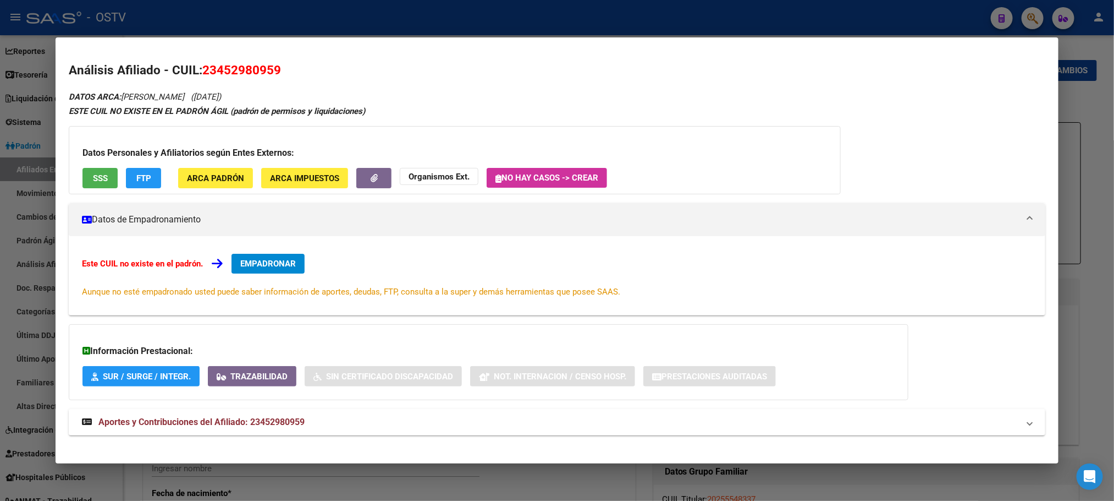
click at [93, 179] on span "SSS" at bounding box center [100, 178] width 15 height 10
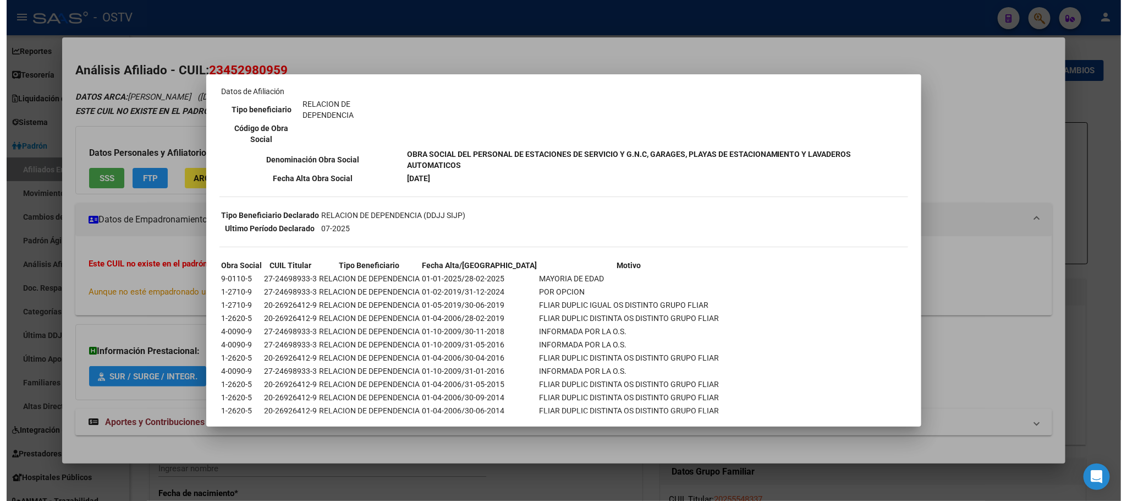
scroll to position [186, 0]
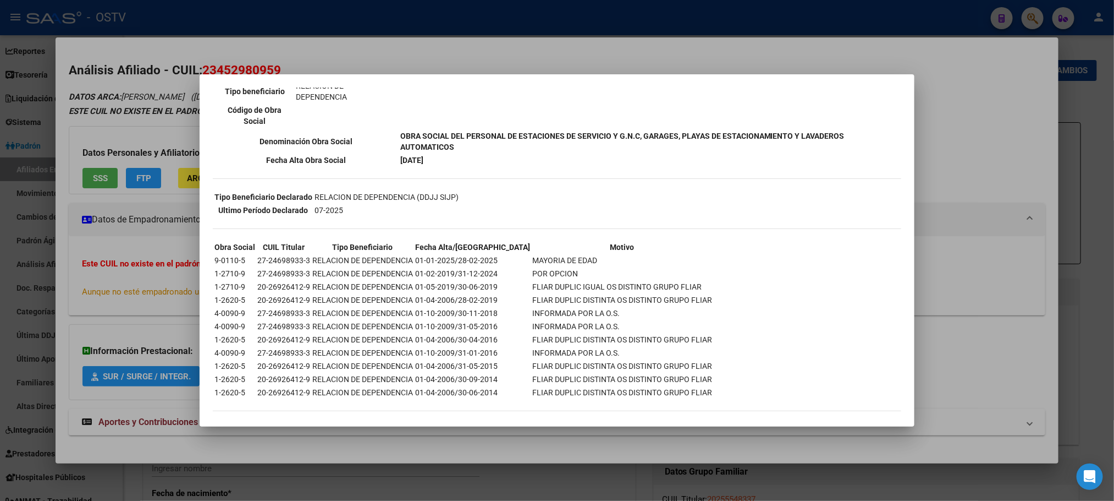
click at [204, 17] on div at bounding box center [557, 250] width 1114 height 501
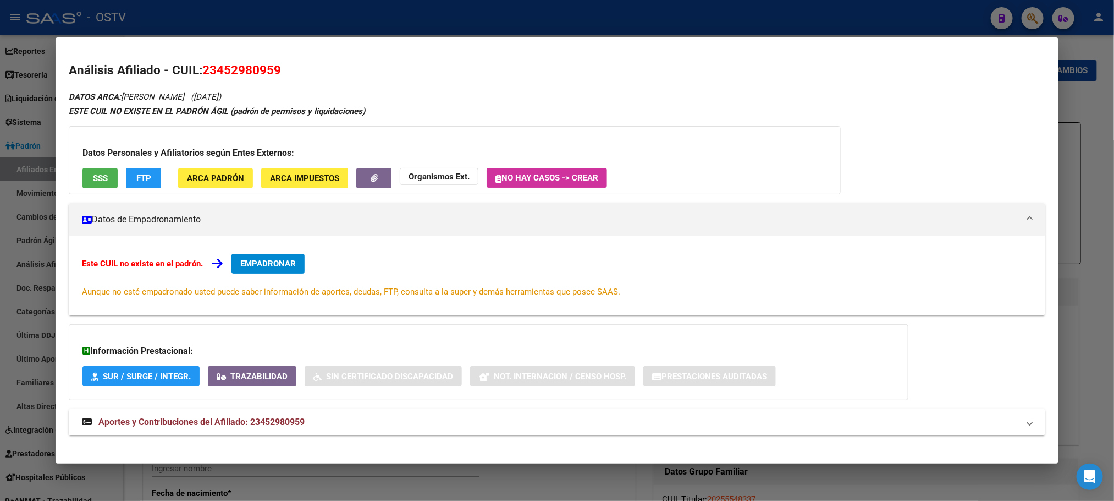
drag, startPoint x: 205, startPoint y: 17, endPoint x: 1126, endPoint y: 391, distance: 994.0
click at [167, 0] on html "menu - OSTV person Firma Express Inicio Instructivos Contacto OS Reportes Table…" at bounding box center [557, 250] width 1114 height 501
click at [708, 22] on div at bounding box center [557, 250] width 1114 height 501
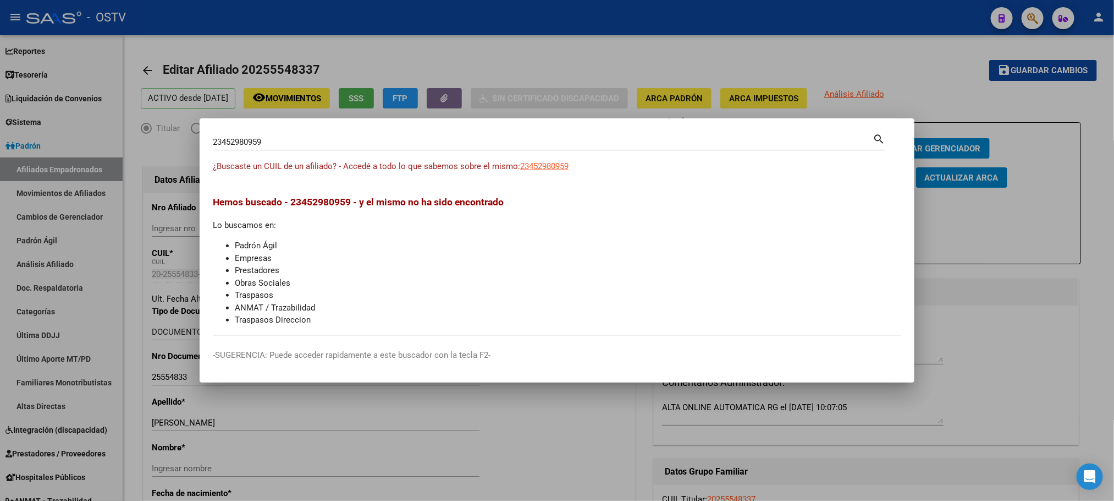
click at [141, 235] on div at bounding box center [557, 250] width 1114 height 501
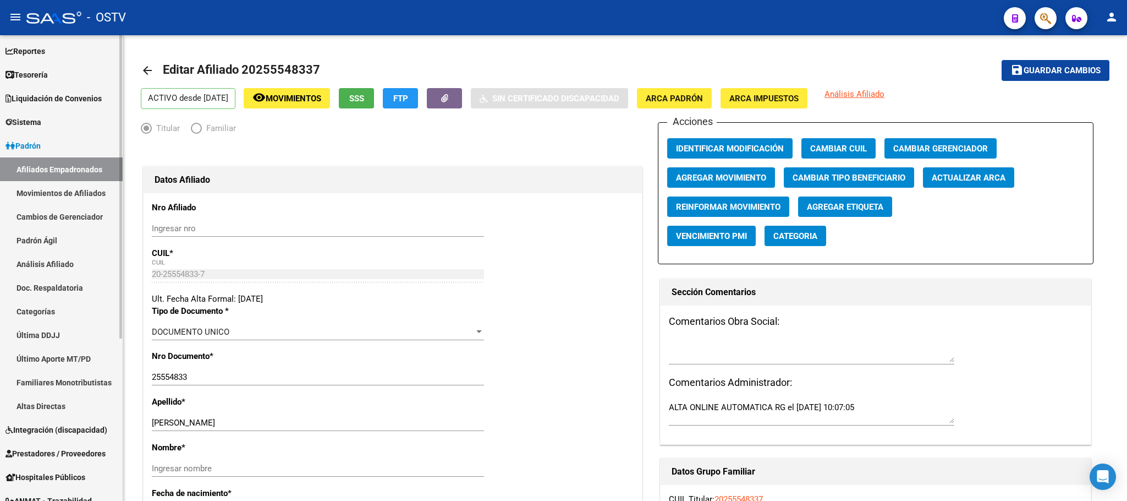
click at [79, 167] on link "Afiliados Empadronados" at bounding box center [61, 169] width 123 height 24
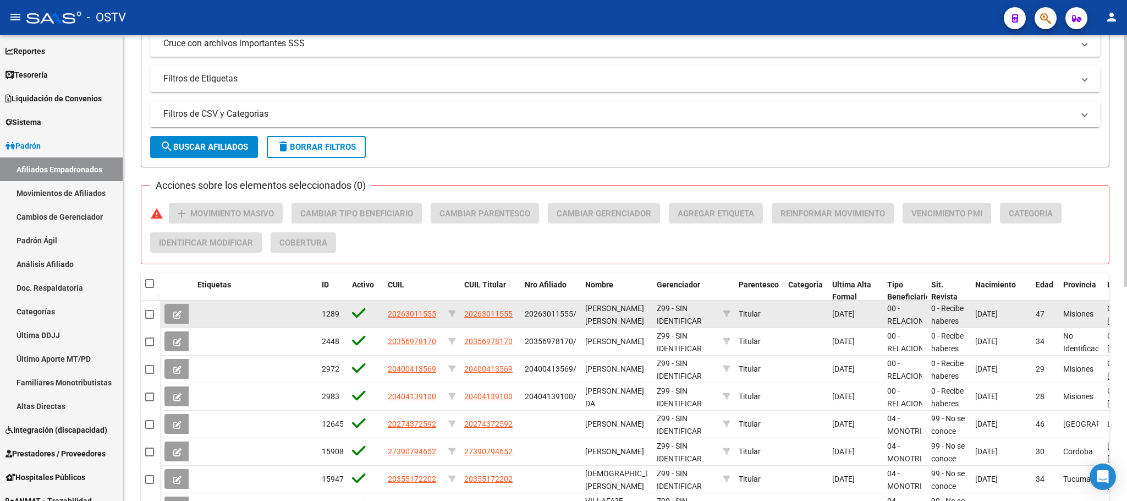
scroll to position [248, 0]
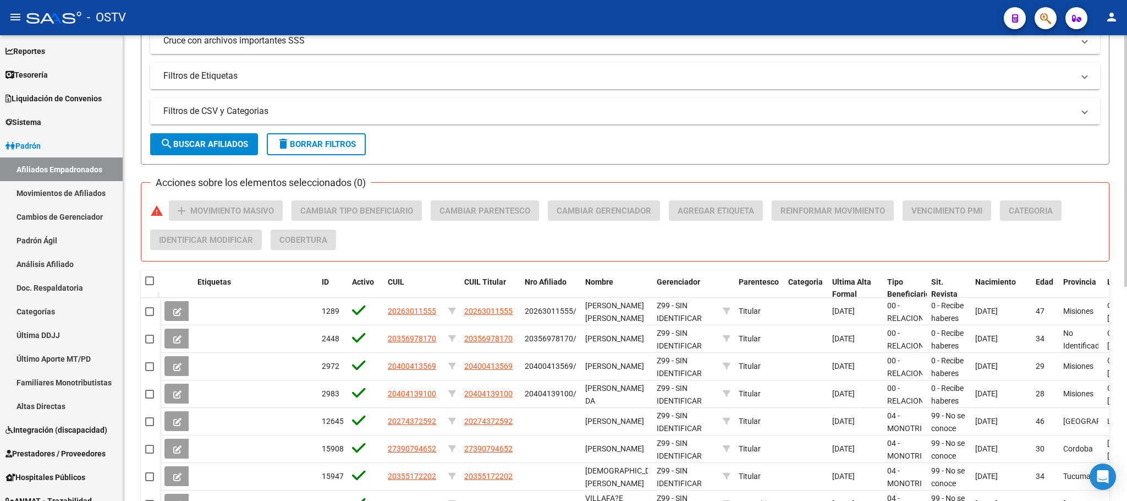
click at [233, 152] on button "search Buscar Afiliados" at bounding box center [204, 144] width 108 height 22
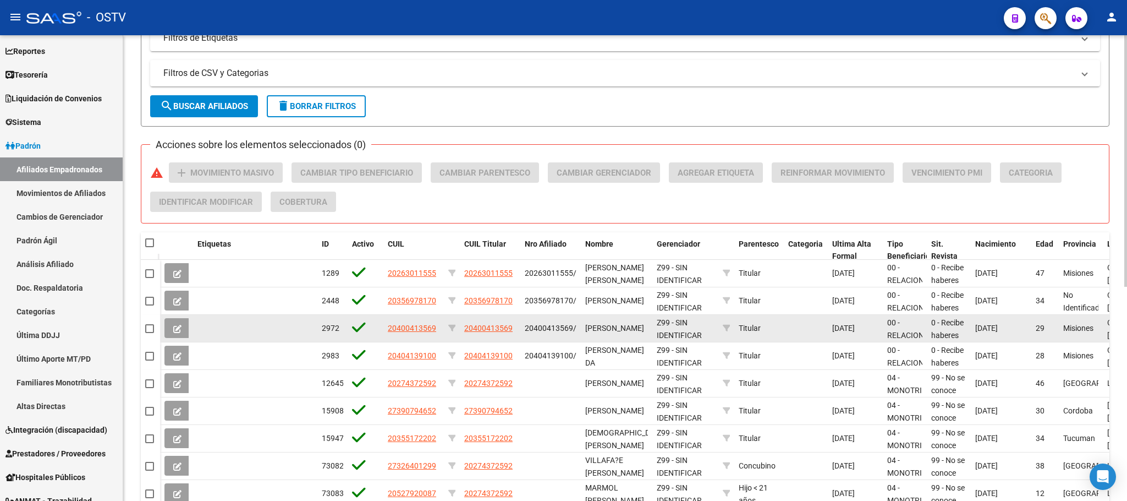
scroll to position [147, 0]
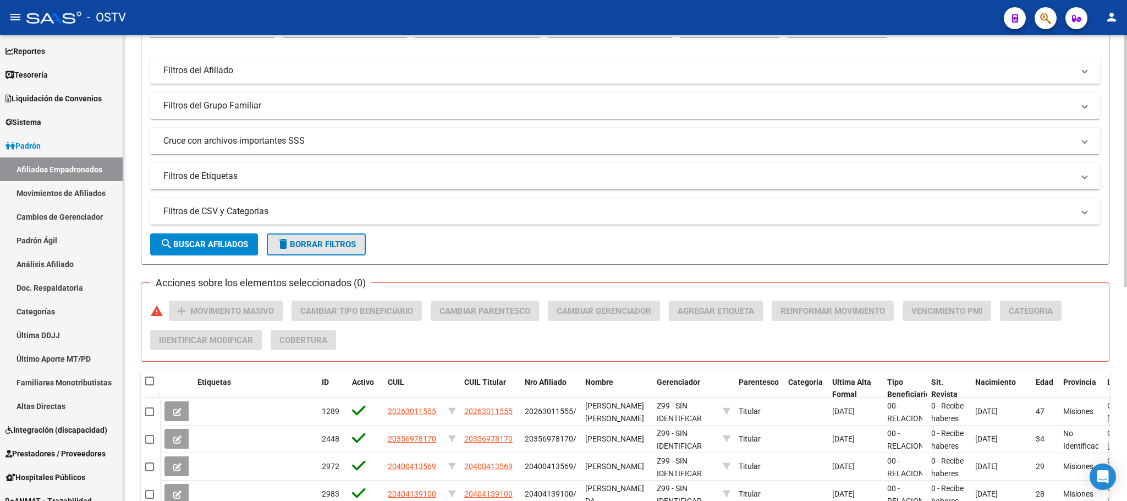
click at [304, 243] on span "delete Borrar Filtros" at bounding box center [316, 244] width 79 height 10
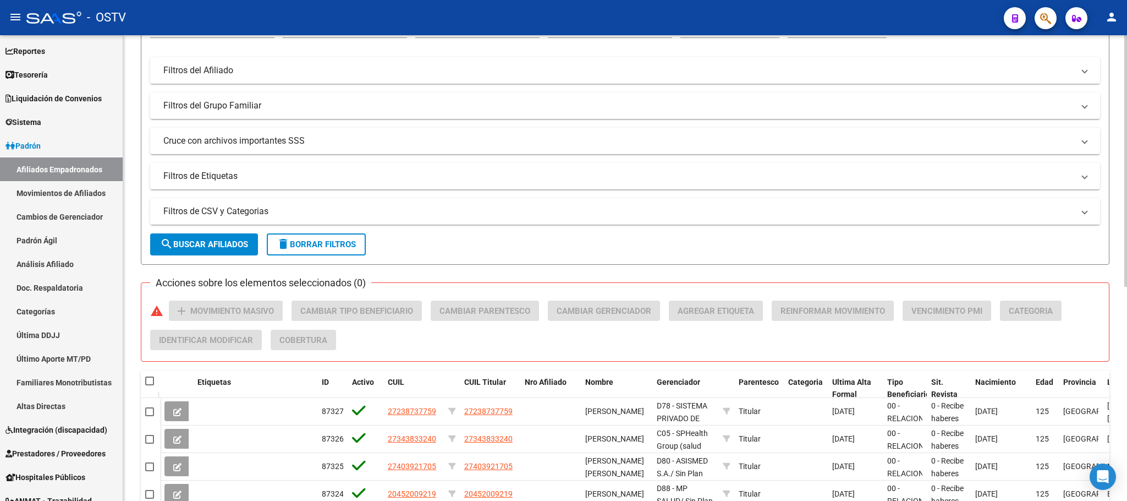
click at [229, 222] on mat-expansion-panel-header "Filtros de CSV y Categorias" at bounding box center [625, 211] width 950 height 26
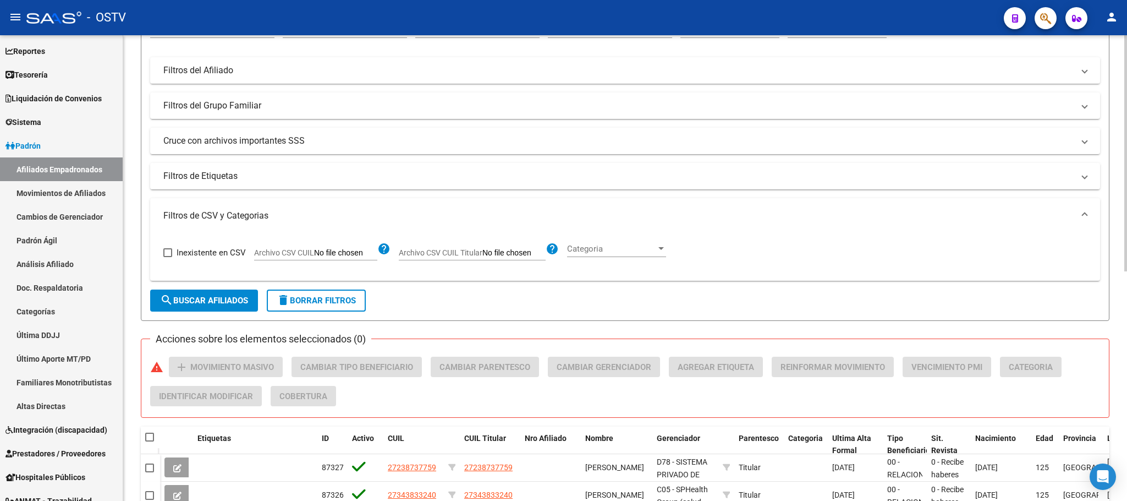
click at [365, 254] on input "Archivo CSV CUIL" at bounding box center [345, 253] width 63 height 10
type input "C:\fakepath\AgilB01Sep092025.csv"
click at [188, 296] on span "search Buscar Afiliados" at bounding box center [204, 300] width 88 height 10
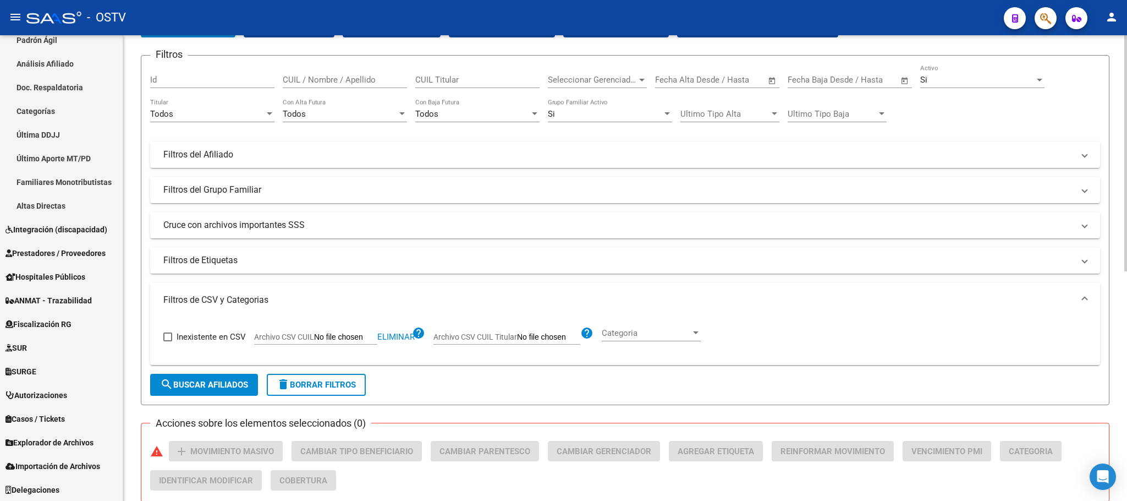
scroll to position [0, 0]
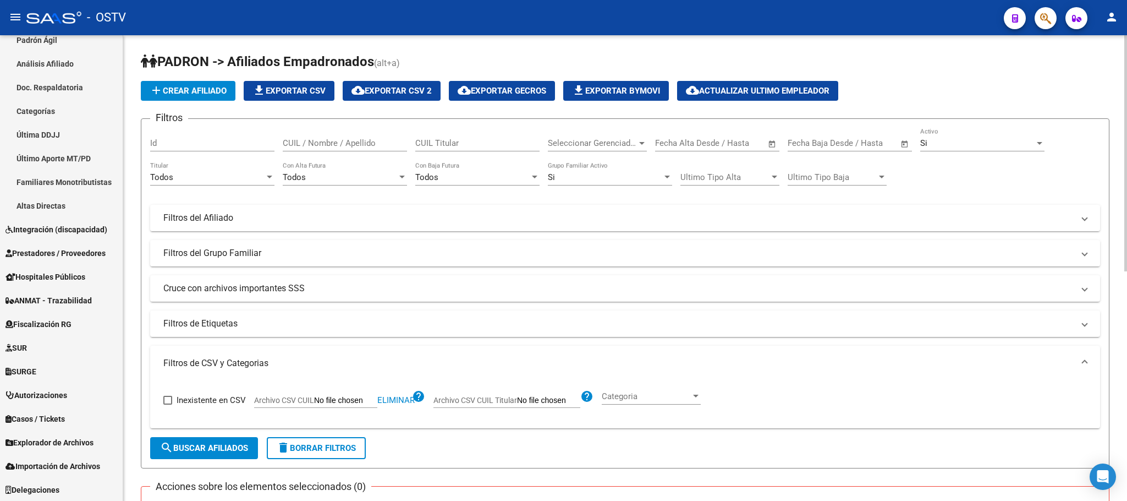
click at [283, 92] on span "file_download Exportar CSV" at bounding box center [288, 91] width 73 height 10
click at [138, 309] on div "PADRON -> Afiliados Empadronados (alt+a) add Crear Afiliado file_download Expor…" at bounding box center [625, 487] width 1004 height 904
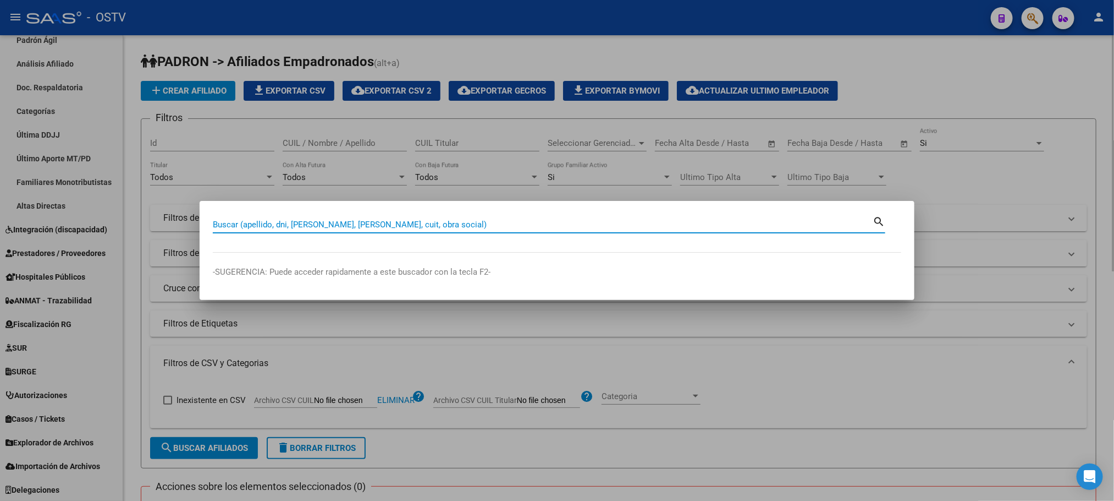
paste input "23452980959"
type input "23452980959"
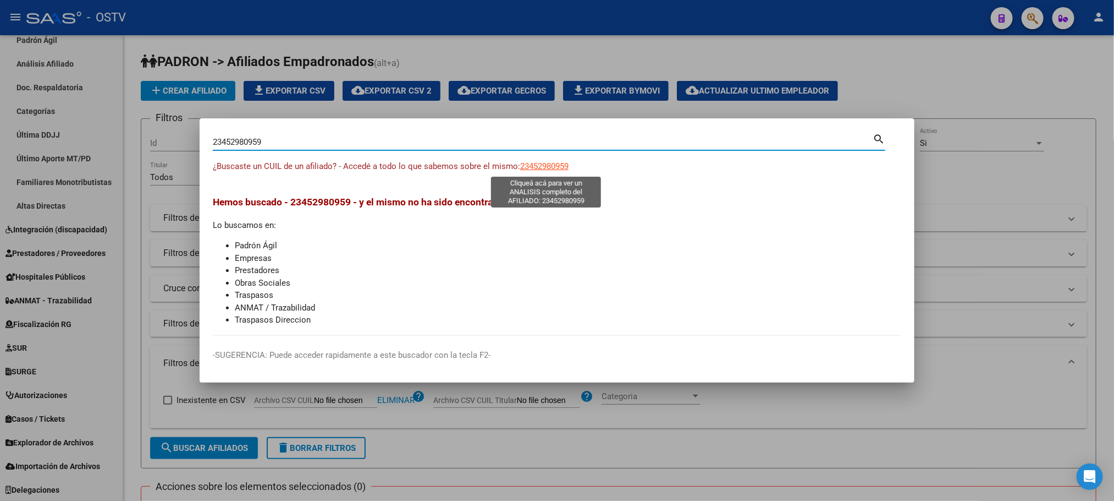
click at [541, 167] on span "23452980959" at bounding box center [544, 166] width 48 height 10
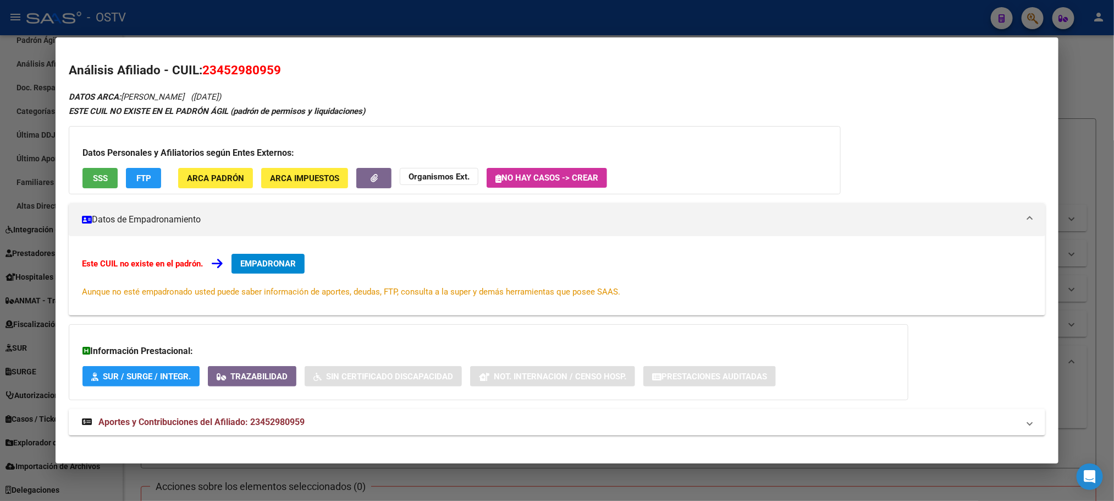
click at [123, 483] on div at bounding box center [557, 250] width 1114 height 501
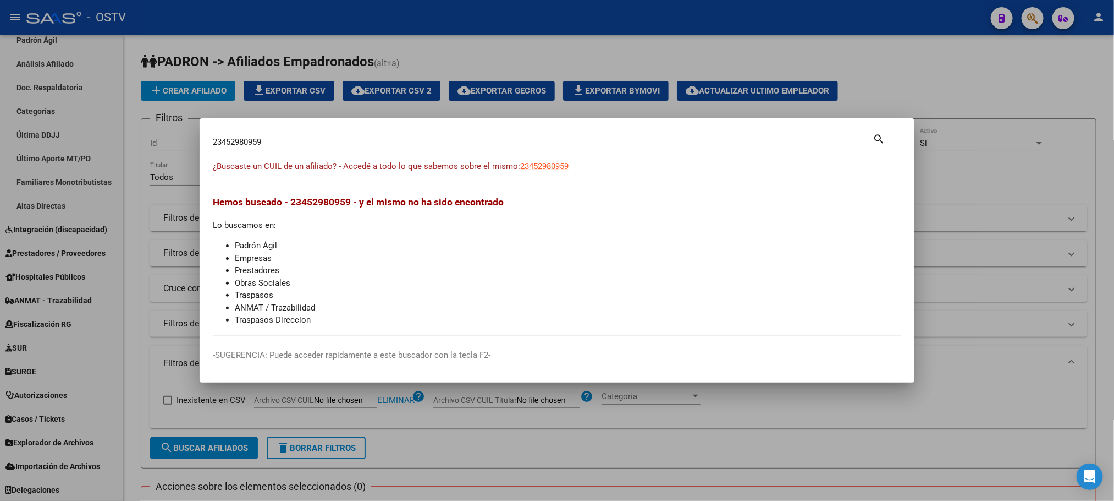
click at [50, 281] on div at bounding box center [557, 250] width 1114 height 501
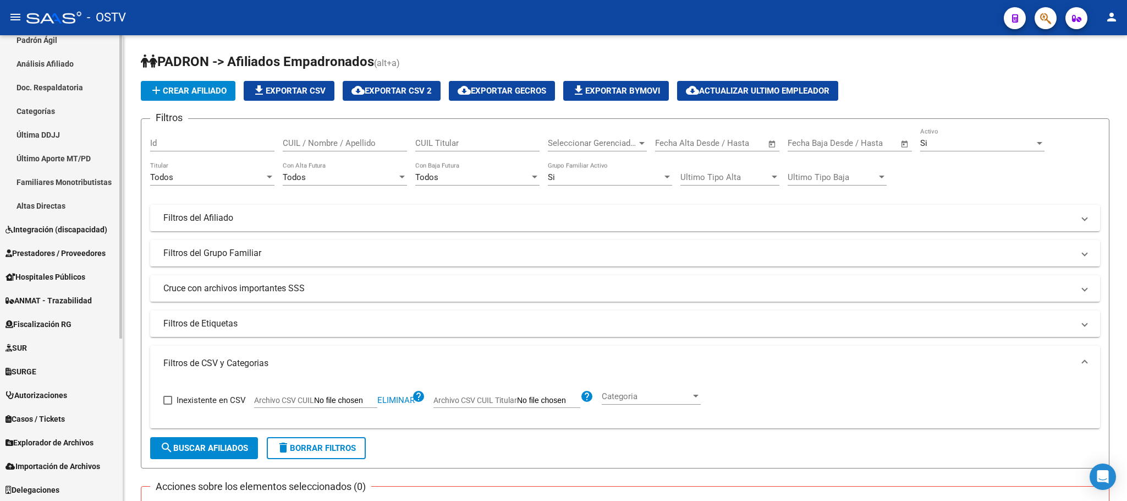
click at [52, 279] on span "Hospitales Públicos" at bounding box center [46, 277] width 80 height 12
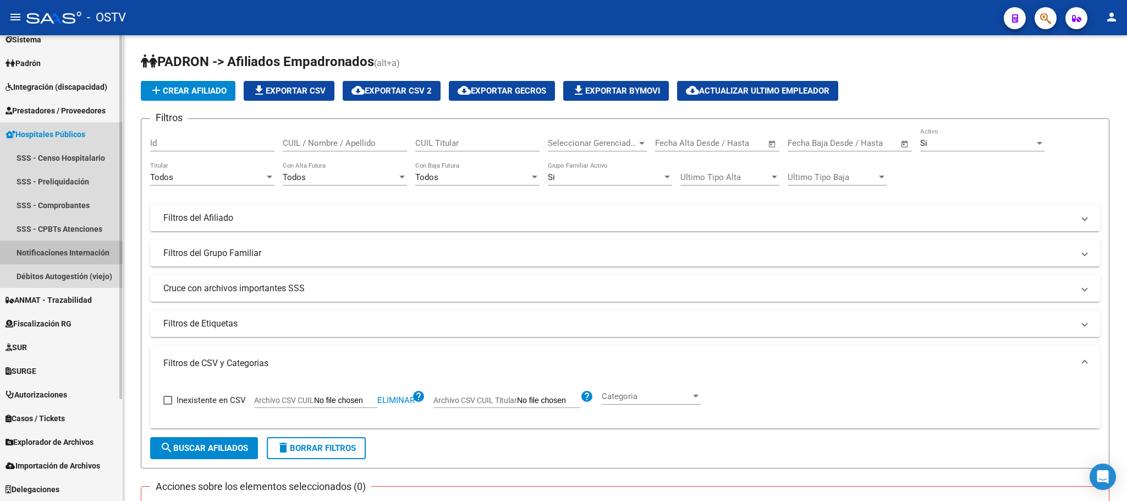
click at [55, 255] on link "Notificaciones Internación" at bounding box center [61, 252] width 123 height 24
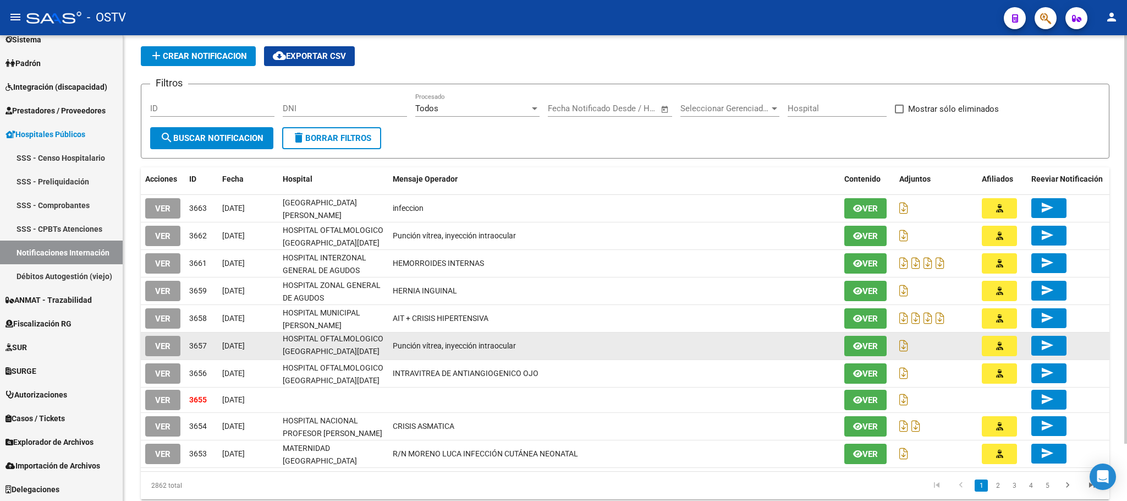
scroll to position [64, 0]
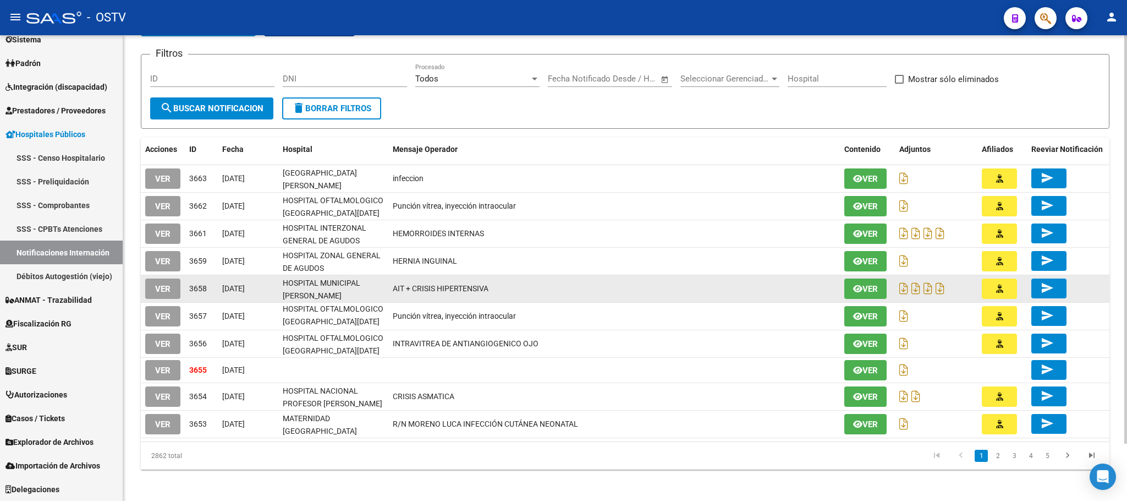
click at [162, 284] on span "VER" at bounding box center [162, 289] width 15 height 10
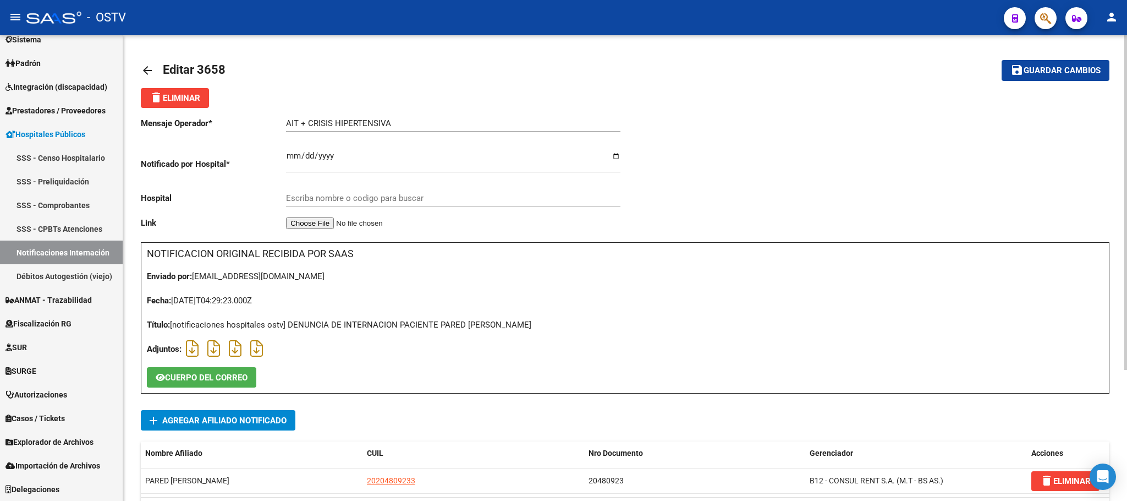
type input "HOSPITAL MUNICIPAL [PERSON_NAME]"
click at [189, 378] on span "CUERPO DEL CORREO" at bounding box center [206, 377] width 83 height 10
click at [149, 71] on mat-icon "arrow_back" at bounding box center [147, 70] width 13 height 13
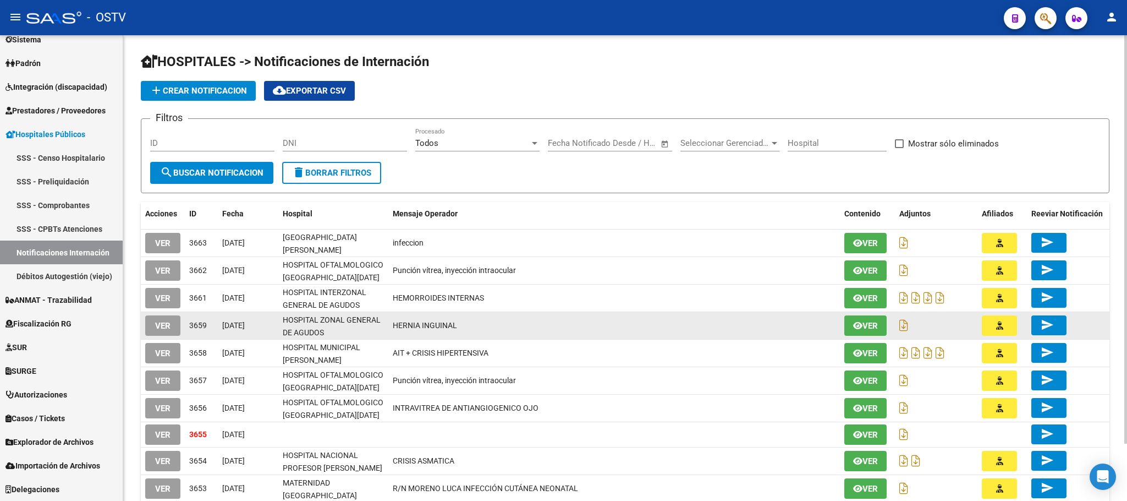
click at [163, 324] on span "VER" at bounding box center [162, 326] width 15 height 10
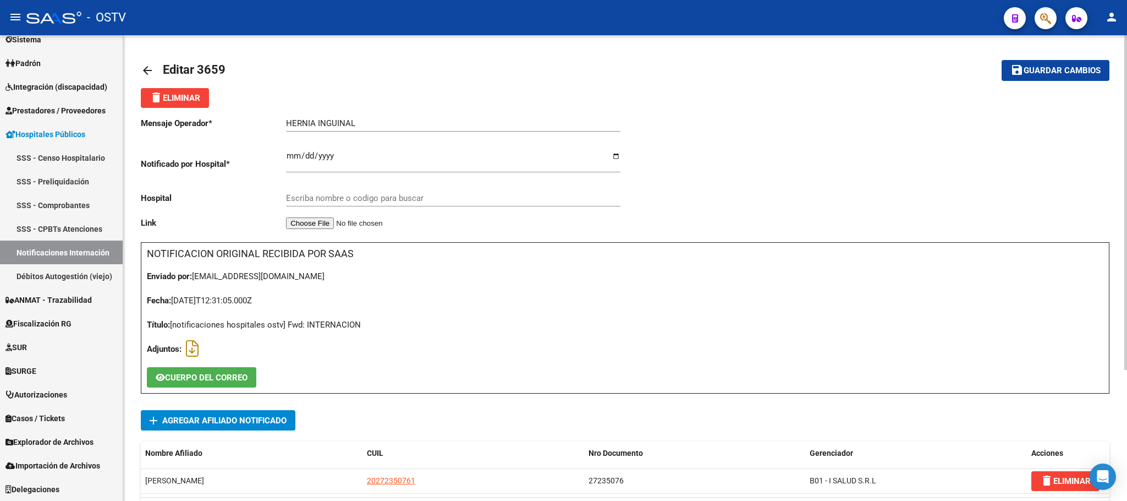
type input "HOSPITAL ZONAL GENERAL DE AGUDOS [PERSON_NAME]"
click at [188, 382] on span "CUERPO DEL CORREO" at bounding box center [206, 377] width 83 height 10
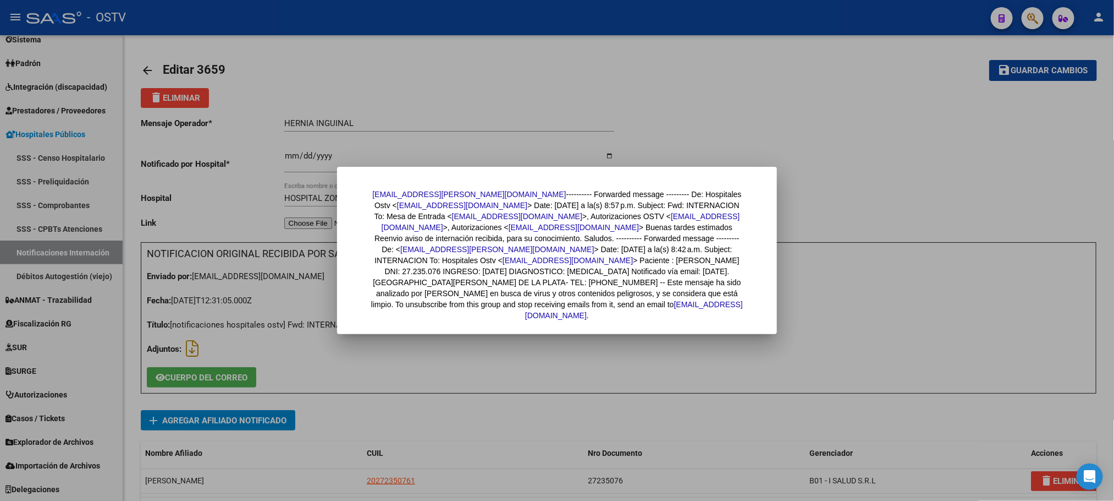
click at [147, 70] on div at bounding box center [557, 250] width 1114 height 501
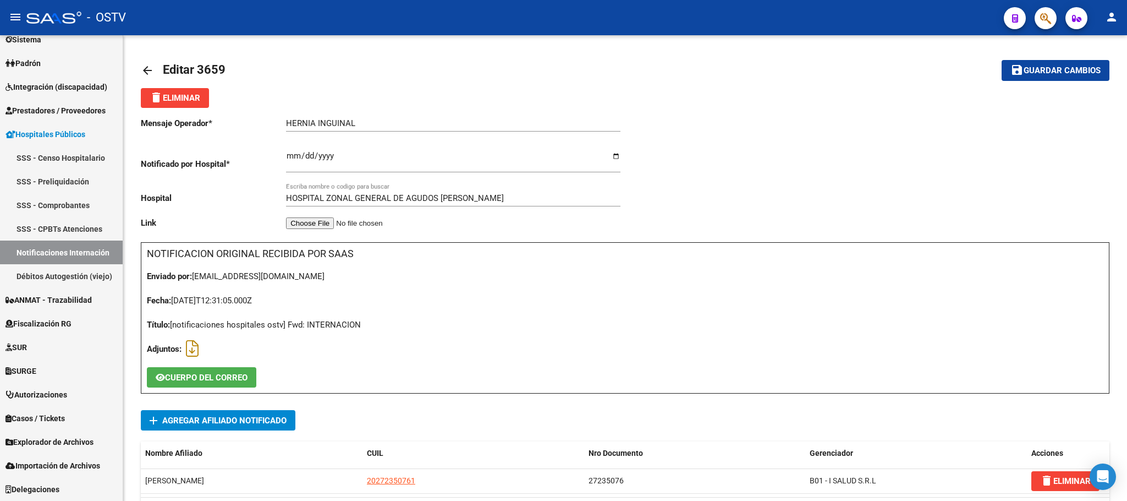
click at [147, 70] on mat-icon "arrow_back" at bounding box center [147, 70] width 13 height 13
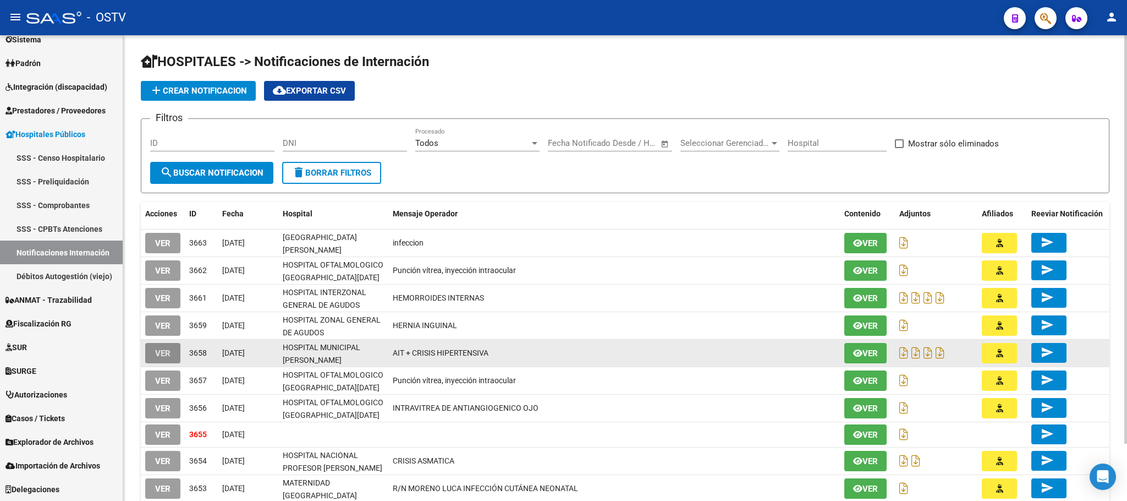
click at [165, 349] on span "VER" at bounding box center [162, 353] width 15 height 10
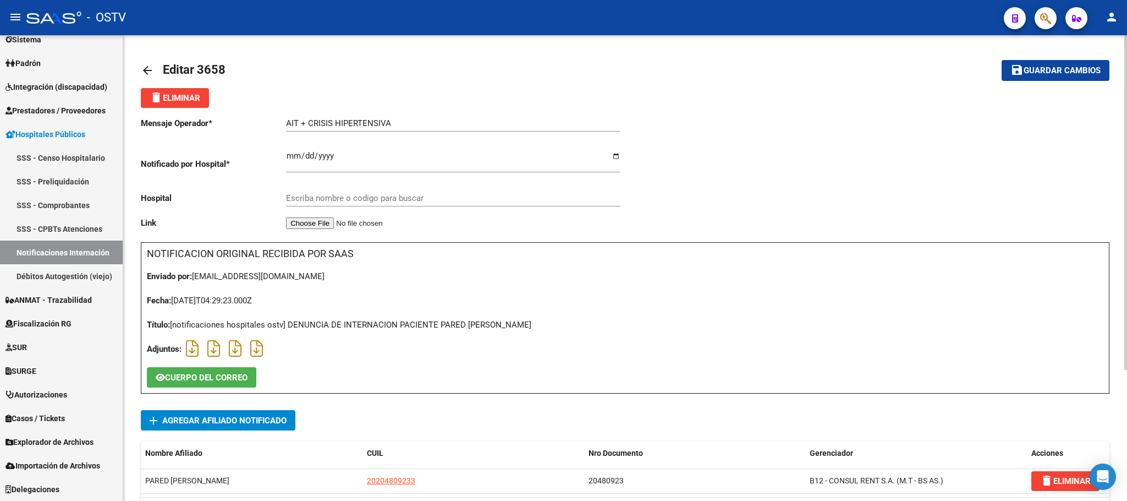
type input "HOSPITAL MUNICIPAL [PERSON_NAME]"
click at [190, 378] on span "CUERPO DEL CORREO" at bounding box center [206, 377] width 83 height 10
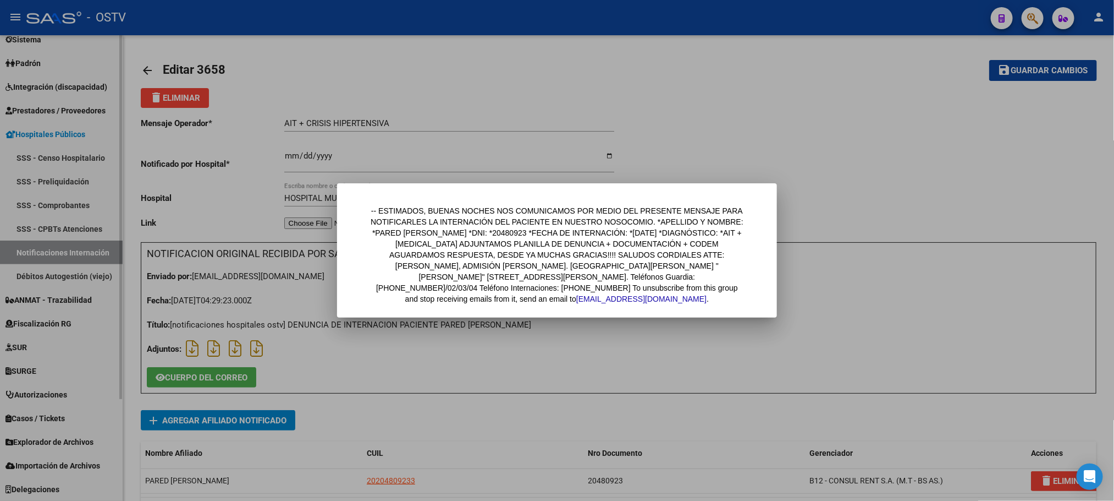
click at [116, 252] on div at bounding box center [557, 250] width 1114 height 501
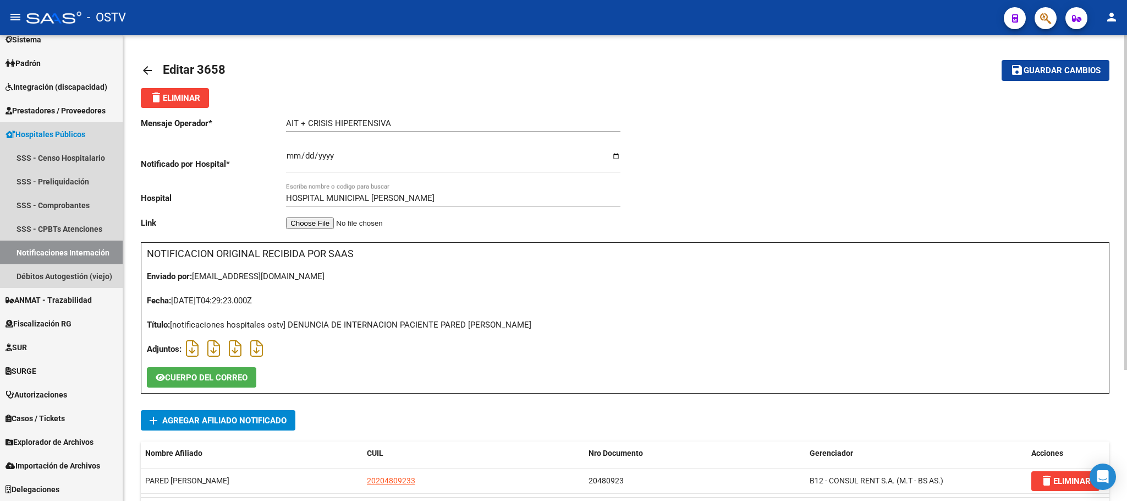
drag, startPoint x: 99, startPoint y: 254, endPoint x: 163, endPoint y: 284, distance: 71.1
click at [98, 254] on link "Notificaciones Internación" at bounding box center [61, 252] width 123 height 24
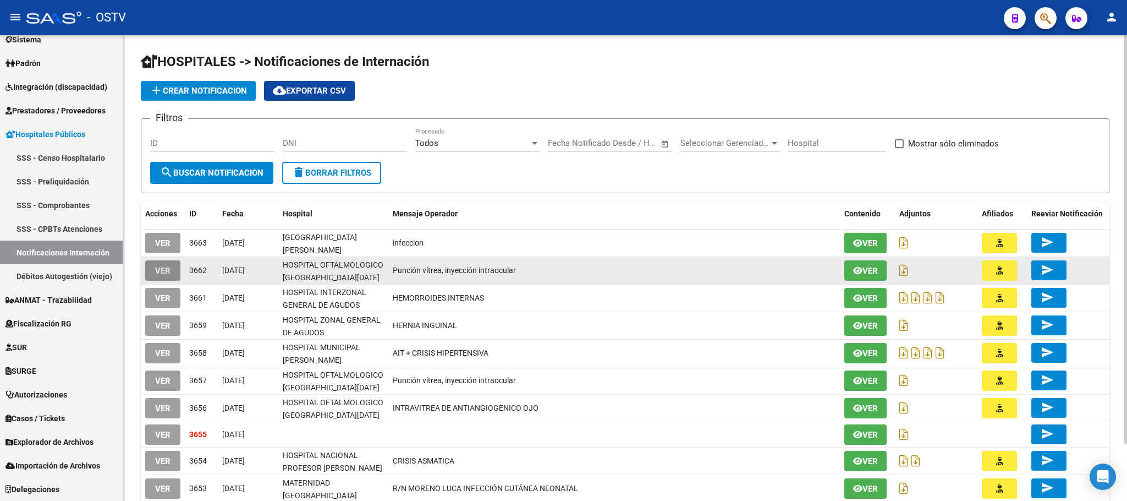
click at [157, 269] on span "VER" at bounding box center [162, 271] width 15 height 10
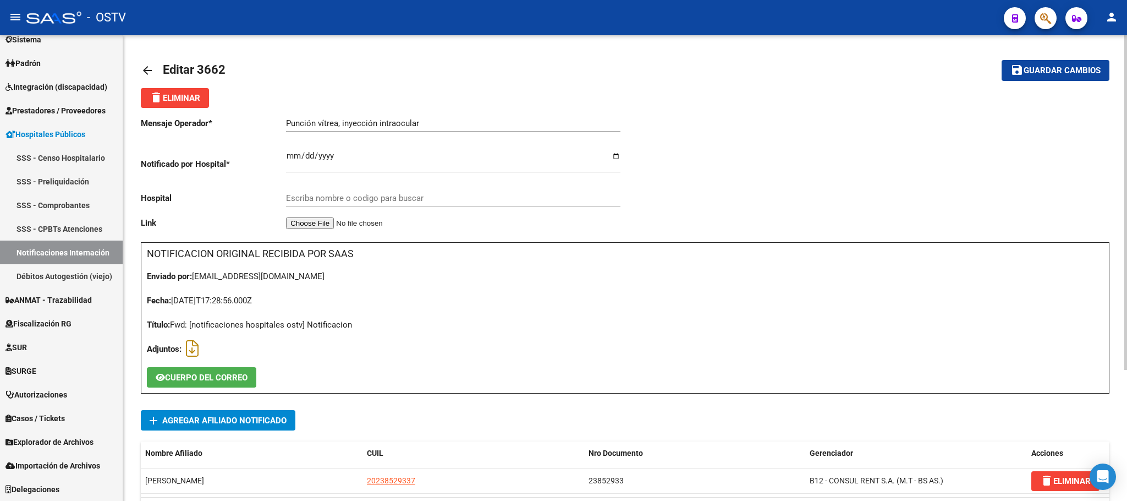
type input "HOSPITAL OFTALMOLOGICO [GEOGRAPHIC_DATA][DATE]"
click at [69, 251] on link "Notificaciones Internación" at bounding box center [61, 252] width 123 height 24
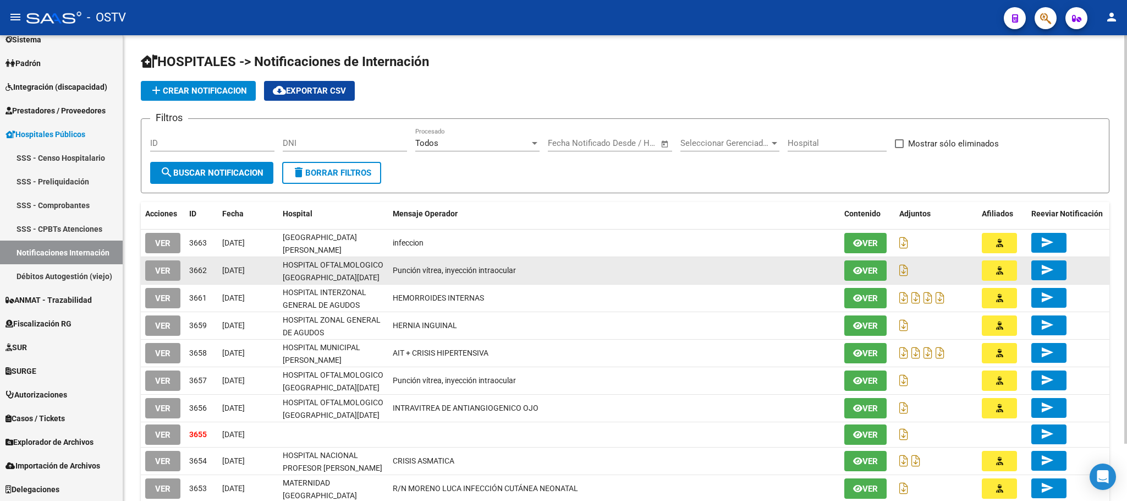
click at [153, 267] on button "VER" at bounding box center [162, 270] width 35 height 20
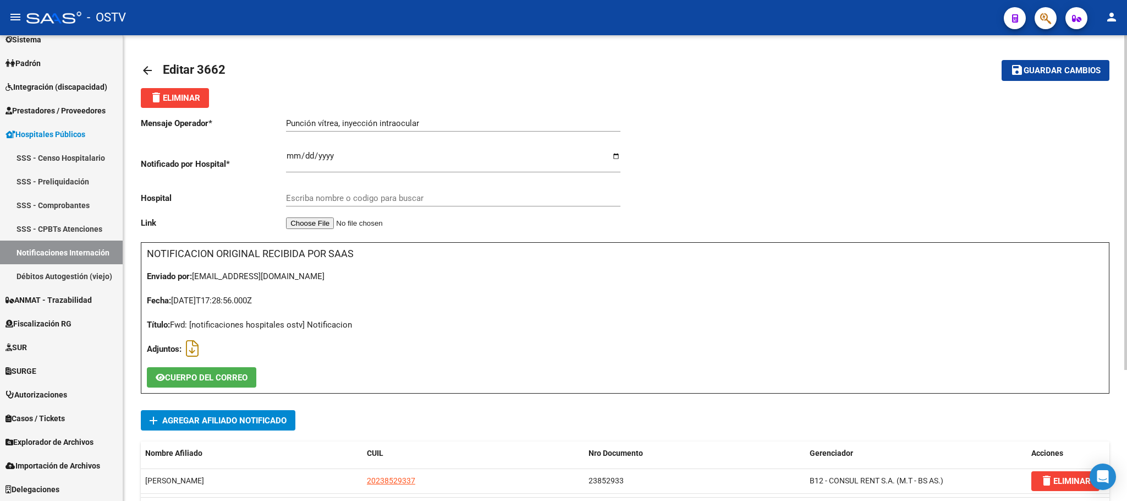
type input "HOSPITAL OFTALMOLOGICO [GEOGRAPHIC_DATA][DATE]"
click at [231, 373] on span "CUERPO DEL CORREO" at bounding box center [206, 377] width 83 height 10
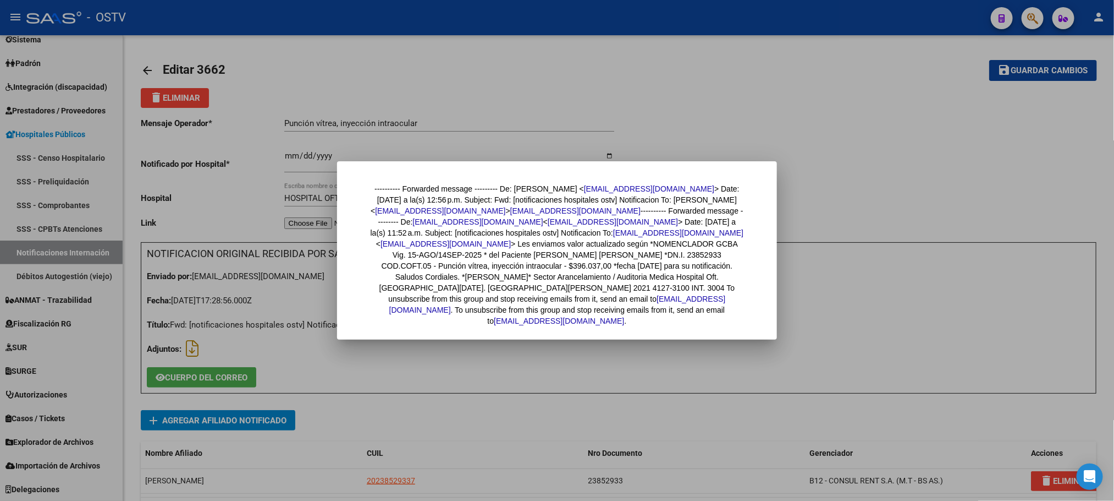
click at [144, 65] on div at bounding box center [557, 250] width 1114 height 501
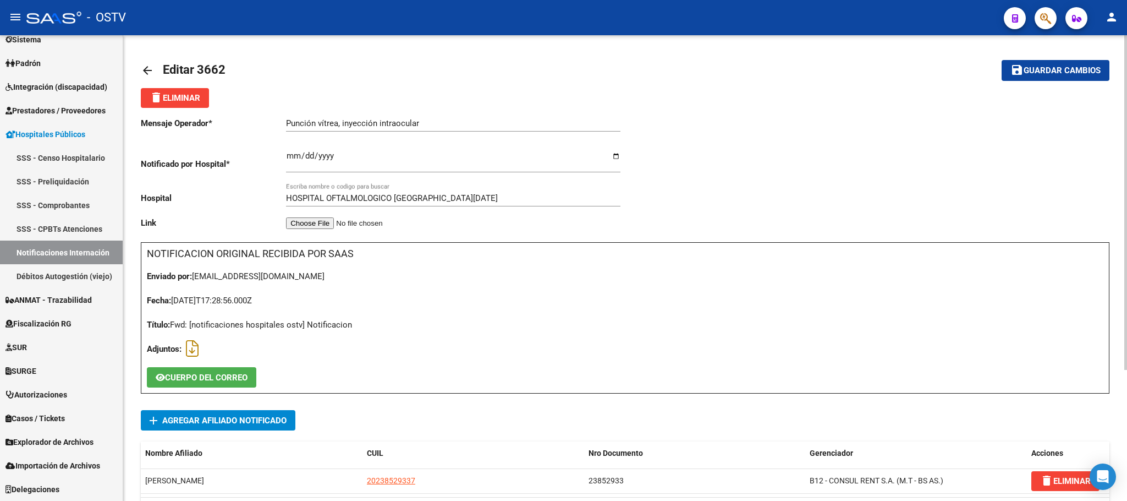
click at [144, 66] on mat-icon "arrow_back" at bounding box center [147, 70] width 13 height 13
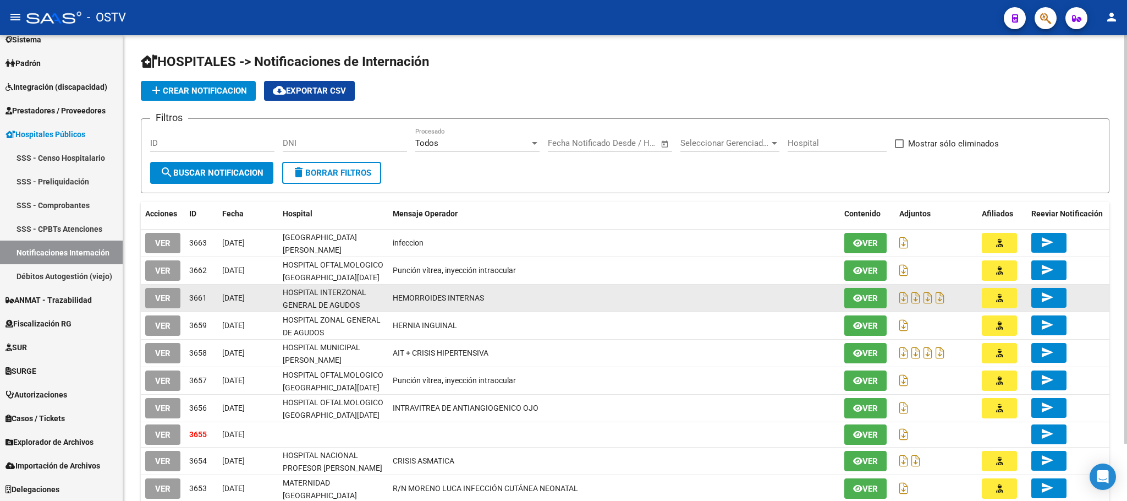
click at [161, 296] on span "VER" at bounding box center [162, 298] width 15 height 10
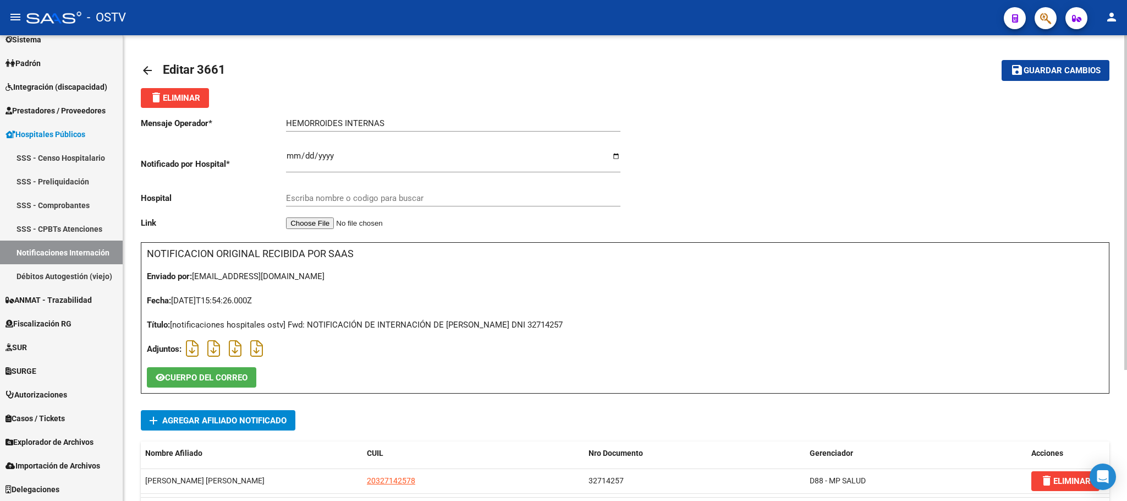
type input "HOSPITAL INTERZONAL GENERAL DE AGUDOS PROFESOR [PERSON_NAME]"
click at [204, 372] on span "CUERPO DEL CORREO" at bounding box center [206, 377] width 83 height 10
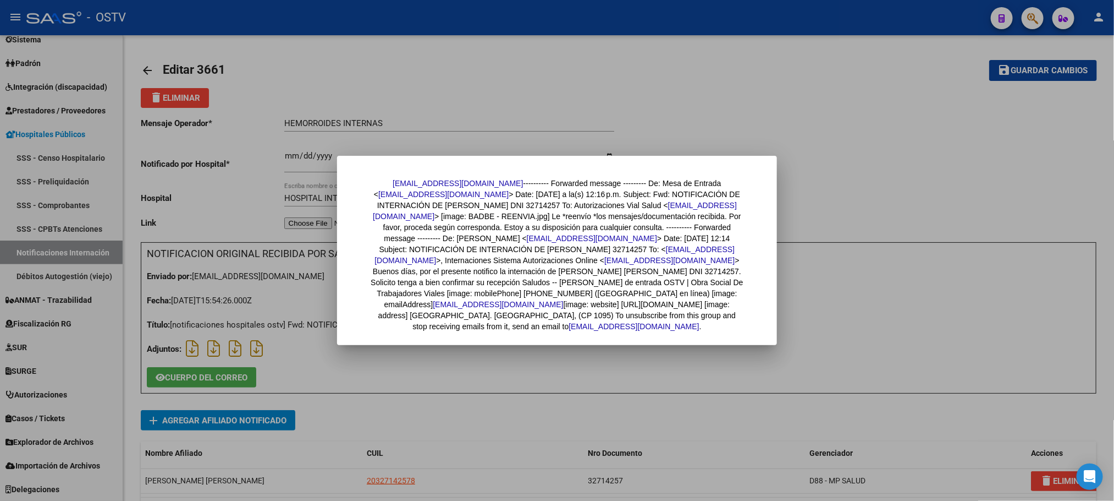
click at [373, 392] on div at bounding box center [557, 250] width 1114 height 501
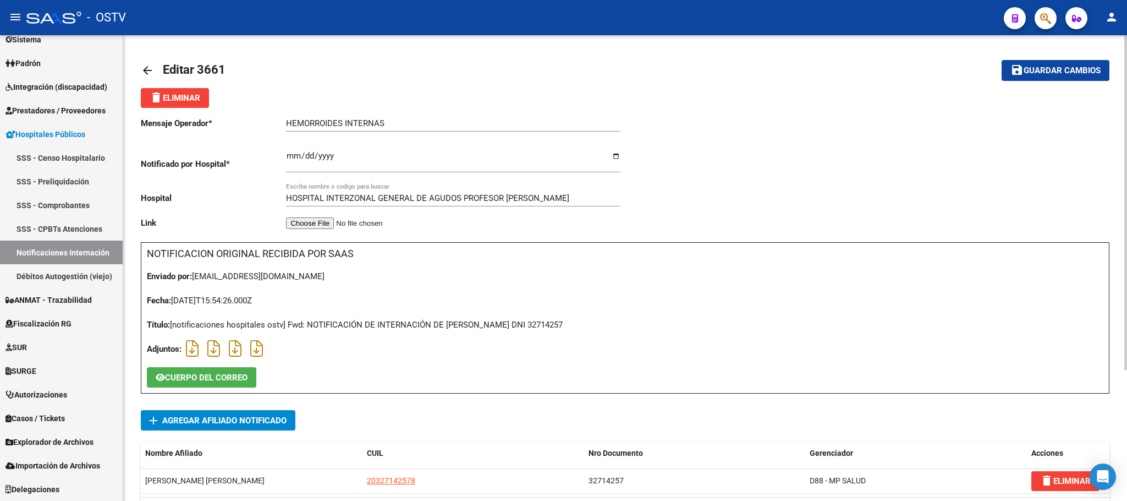
click at [149, 68] on mat-icon "arrow_back" at bounding box center [147, 70] width 13 height 13
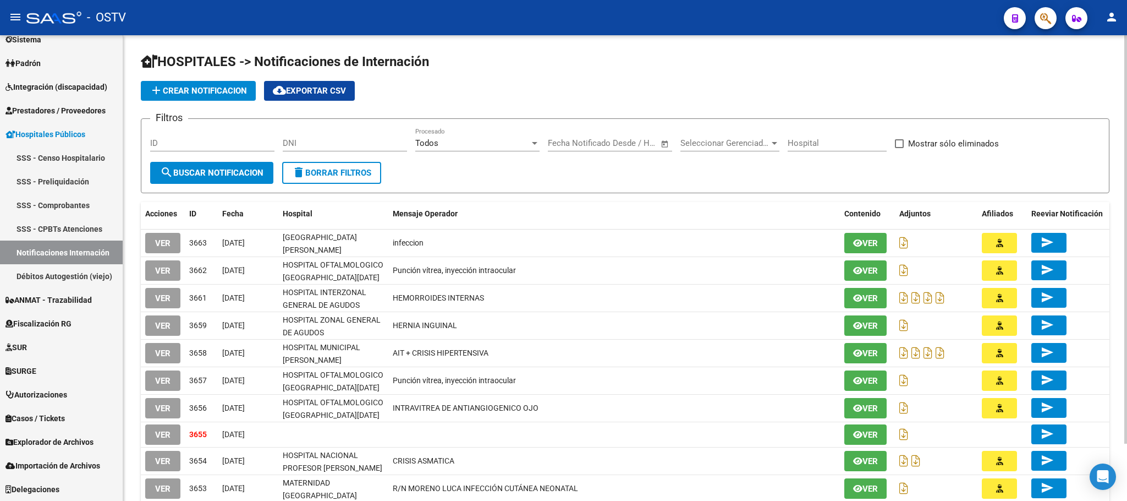
click at [898, 147] on span at bounding box center [899, 143] width 9 height 9
click at [899, 148] on input "Mostrar sólo eliminados" at bounding box center [899, 148] width 1 height 1
checkbox input "true"
click at [210, 165] on button "search Buscar Notificacion" at bounding box center [211, 173] width 123 height 22
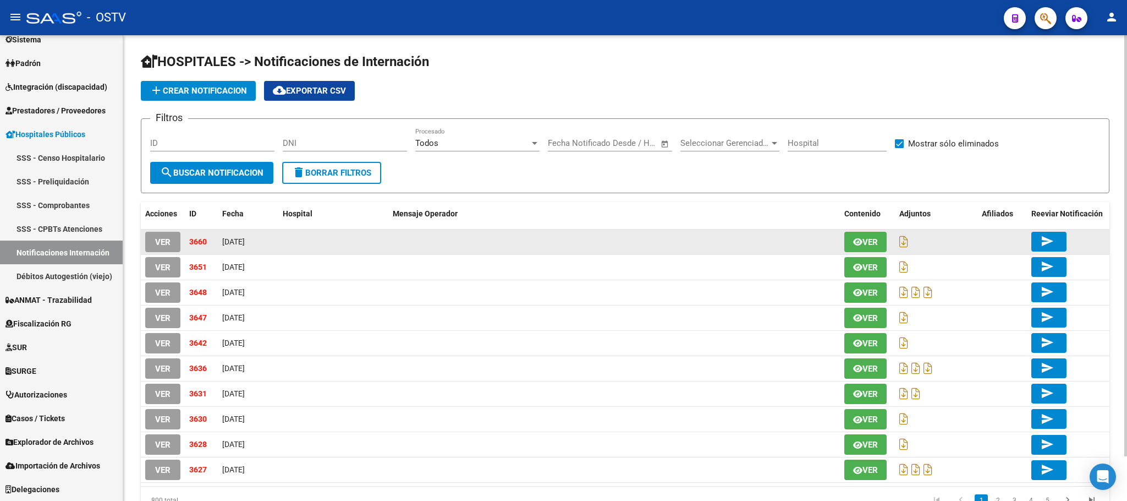
click at [162, 243] on span "VER" at bounding box center [162, 242] width 15 height 10
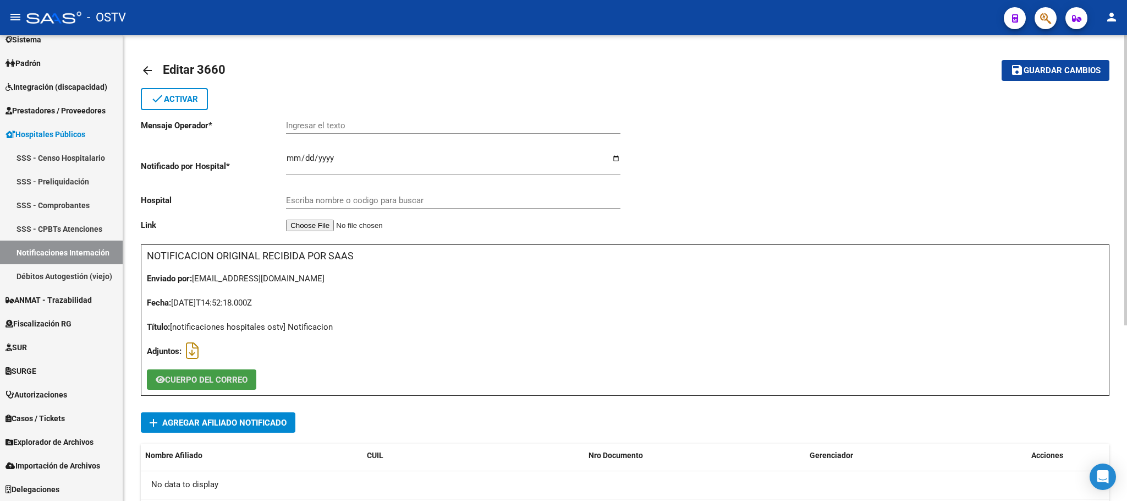
click at [222, 381] on span "CUERPO DEL CORREO" at bounding box center [206, 380] width 83 height 10
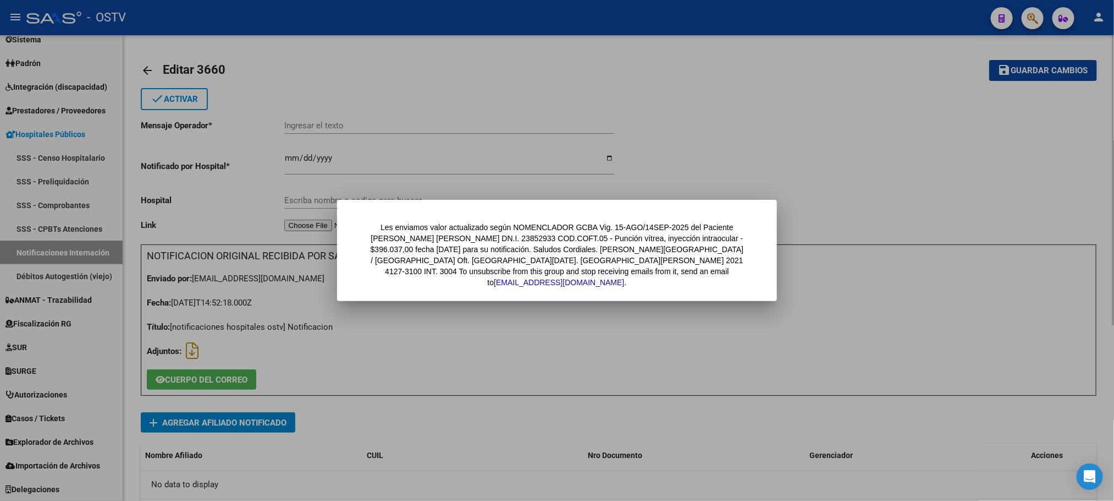
drag, startPoint x: 435, startPoint y: 375, endPoint x: 417, endPoint y: 369, distance: 18.3
click at [435, 375] on div at bounding box center [557, 250] width 1114 height 501
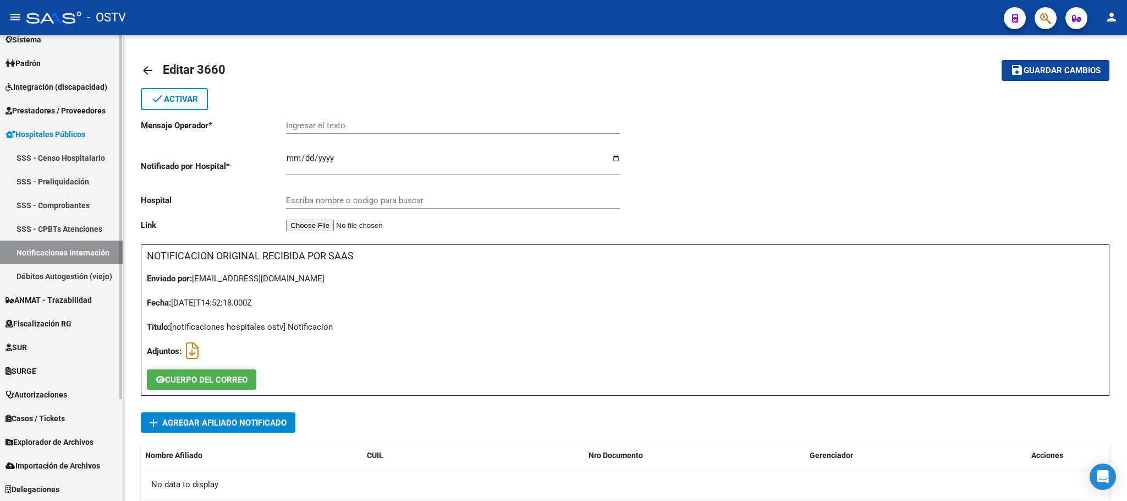
click at [56, 256] on link "Notificaciones Internación" at bounding box center [61, 252] width 123 height 24
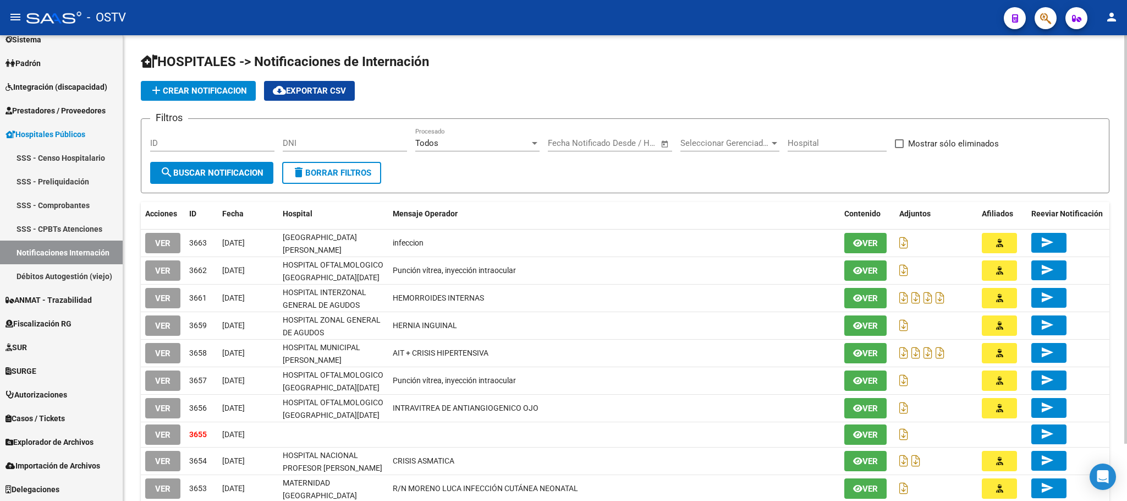
click at [127, 229] on div "HOSPITALES -> Notificaciones de Internación add Crear Notificacion cloud_downlo…" at bounding box center [625, 302] width 1004 height 534
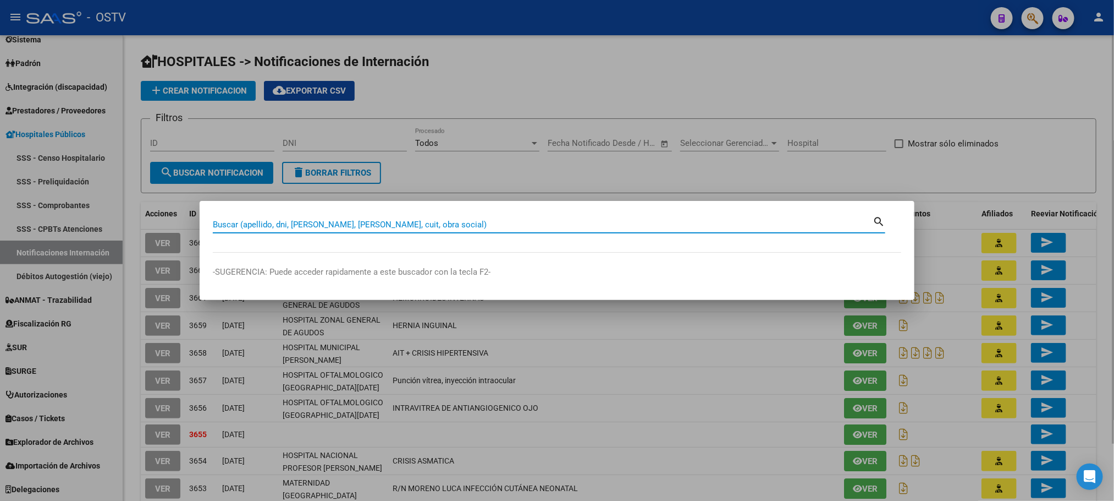
paste input "23452980959"
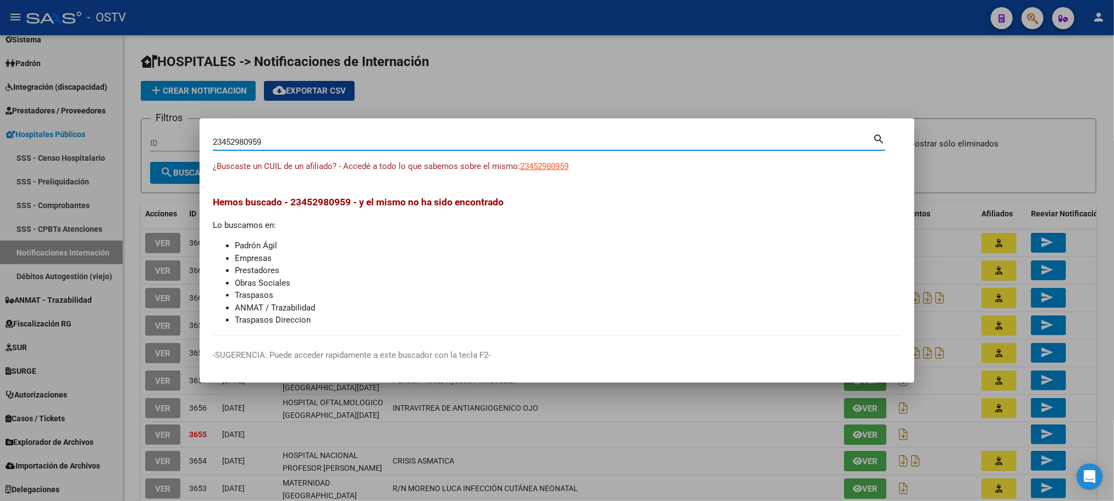
click at [279, 139] on input "23452980959" at bounding box center [543, 142] width 660 height 10
type input "lucero"
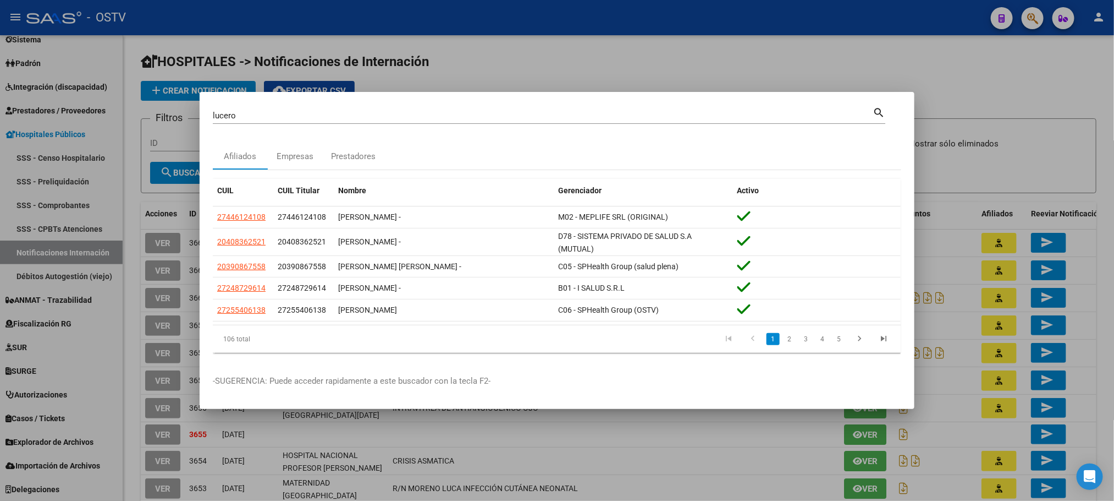
click at [106, 256] on div at bounding box center [557, 250] width 1114 height 501
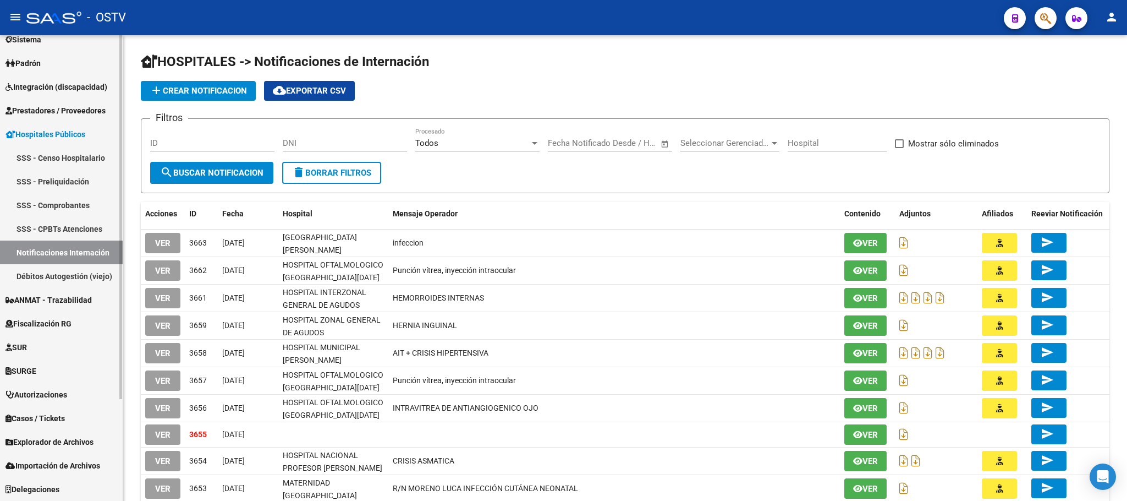
click at [53, 59] on link "Padrón" at bounding box center [61, 63] width 123 height 24
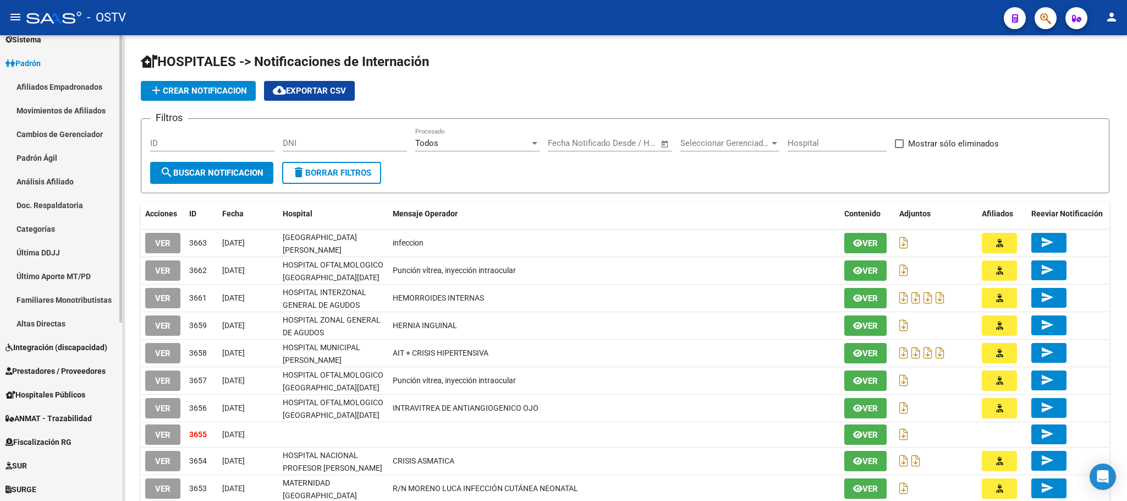
click at [60, 97] on link "Afiliados Empadronados" at bounding box center [61, 87] width 123 height 24
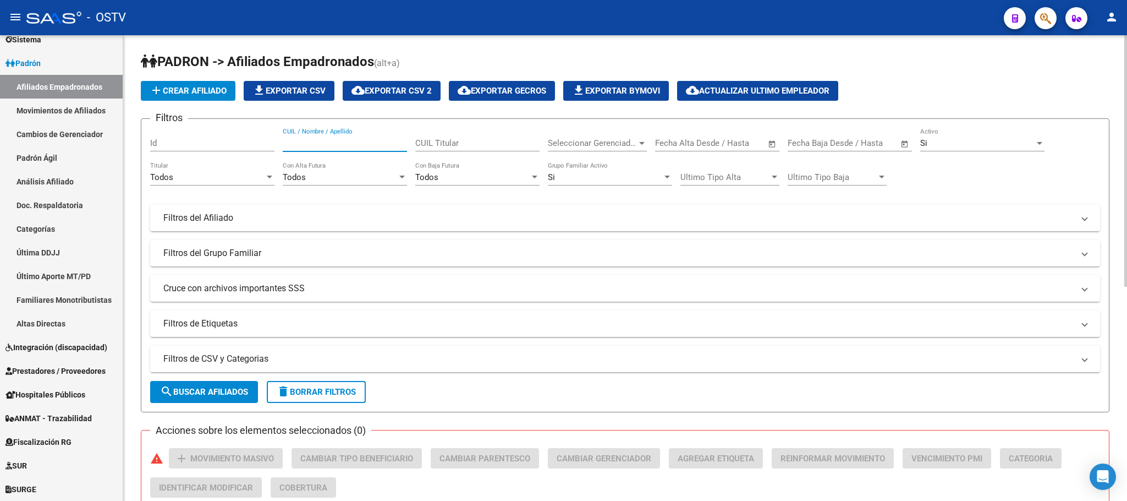
click at [373, 147] on input "CUIL / Nombre / Apellido" at bounding box center [345, 143] width 124 height 10
click at [597, 141] on span "Seleccionar Gerenciador" at bounding box center [592, 143] width 89 height 10
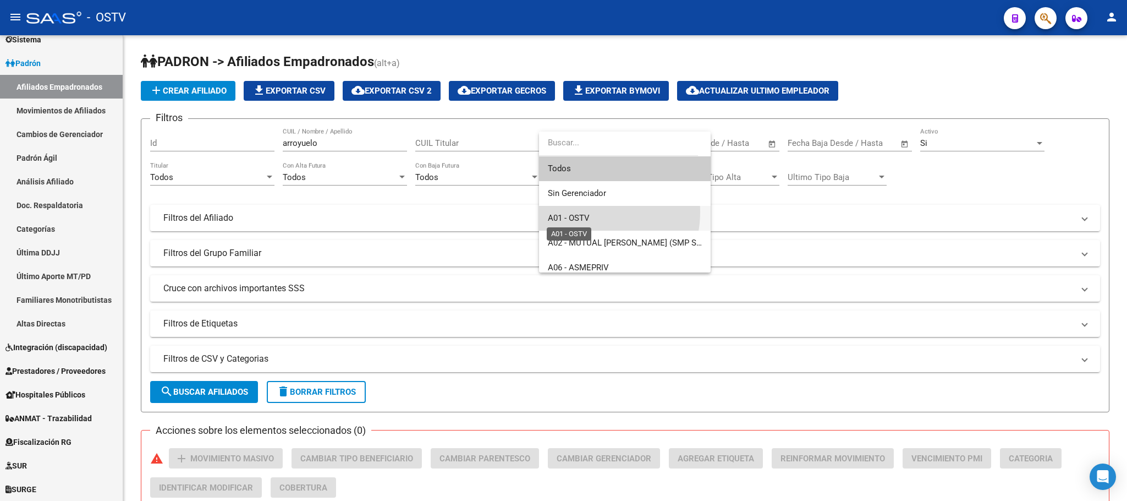
click at [588, 213] on span "A01 - OSTV" at bounding box center [569, 218] width 42 height 10
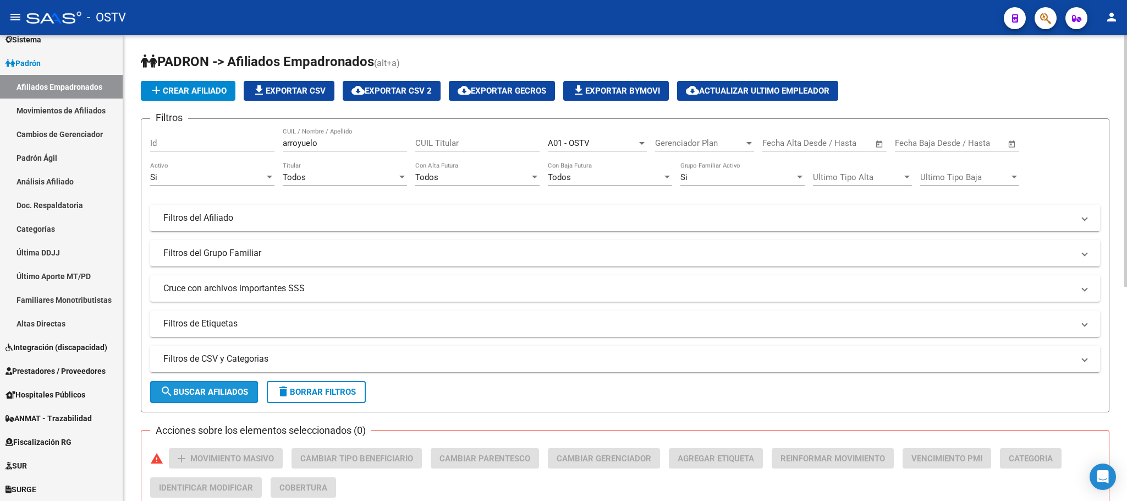
click at [237, 391] on span "search Buscar Afiliados" at bounding box center [204, 392] width 88 height 10
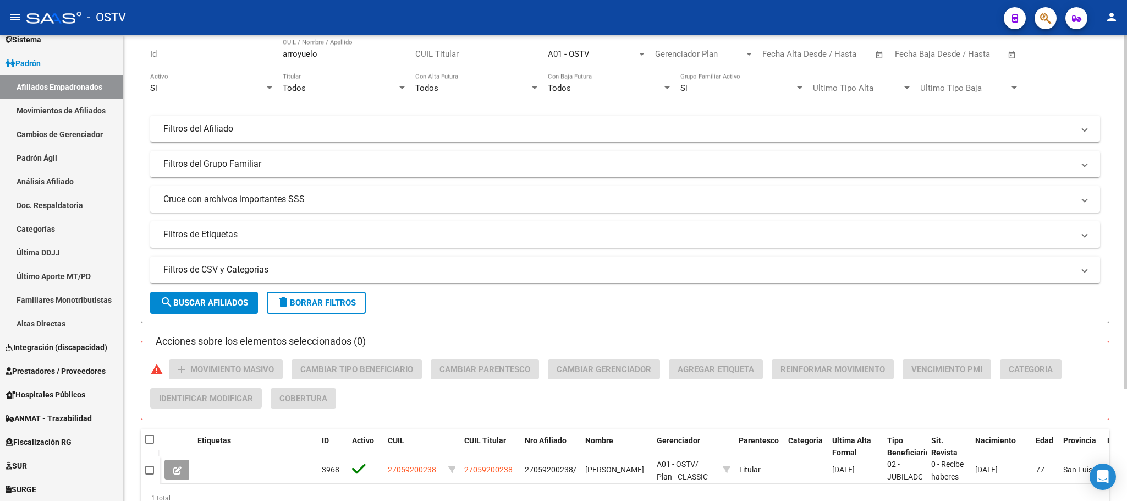
scroll to position [147, 0]
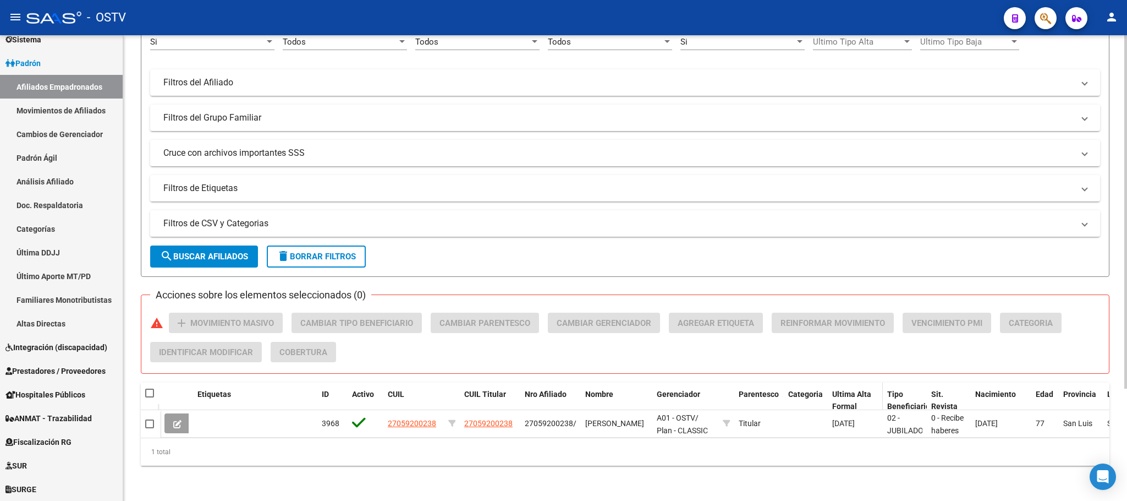
drag, startPoint x: 650, startPoint y: 378, endPoint x: 928, endPoint y: 378, distance: 277.8
click at [928, 382] on div "Etiquetas ID Activo CUIL CUIL Titular Nro Afiliado Nombre Gerenciador Parentesc…" at bounding box center [785, 400] width 1251 height 36
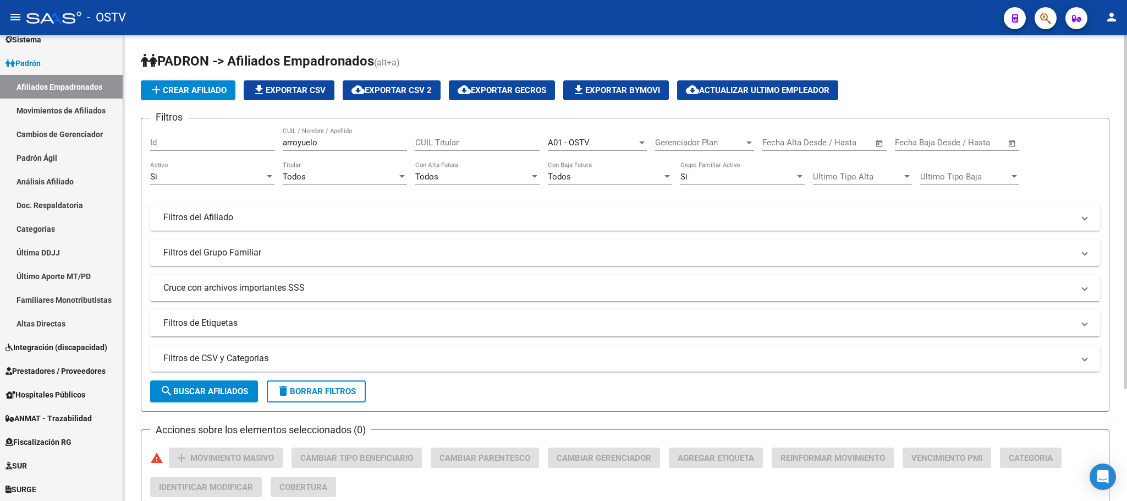
scroll to position [0, 0]
drag, startPoint x: 347, startPoint y: 144, endPoint x: 0, endPoint y: 144, distance: 347.1
click at [94, 144] on mat-sidenav-container "Firma Express Inicio Instructivos Contacto OS Reportes Tablero de Control Ingre…" at bounding box center [563, 267] width 1127 height 465
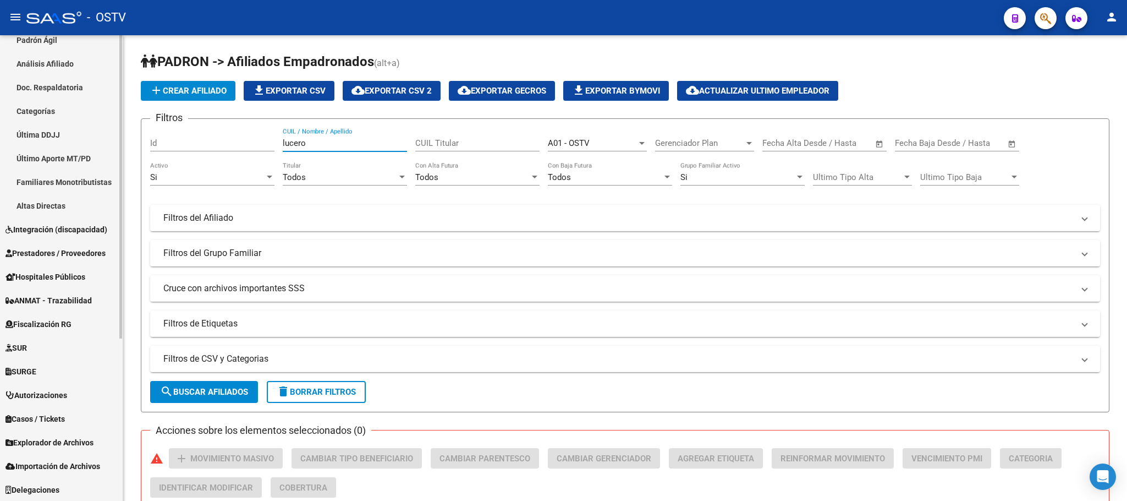
drag, startPoint x: 342, startPoint y: 141, endPoint x: 0, endPoint y: 95, distance: 344.7
click at [163, 136] on div "Filtros Id lucero CUIL / Nombre / Apellido CUIL Titular A01 - OSTV Seleccionar …" at bounding box center [625, 232] width 950 height 209
type input "lupe"
click at [215, 177] on div "Si" at bounding box center [207, 177] width 114 height 10
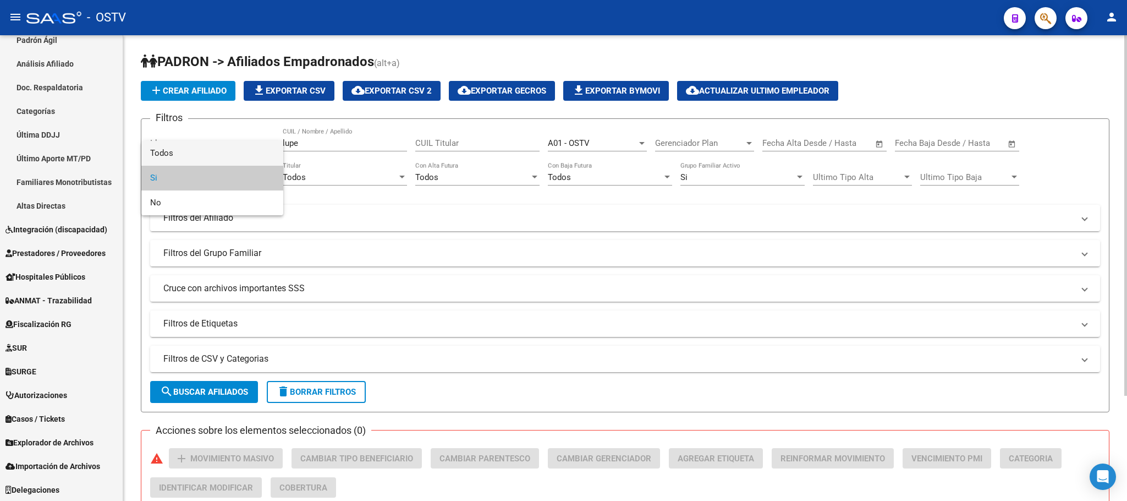
drag, startPoint x: 177, startPoint y: 158, endPoint x: 177, endPoint y: 166, distance: 7.2
click at [177, 157] on span "Todos" at bounding box center [212, 153] width 124 height 25
drag, startPoint x: 190, startPoint y: 380, endPoint x: 190, endPoint y: 386, distance: 6.1
click at [190, 381] on form "Filtros Id [PERSON_NAME] CUIL / Nombre / Apellido CUIL Titular A01 - OSTV Selec…" at bounding box center [625, 265] width 969 height 294
click at [190, 387] on span "search Buscar Afiliados" at bounding box center [204, 392] width 88 height 10
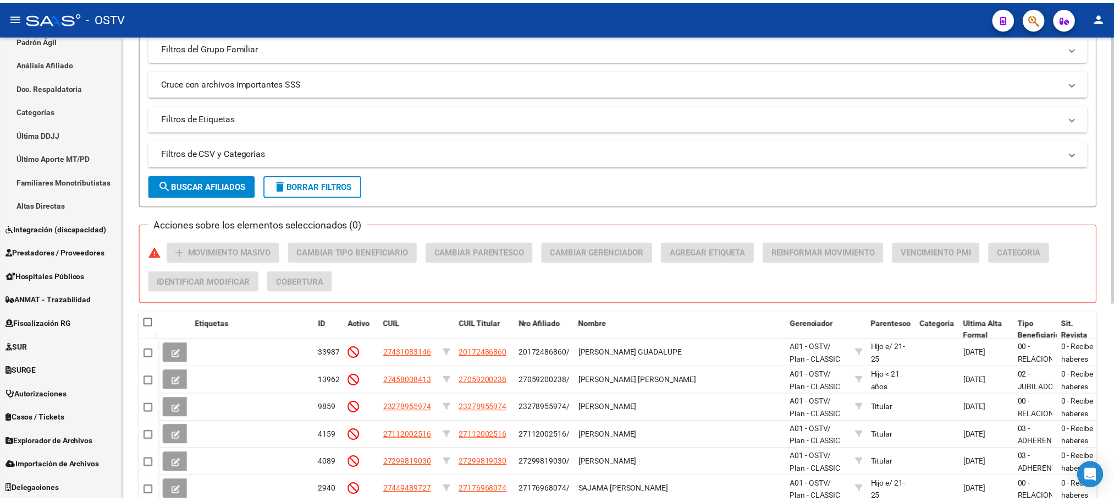
scroll to position [330, 0]
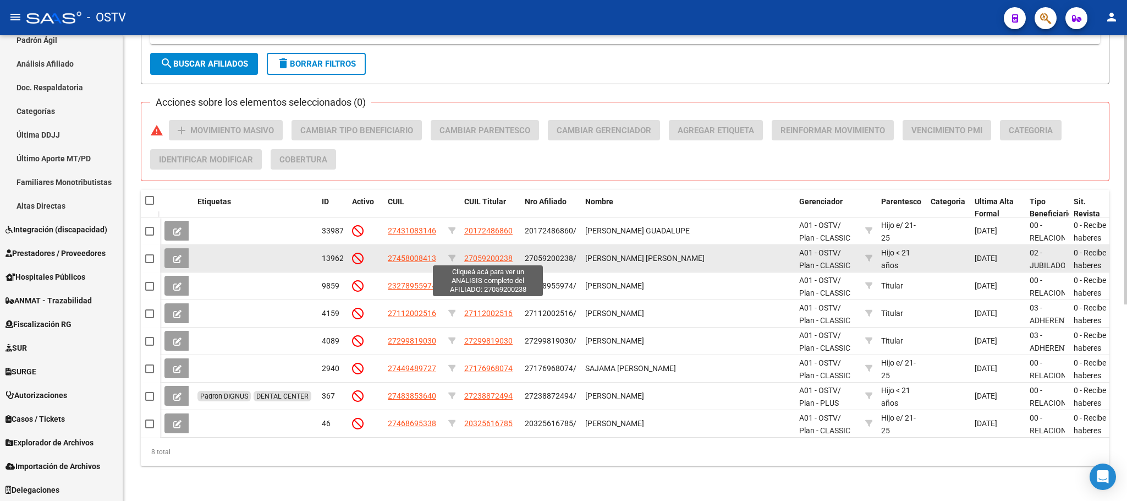
click at [482, 254] on span "27059200238" at bounding box center [488, 258] width 48 height 9
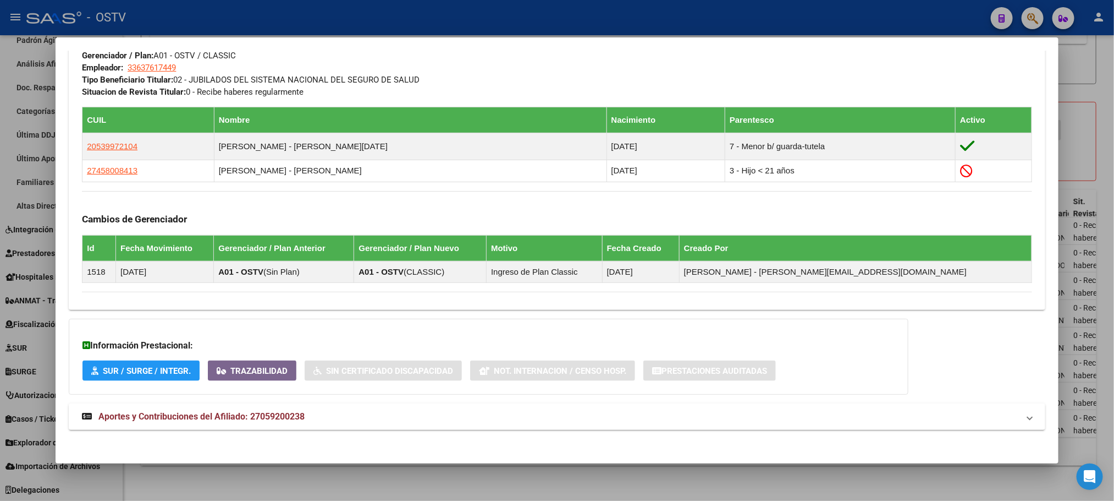
scroll to position [568, 0]
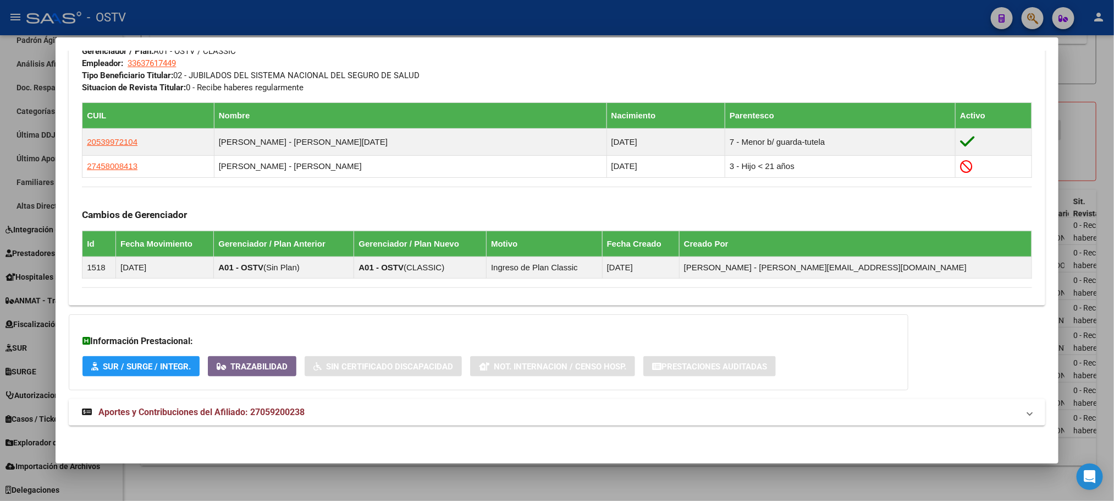
click at [222, 405] on strong "Aportes y Contribuciones del Afiliado: 27059200238" at bounding box center [193, 411] width 223 height 13
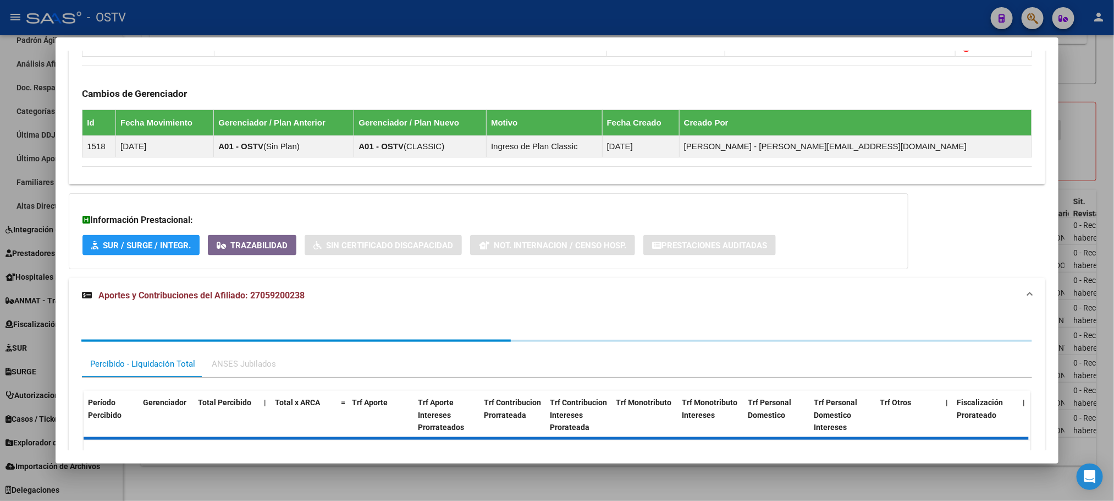
scroll to position [758, 0]
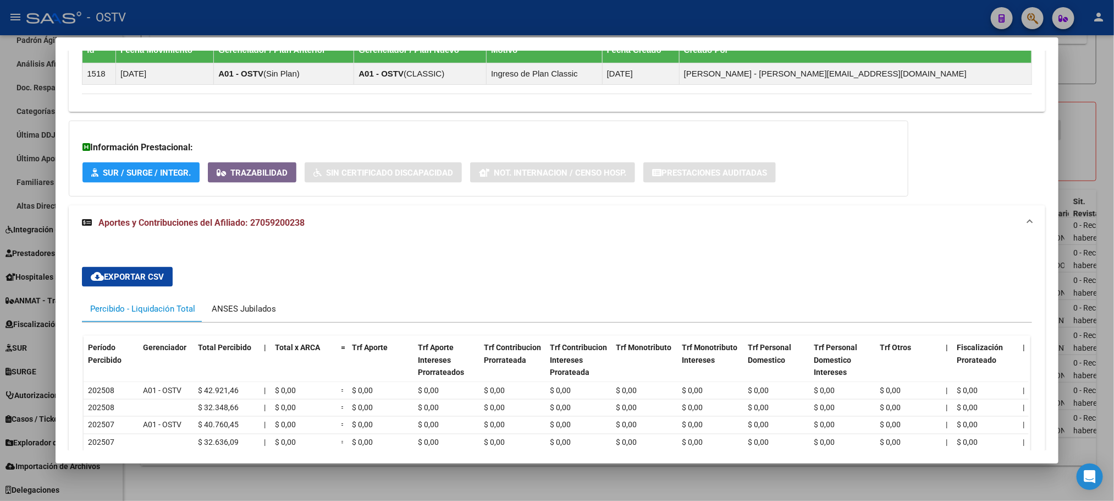
click at [250, 314] on div "ANSES Jubilados" at bounding box center [244, 309] width 64 height 12
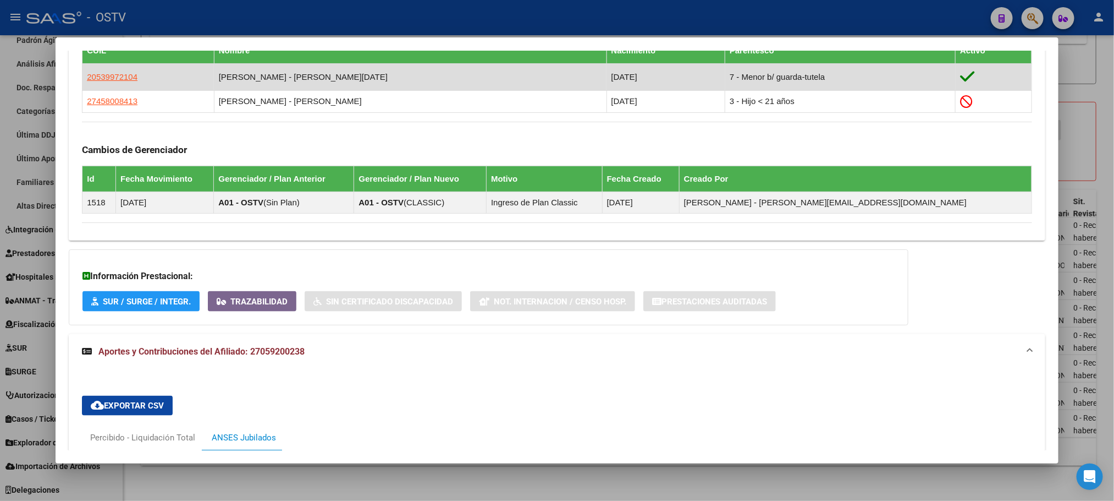
scroll to position [559, 0]
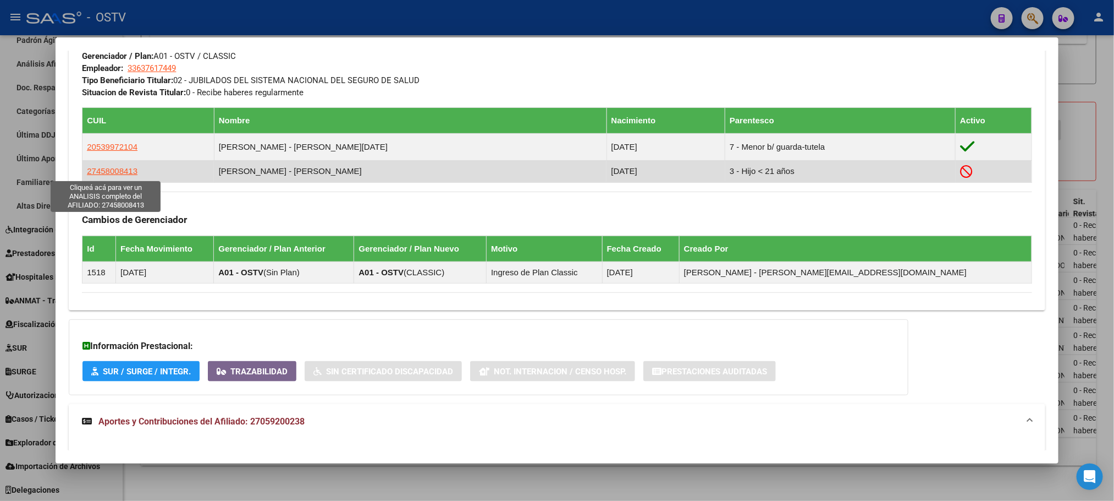
click at [107, 174] on span "27458008413" at bounding box center [112, 170] width 51 height 9
type textarea "27458008413"
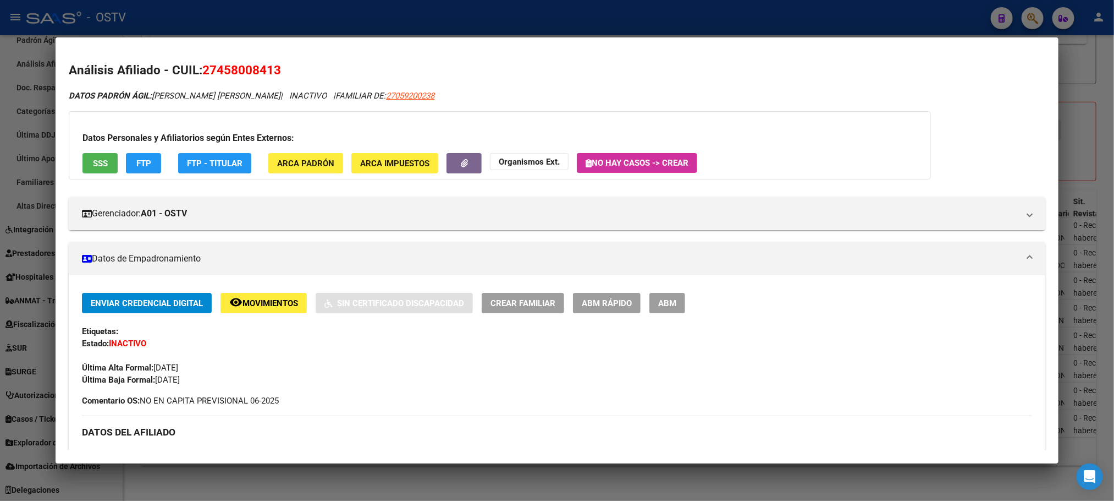
click at [83, 156] on button "SSS" at bounding box center [100, 163] width 35 height 20
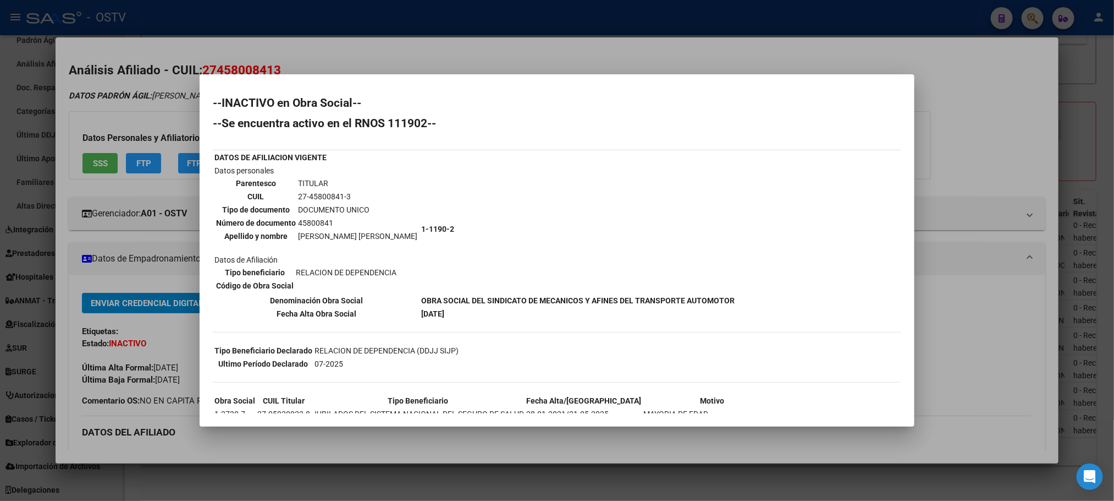
click at [418, 484] on div at bounding box center [557, 250] width 1114 height 501
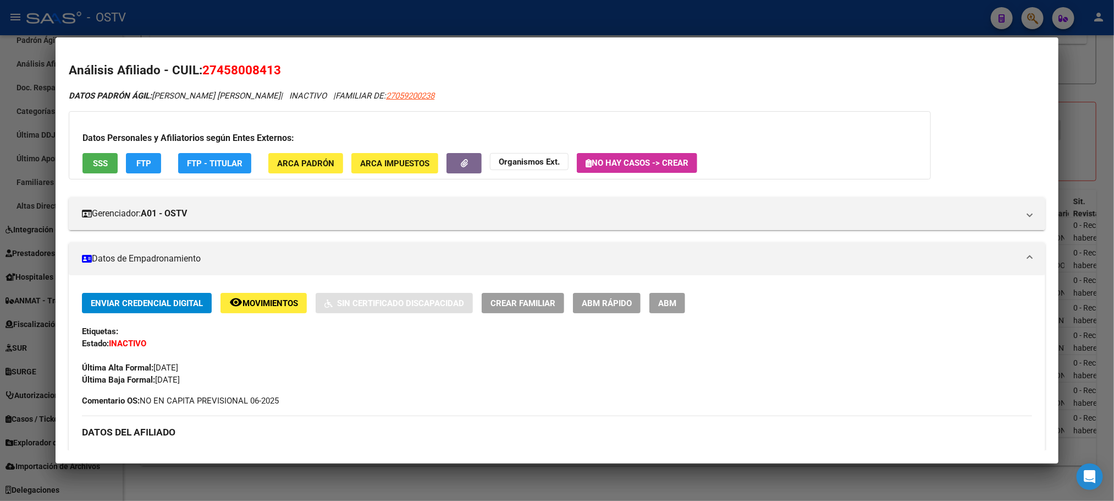
click at [418, 484] on div at bounding box center [557, 250] width 1114 height 501
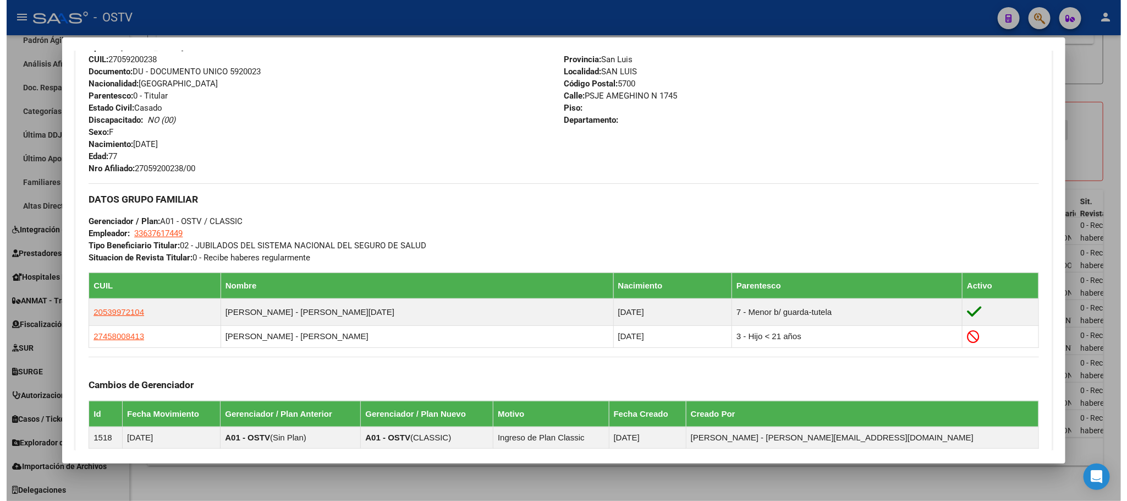
scroll to position [312, 0]
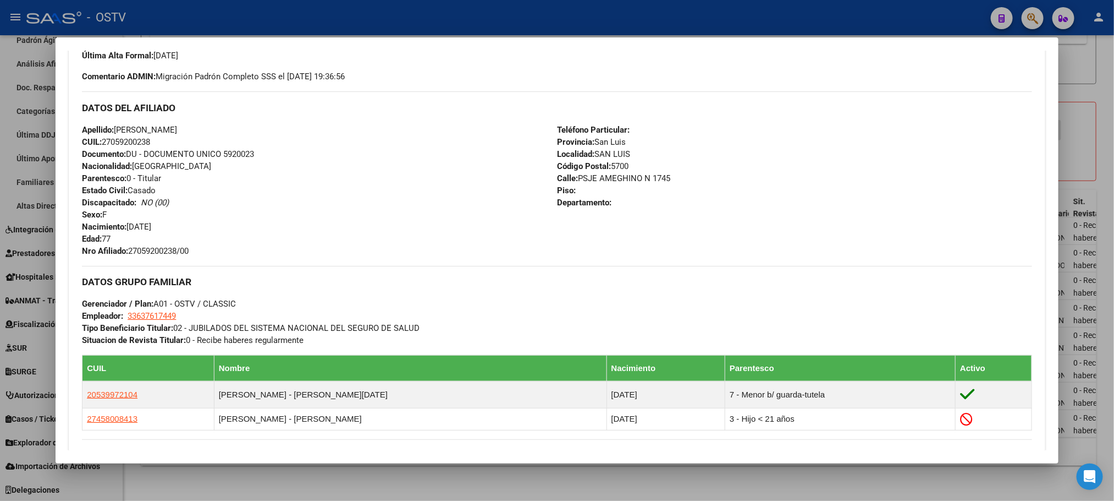
click at [321, 483] on div at bounding box center [557, 250] width 1114 height 501
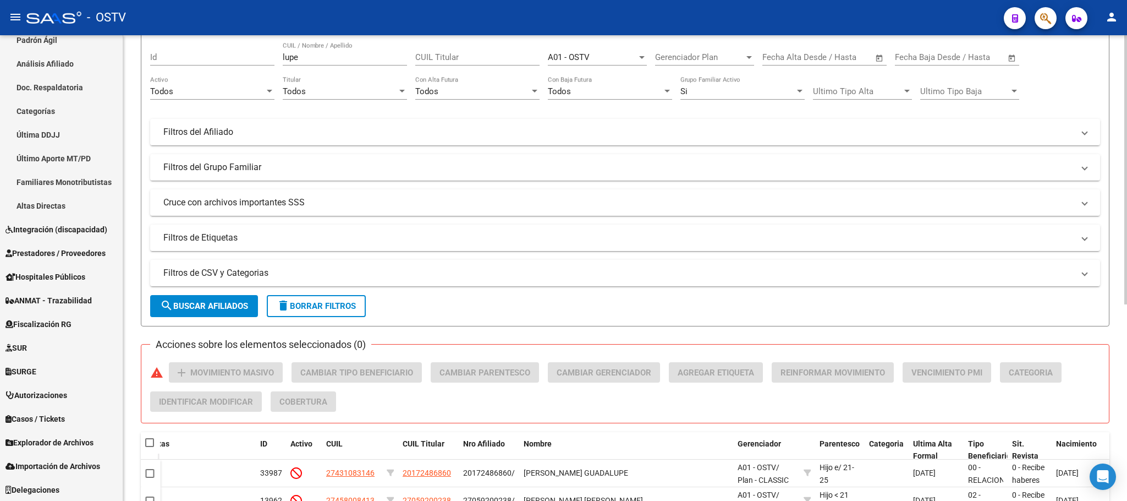
scroll to position [0, 0]
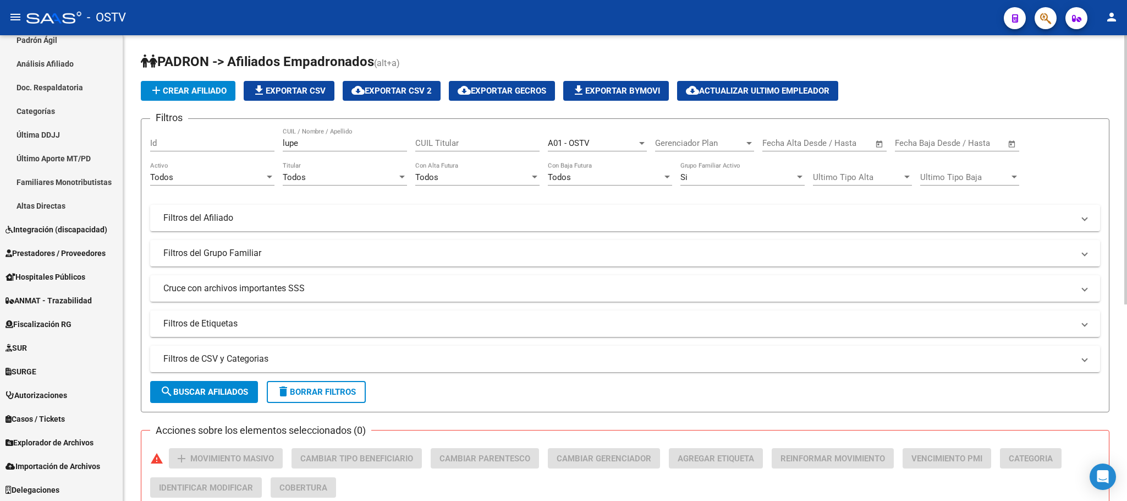
click at [320, 384] on button "delete Borrar Filtros" at bounding box center [316, 392] width 99 height 22
click at [349, 139] on input "CUIL / Nombre / Apellido" at bounding box center [345, 143] width 124 height 10
type input "umido"
click at [195, 172] on div "Todos" at bounding box center [207, 177] width 114 height 10
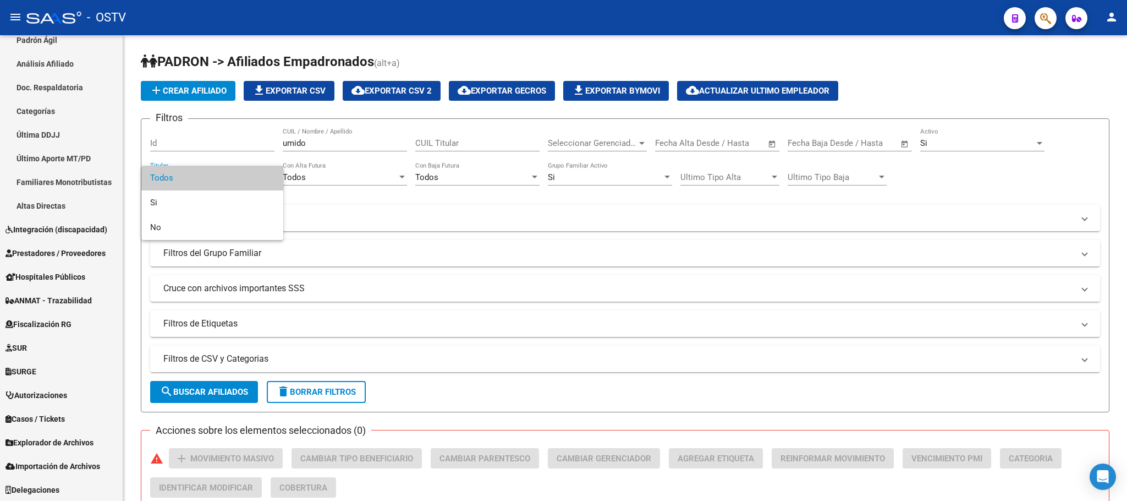
click at [966, 144] on div at bounding box center [563, 250] width 1127 height 501
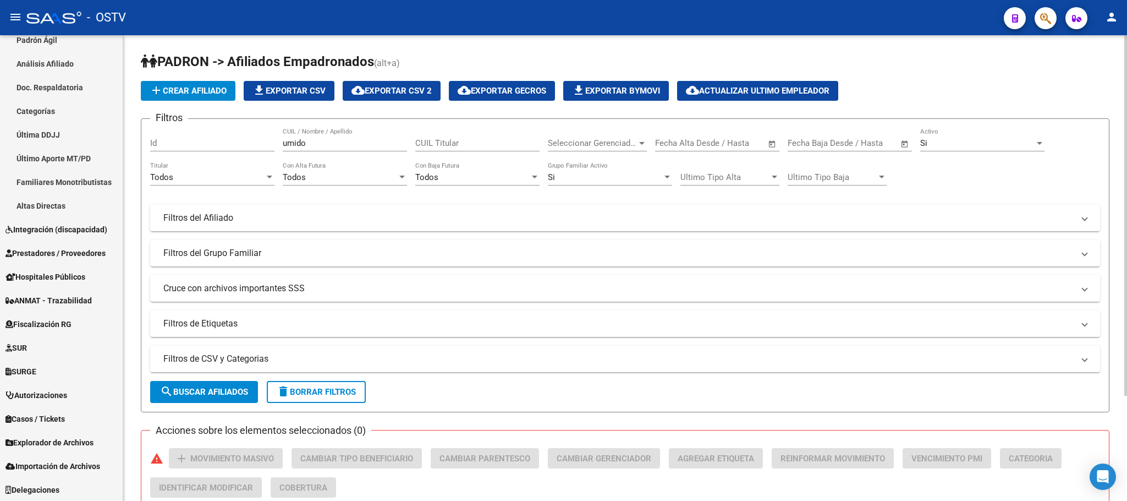
click at [941, 147] on div "Si" at bounding box center [977, 143] width 114 height 10
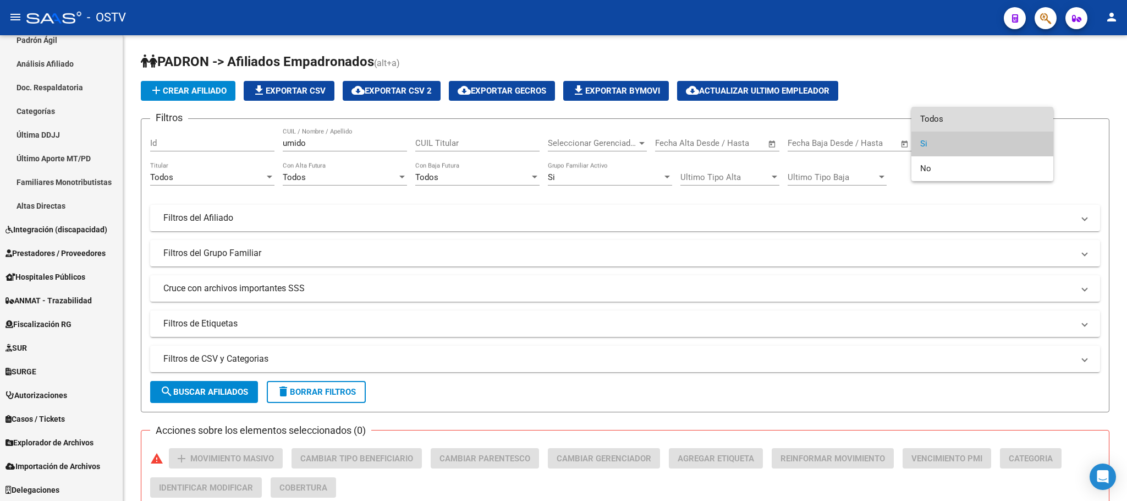
click at [942, 119] on span "Todos" at bounding box center [982, 119] width 124 height 25
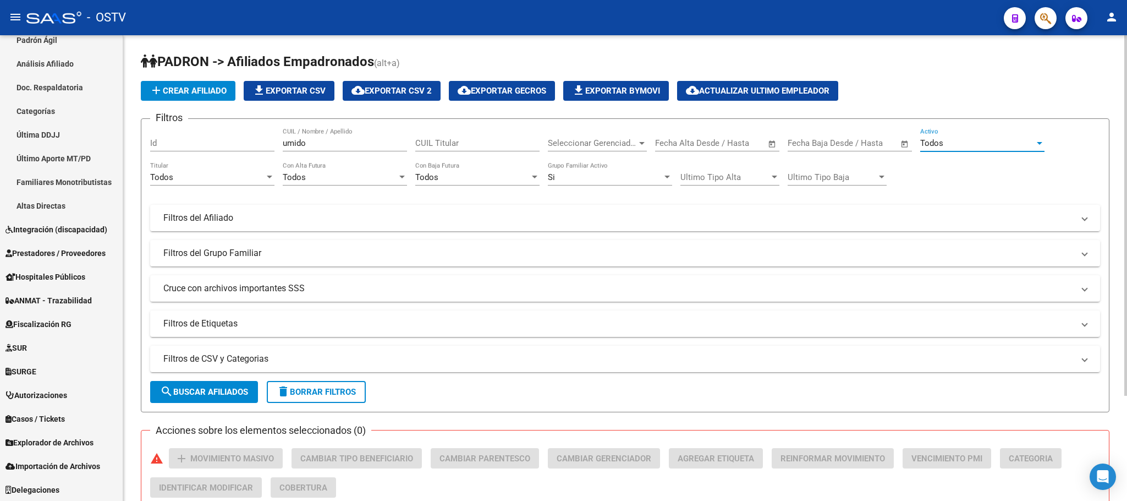
click at [220, 390] on span "search Buscar Afiliados" at bounding box center [204, 392] width 88 height 10
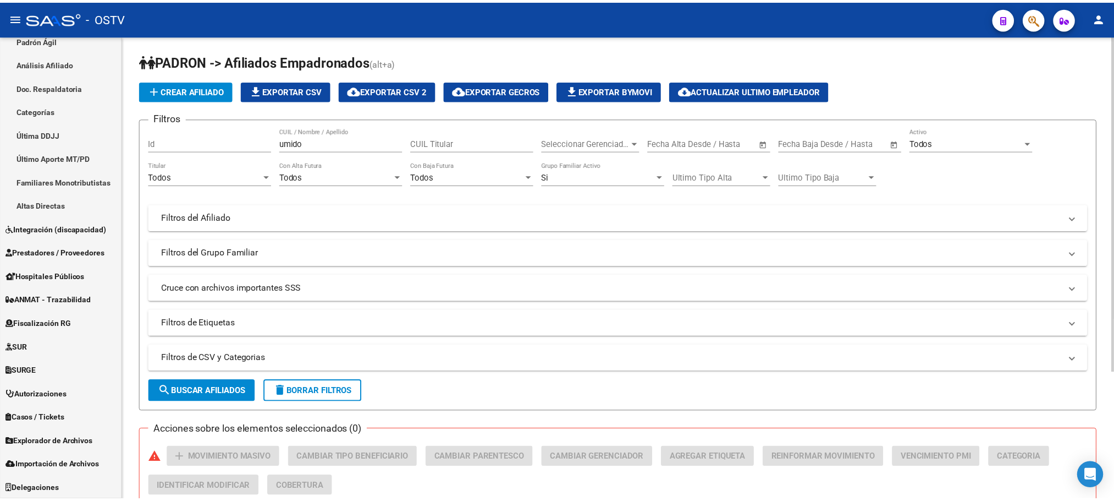
scroll to position [175, 0]
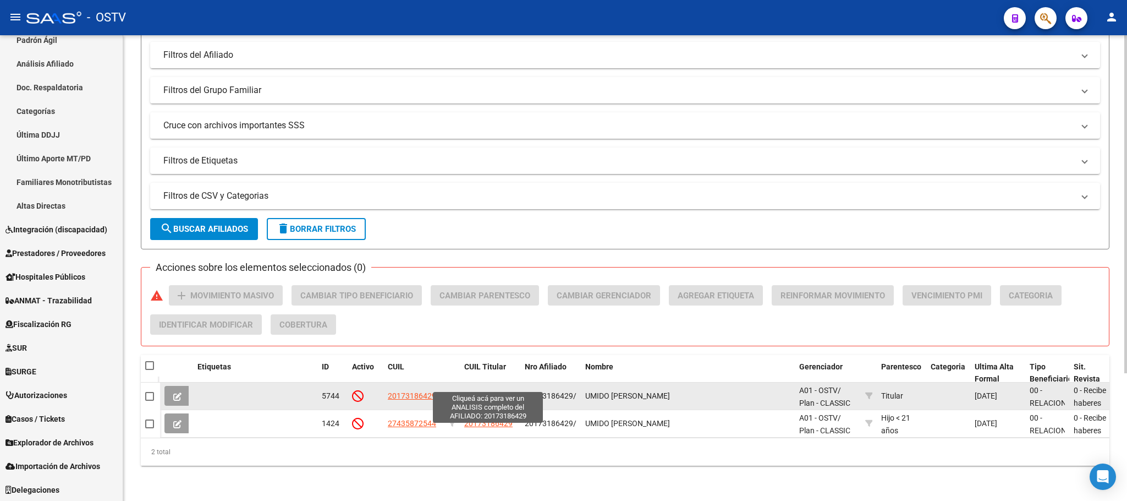
click at [494, 391] on span "20173186429" at bounding box center [488, 395] width 48 height 9
type textarea "20173186429"
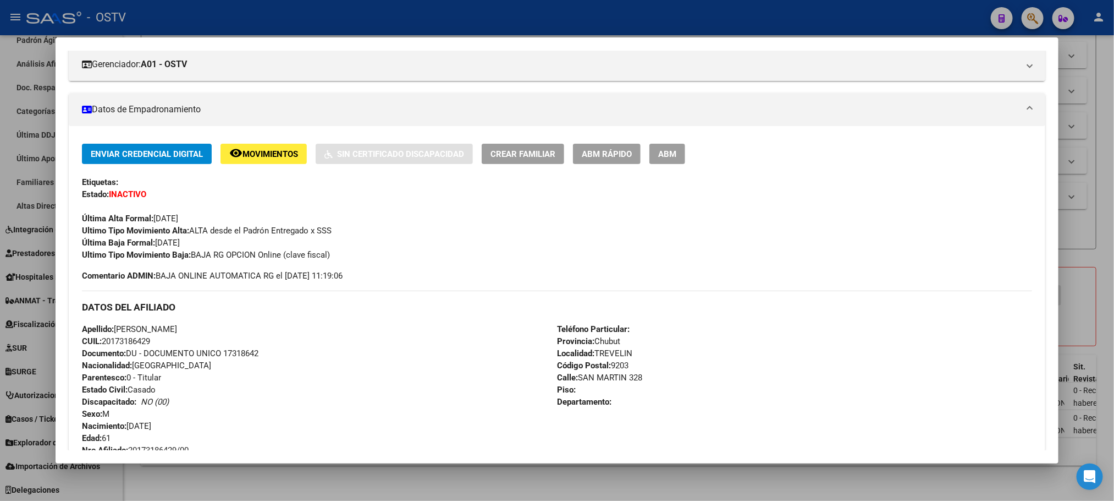
scroll to position [0, 0]
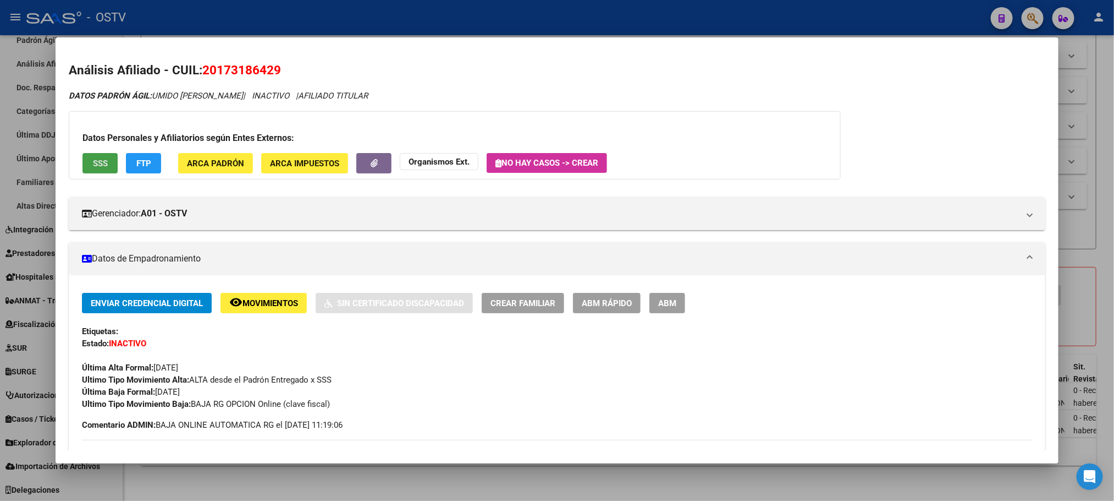
click at [97, 168] on button "SSS" at bounding box center [100, 163] width 35 height 20
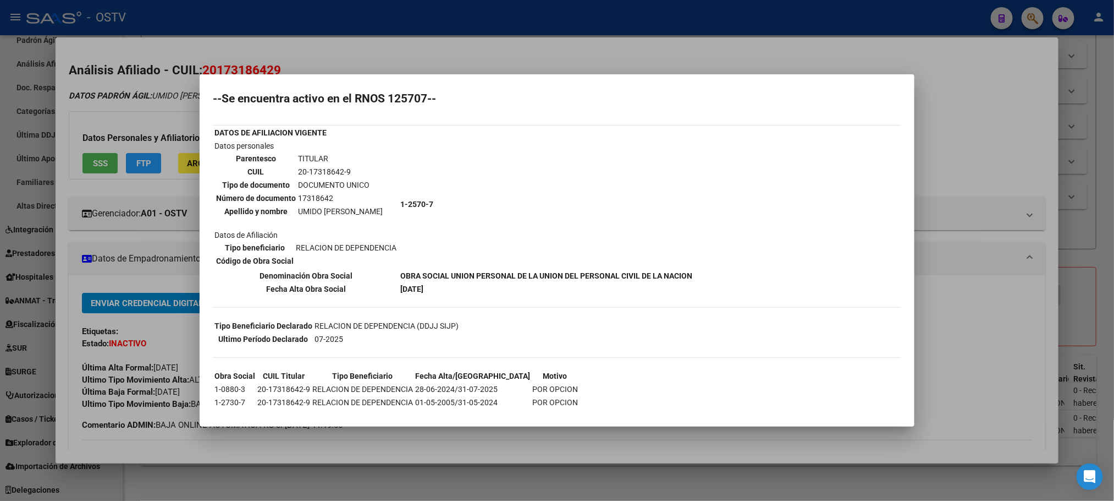
scroll to position [38, 0]
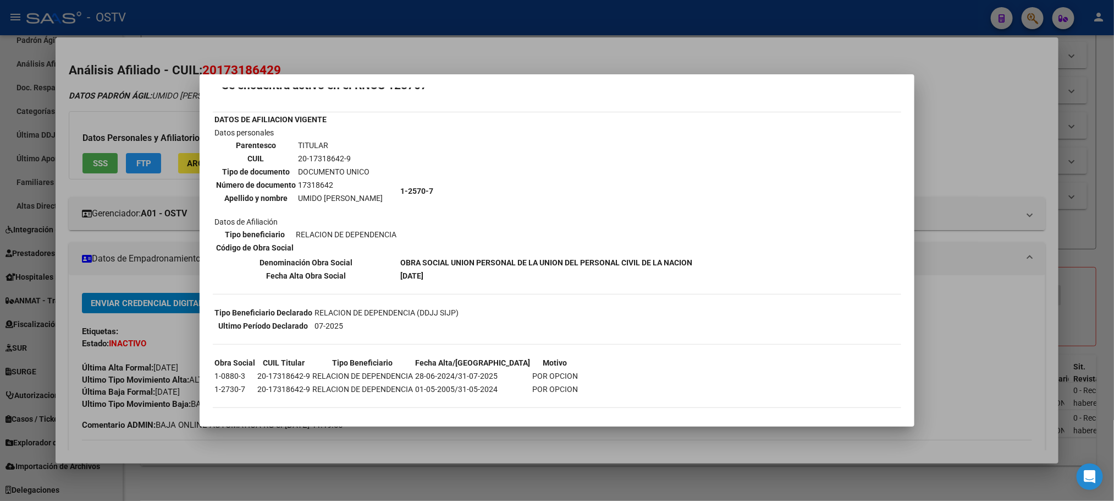
click at [975, 347] on div at bounding box center [557, 250] width 1114 height 501
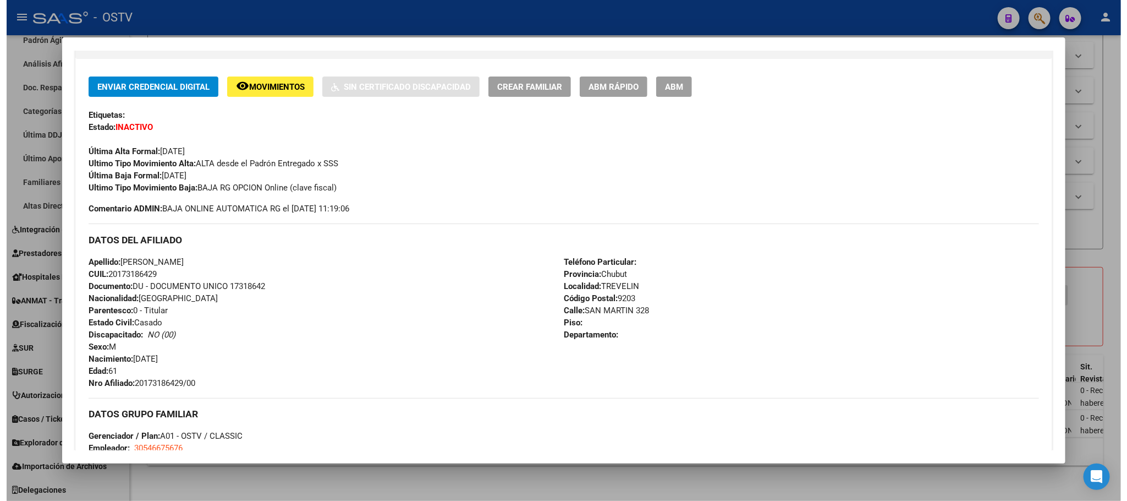
scroll to position [413, 0]
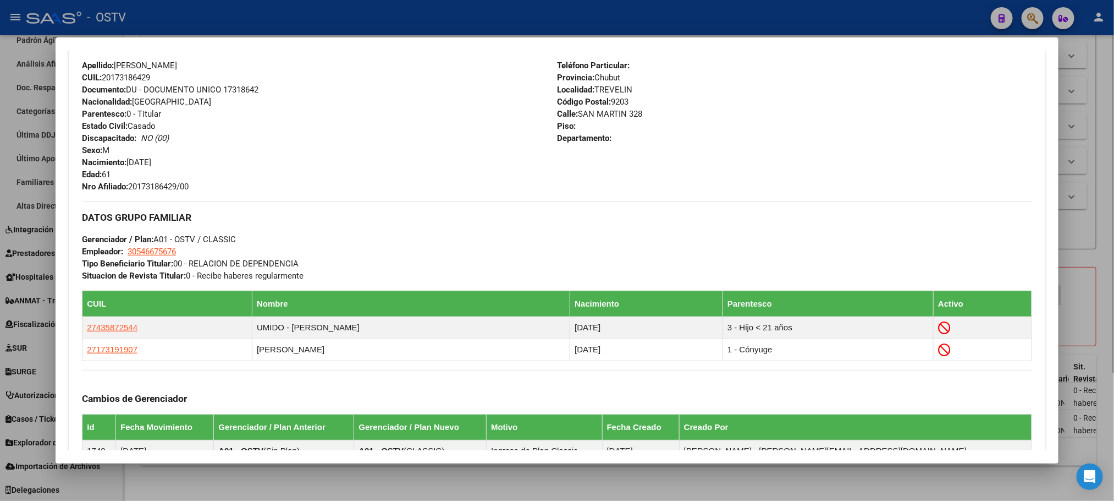
click at [354, 490] on div at bounding box center [557, 250] width 1114 height 501
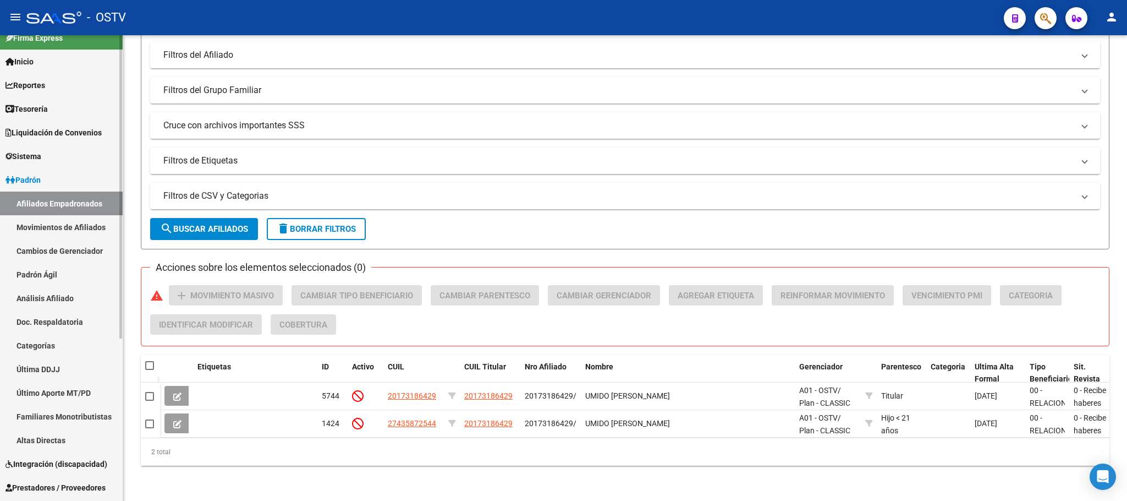
scroll to position [1, 0]
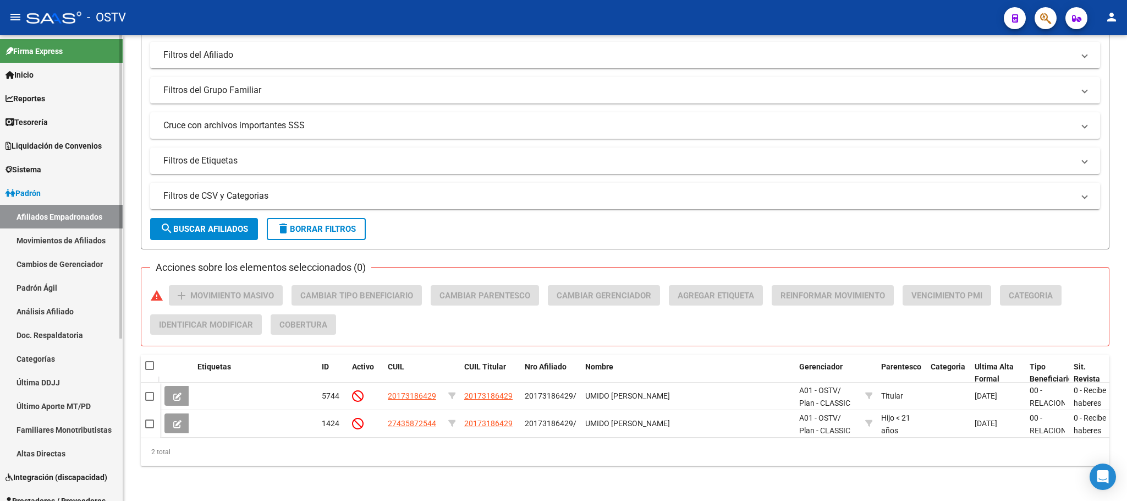
click at [48, 243] on link "Movimientos de Afiliados" at bounding box center [61, 240] width 123 height 24
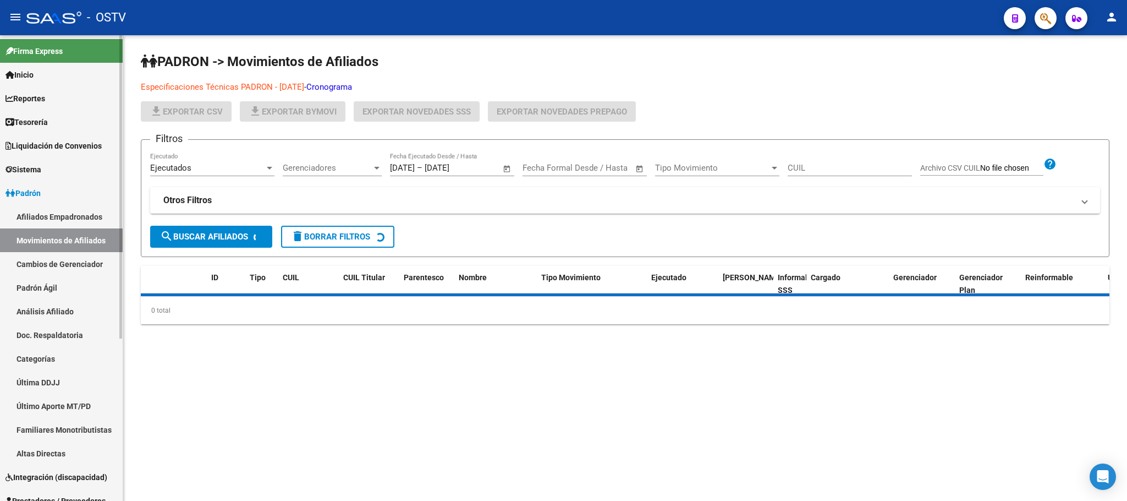
click at [50, 222] on link "Afiliados Empadronados" at bounding box center [61, 217] width 123 height 24
